Goal: Task Accomplishment & Management: Use online tool/utility

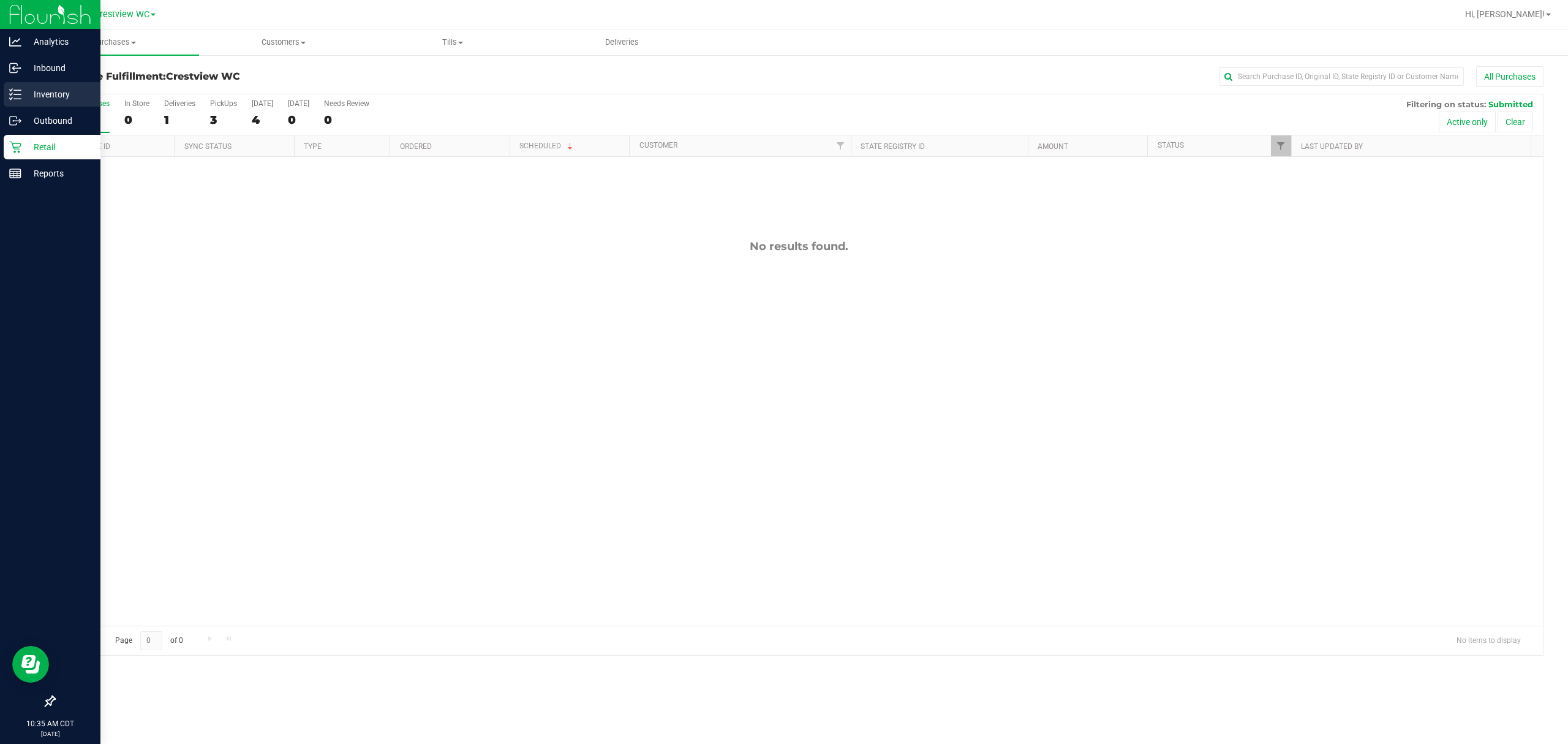
click at [13, 104] on div "Inventory" at bounding box center [52, 94] width 97 height 25
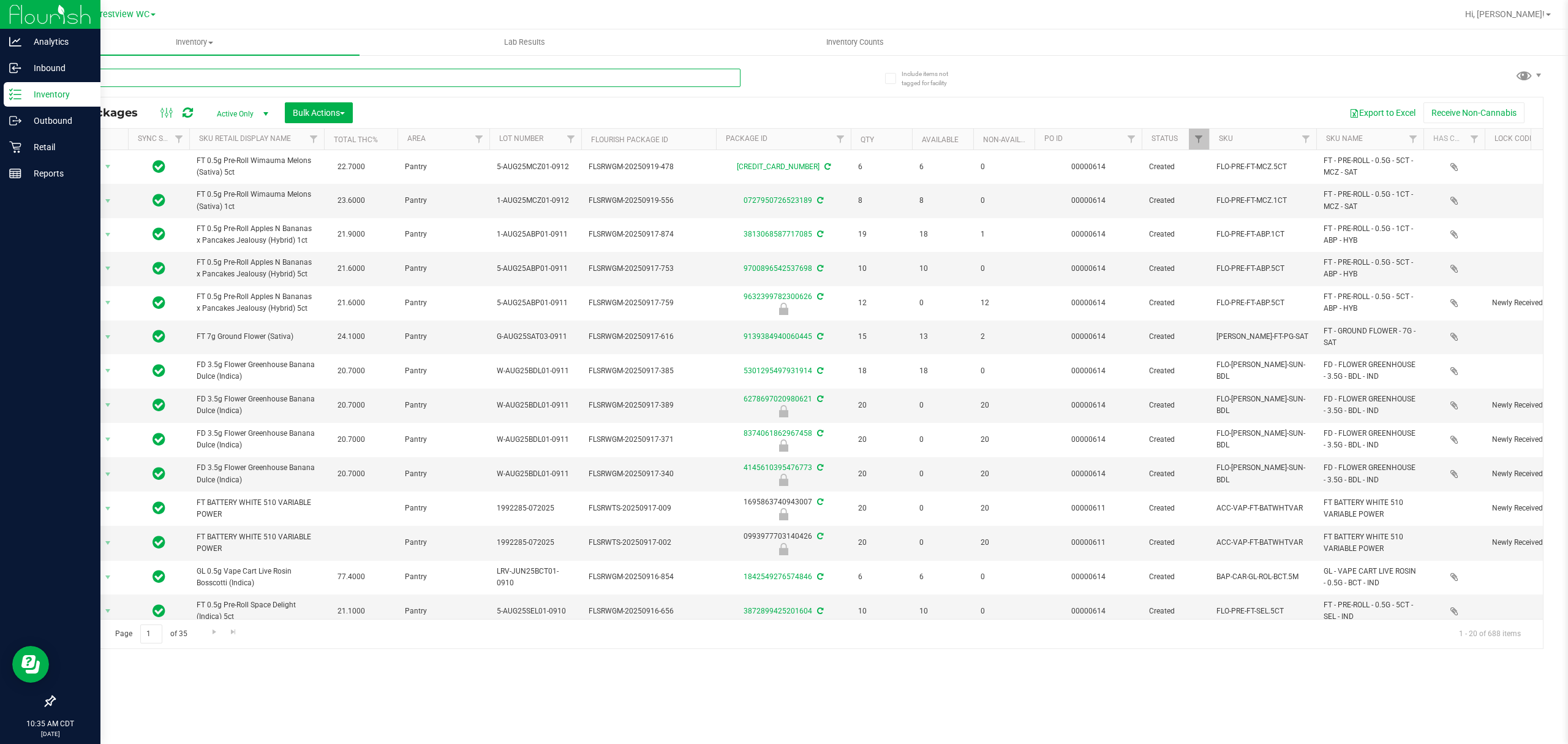
click at [273, 70] on input "text" at bounding box center [397, 78] width 687 height 18
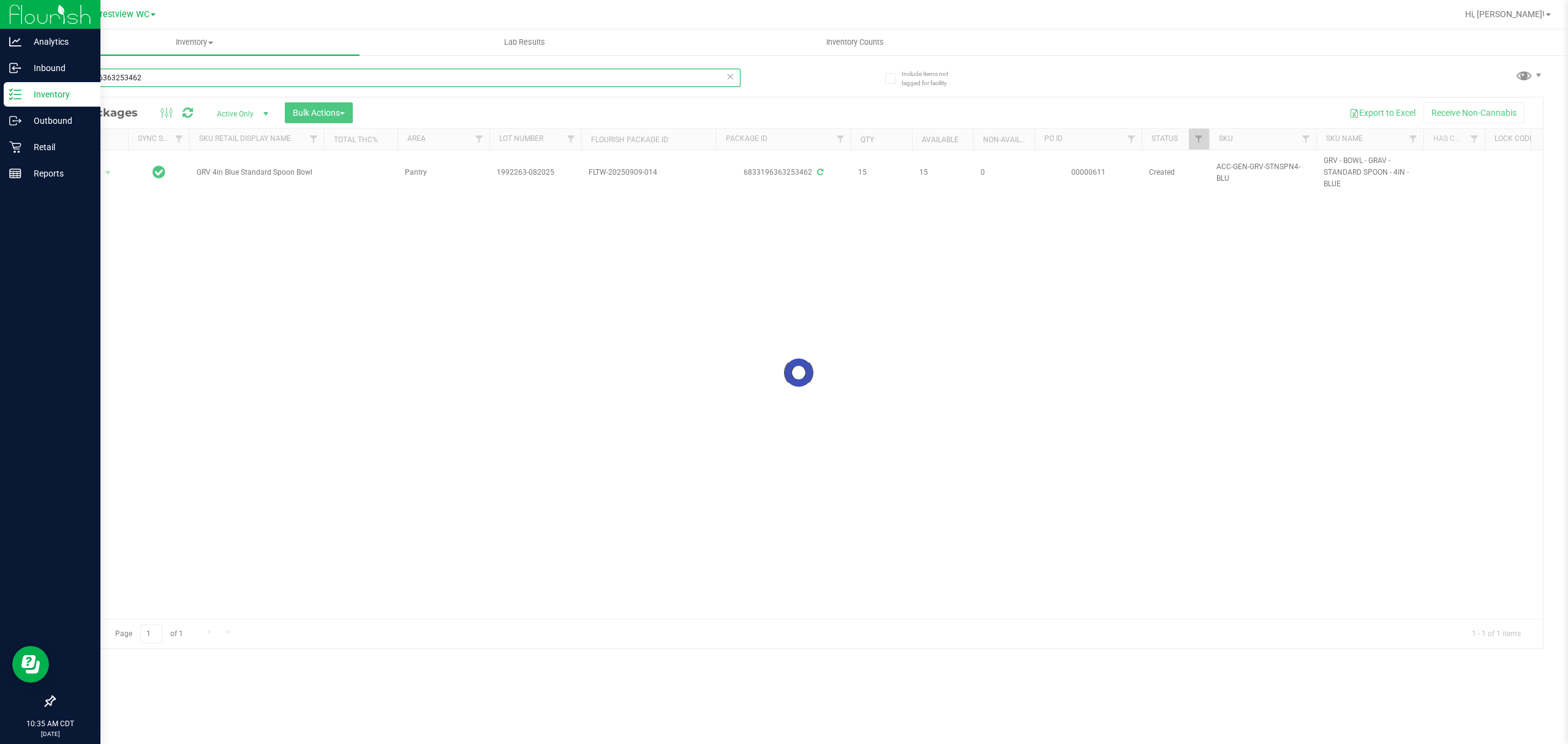
type input "6833196363253462"
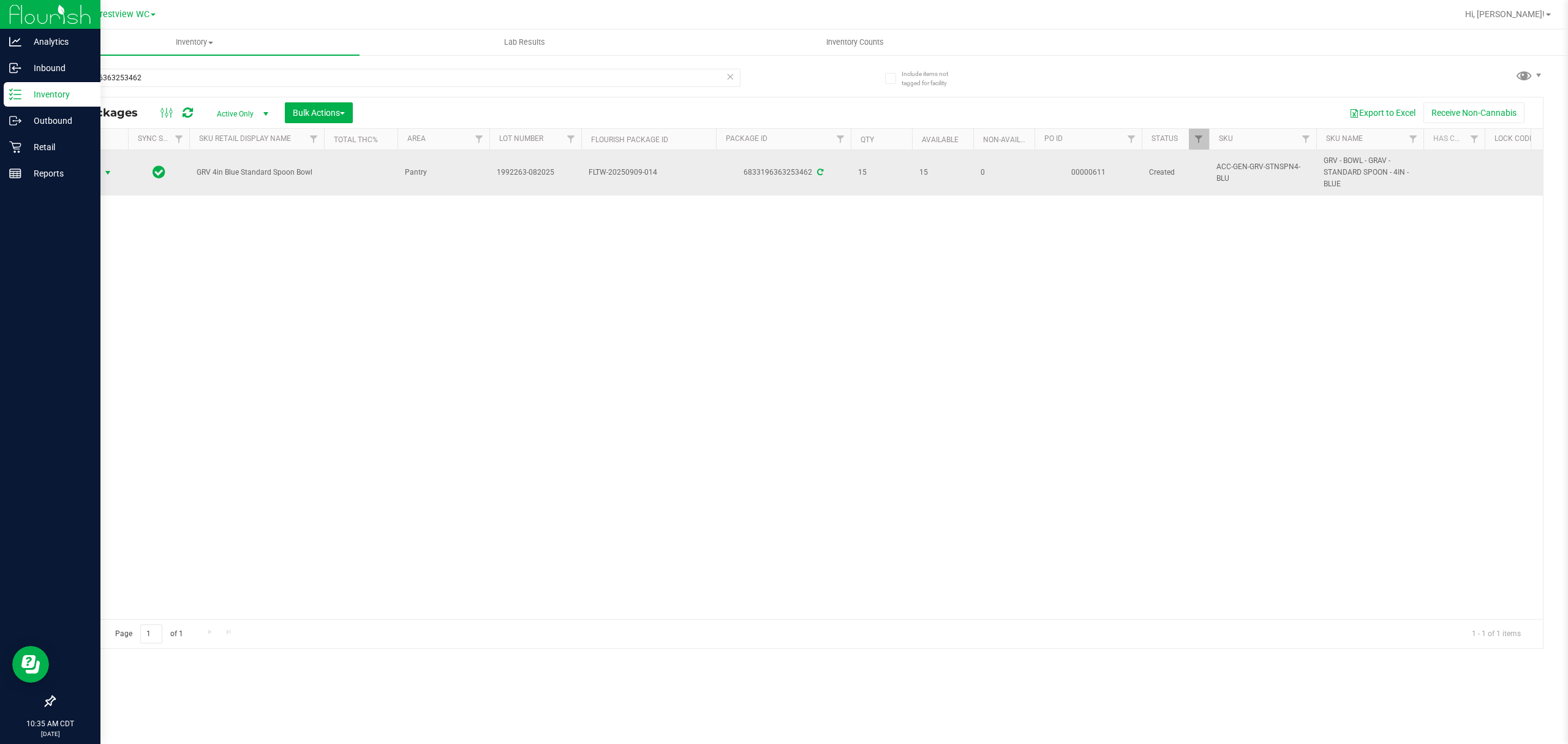
click at [88, 177] on span "Action" at bounding box center [83, 173] width 33 height 17
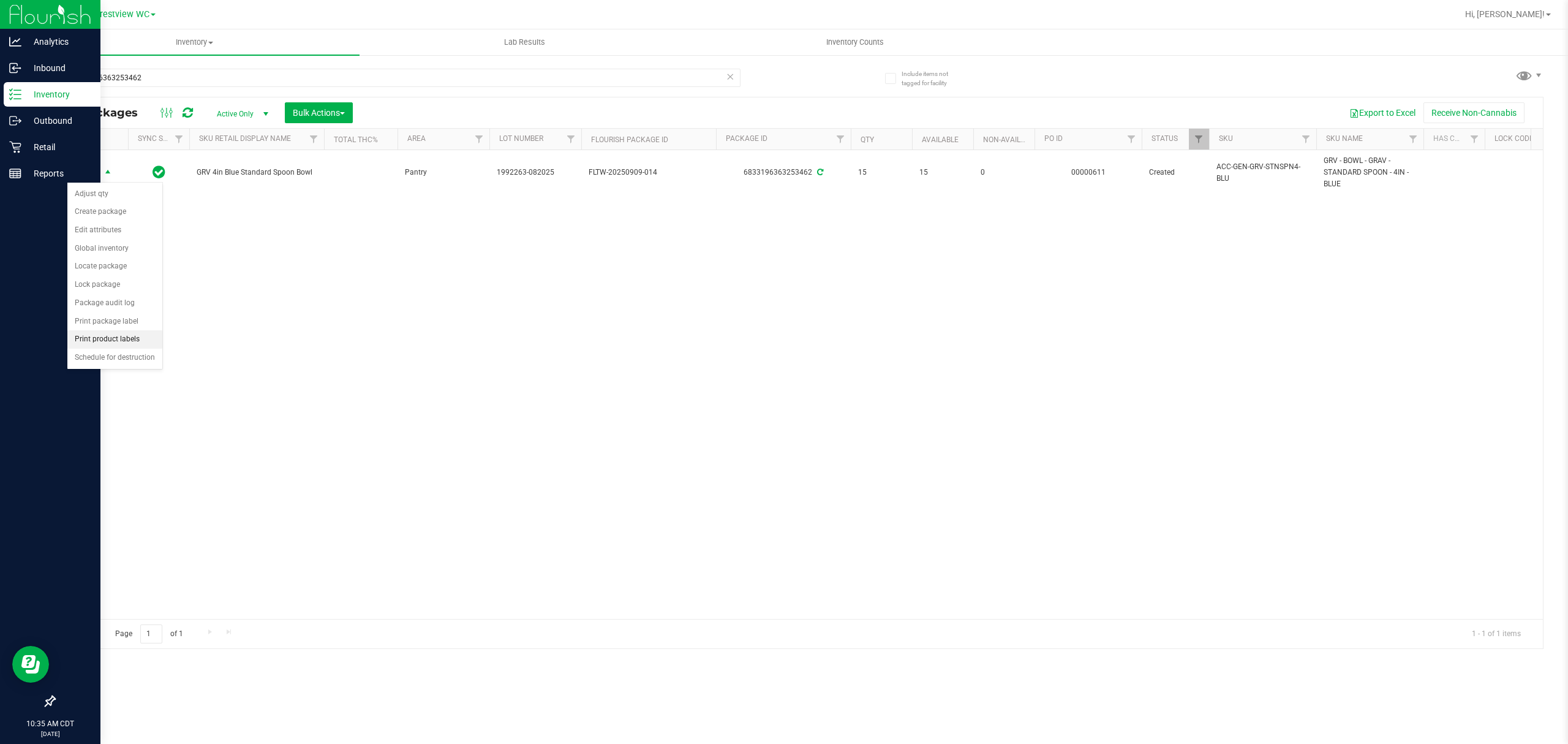
click at [144, 343] on li "Print product labels" at bounding box center [115, 339] width 95 height 18
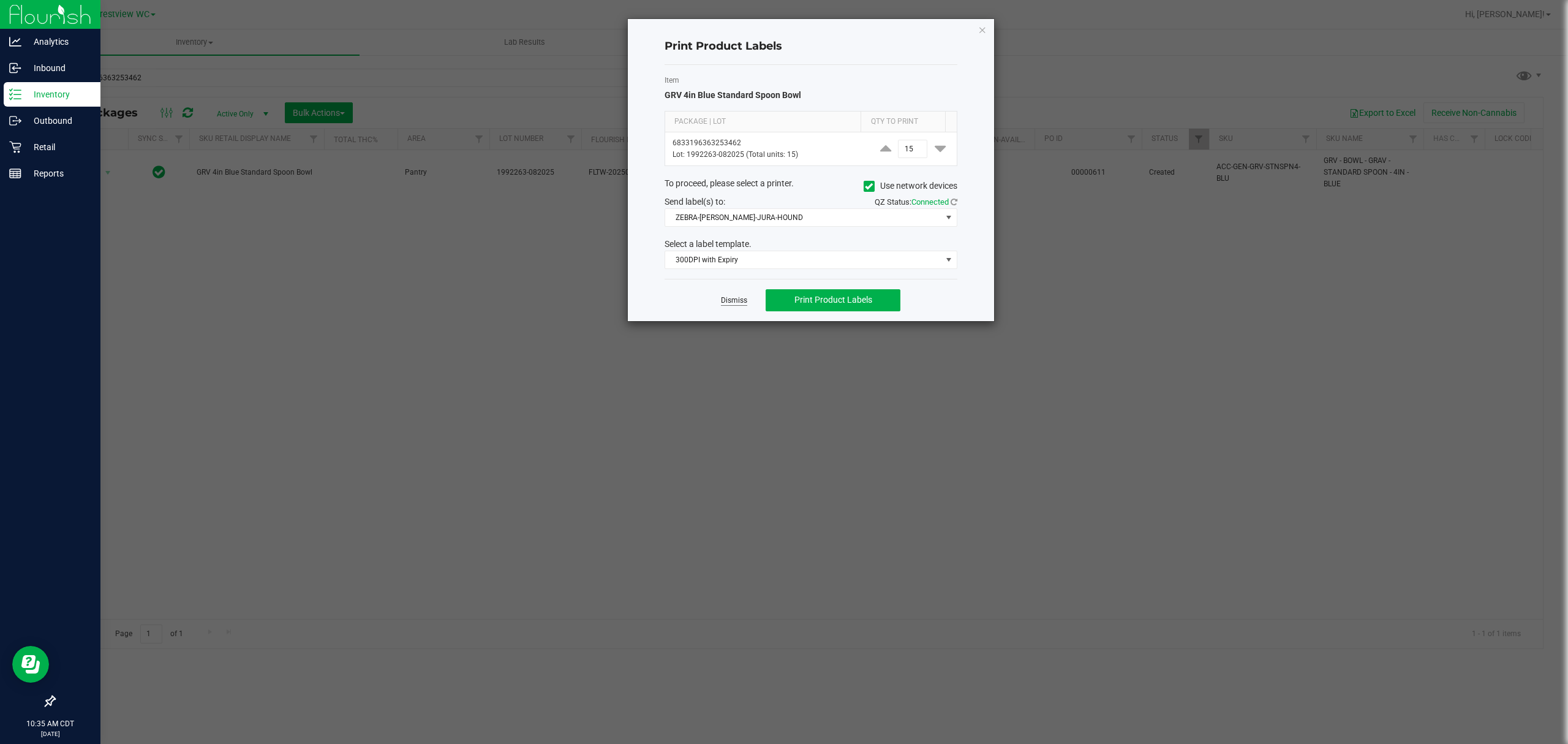
click at [739, 300] on link "Dismiss" at bounding box center [734, 300] width 26 height 11
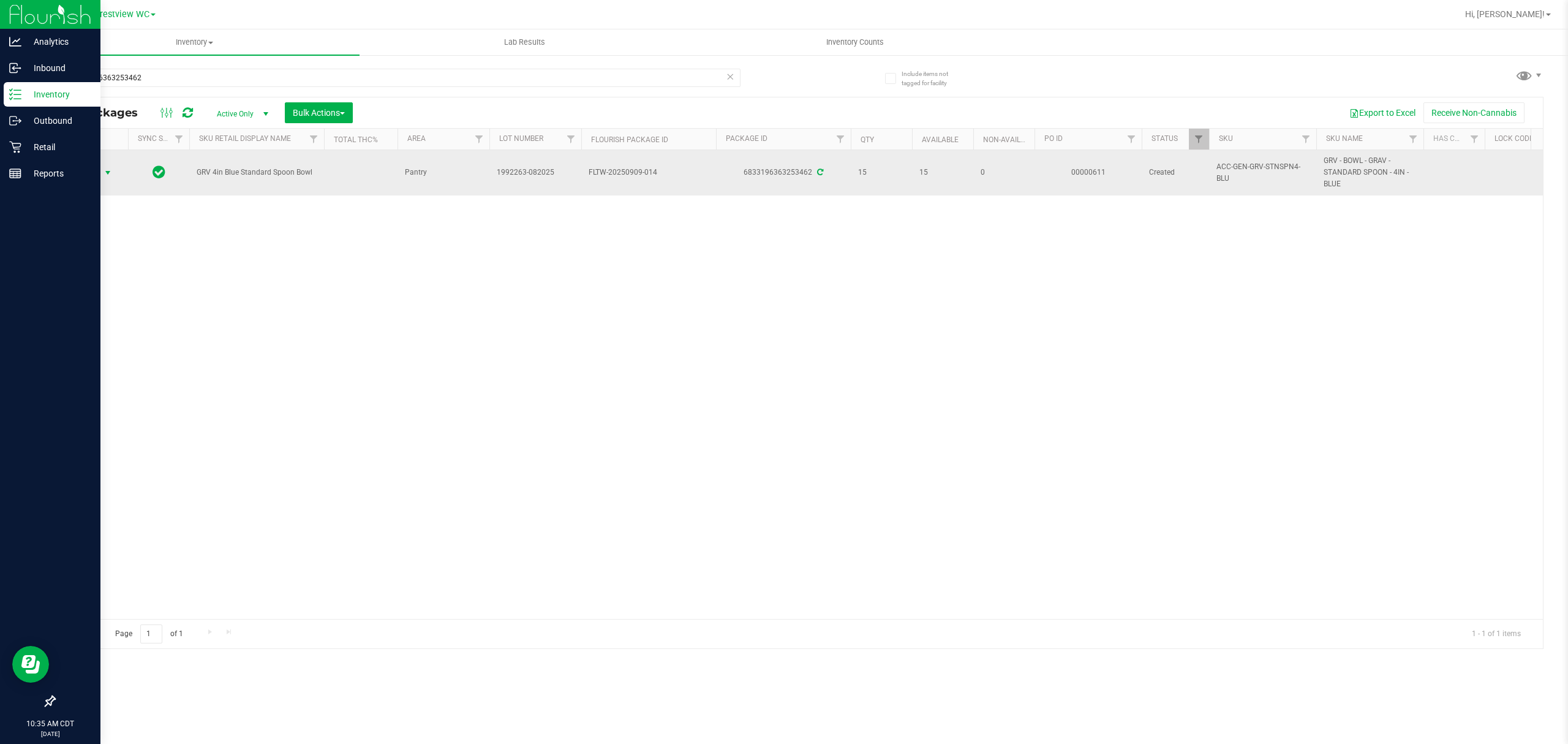
click at [125, 174] on td "Action Action Adjust qty Create package Edit attributes Global inventory Locate…" at bounding box center [91, 173] width 74 height 45
click at [92, 175] on span "Action" at bounding box center [83, 173] width 33 height 17
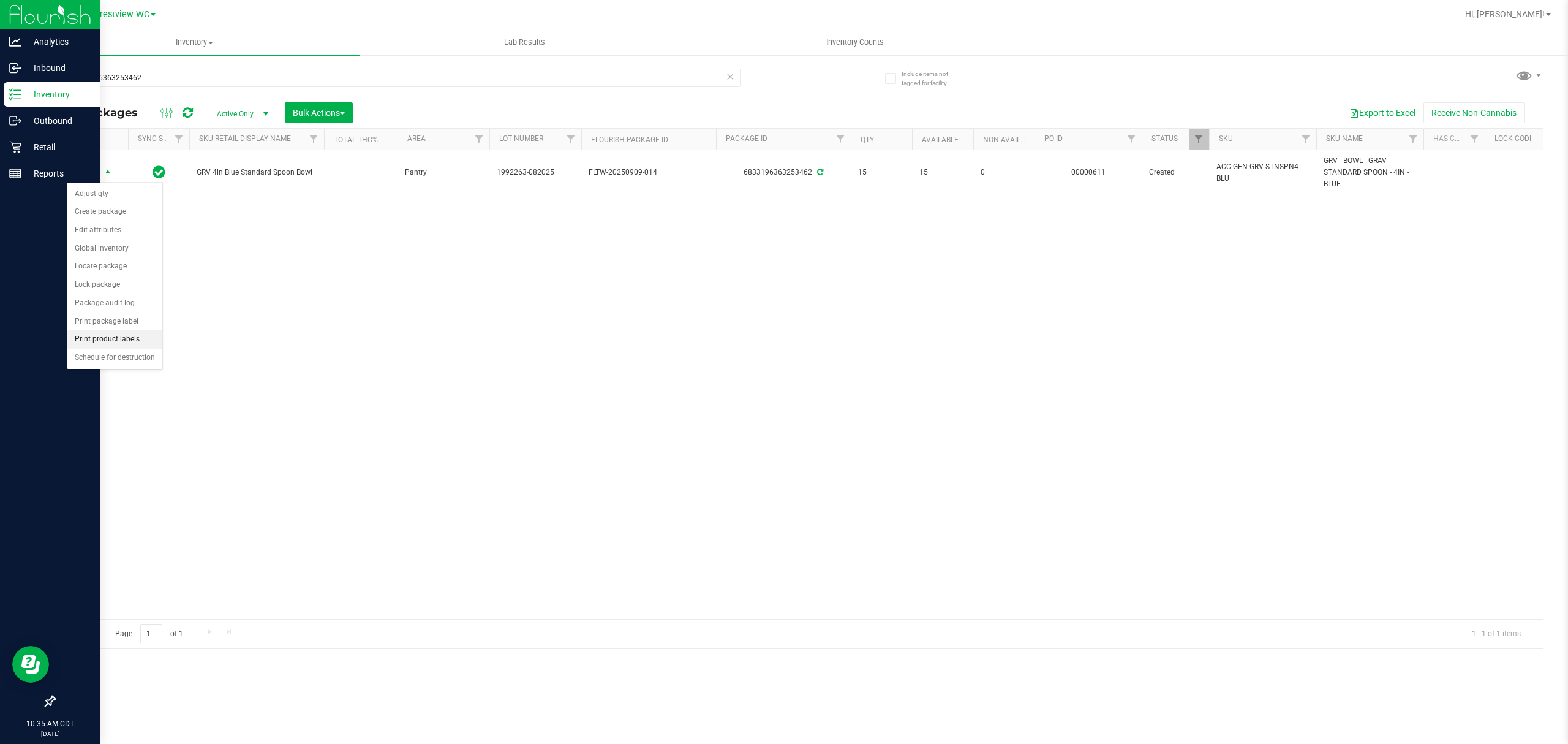
click at [124, 340] on li "Print product labels" at bounding box center [115, 339] width 95 height 18
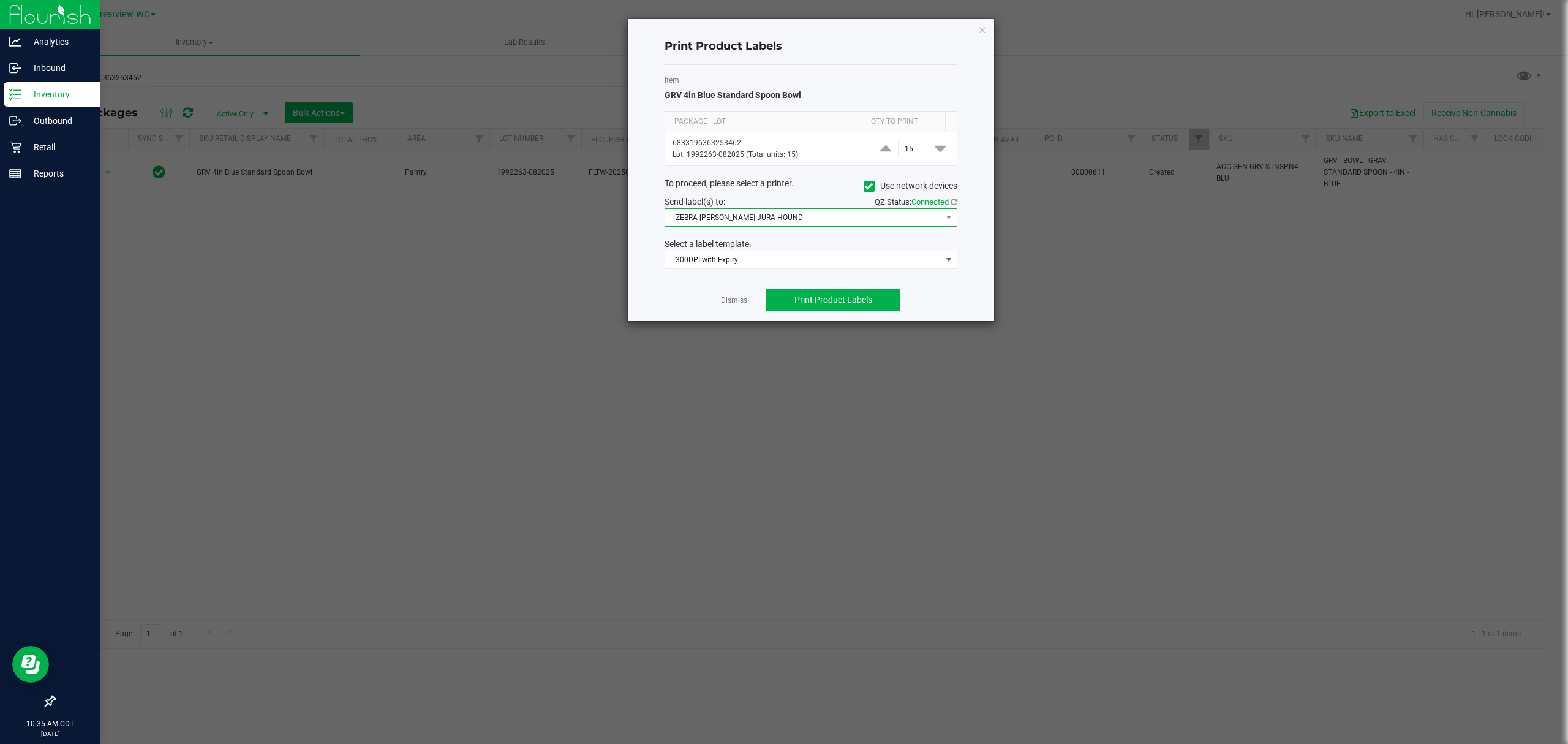
click at [782, 219] on span "ZEBRA-[PERSON_NAME]-JURA-HOUND" at bounding box center [803, 217] width 276 height 17
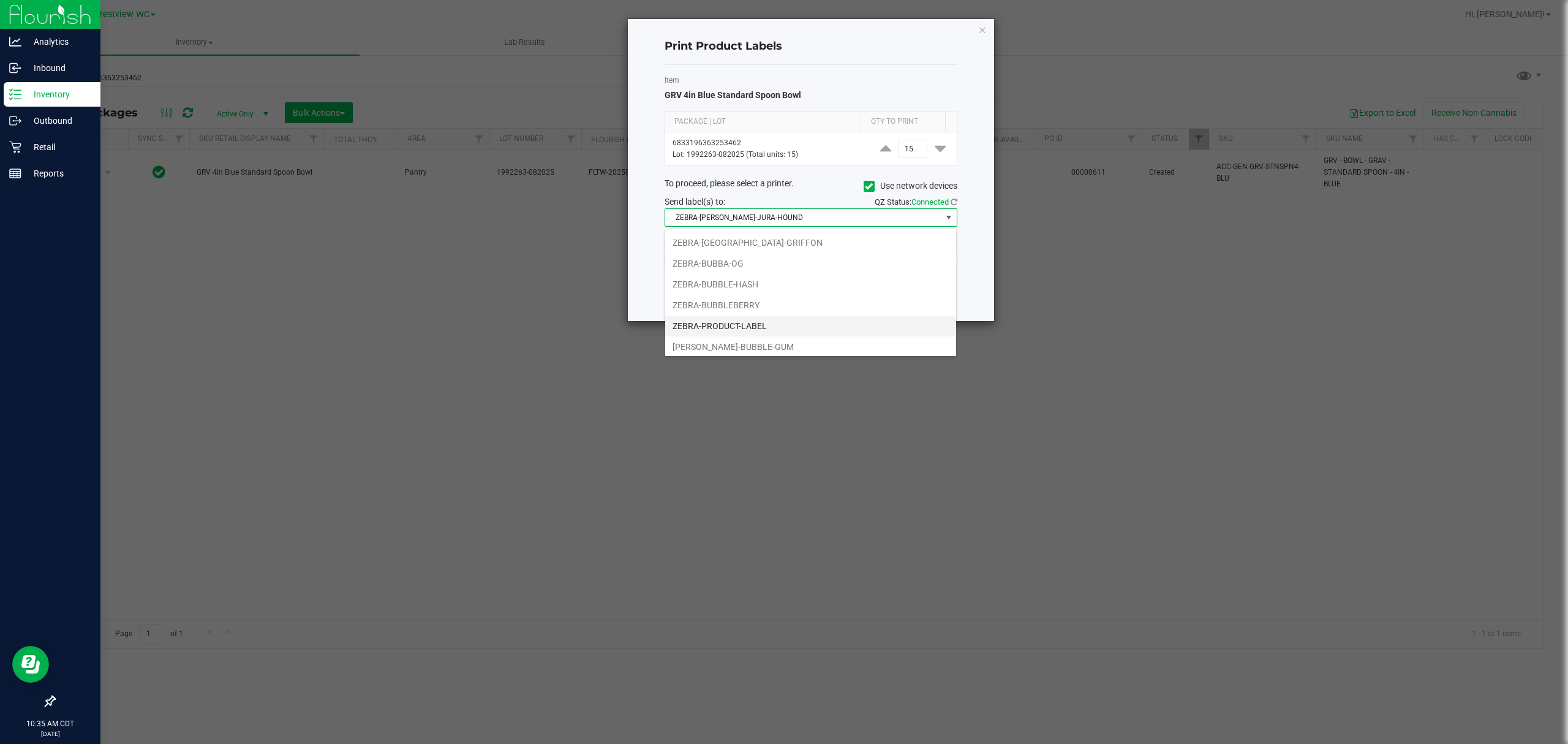
scroll to position [25, 0]
click at [760, 312] on li "ZEBRA-PRODUCT-LABEL" at bounding box center [811, 322] width 291 height 21
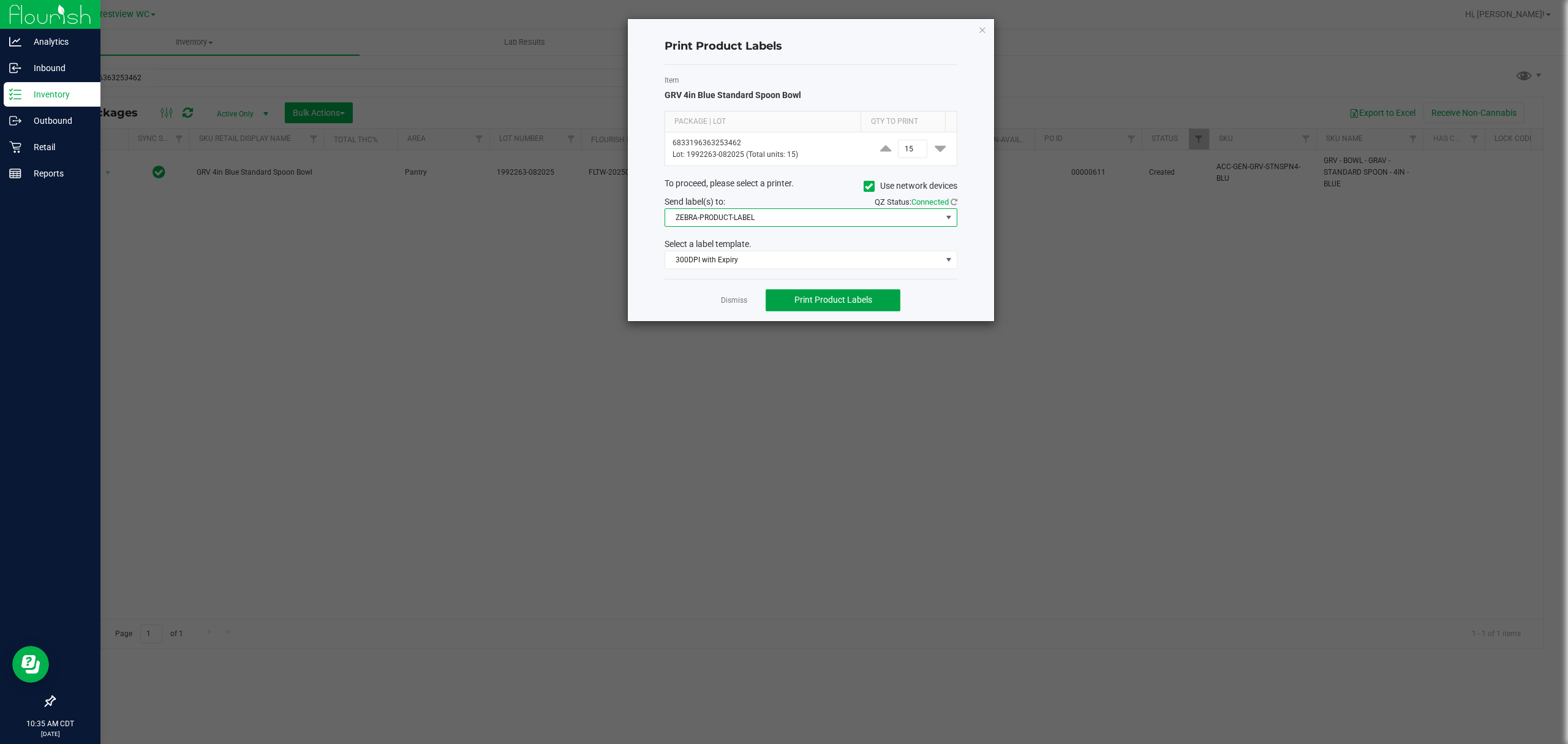
click at [782, 304] on span "Print Product Labels" at bounding box center [833, 299] width 78 height 10
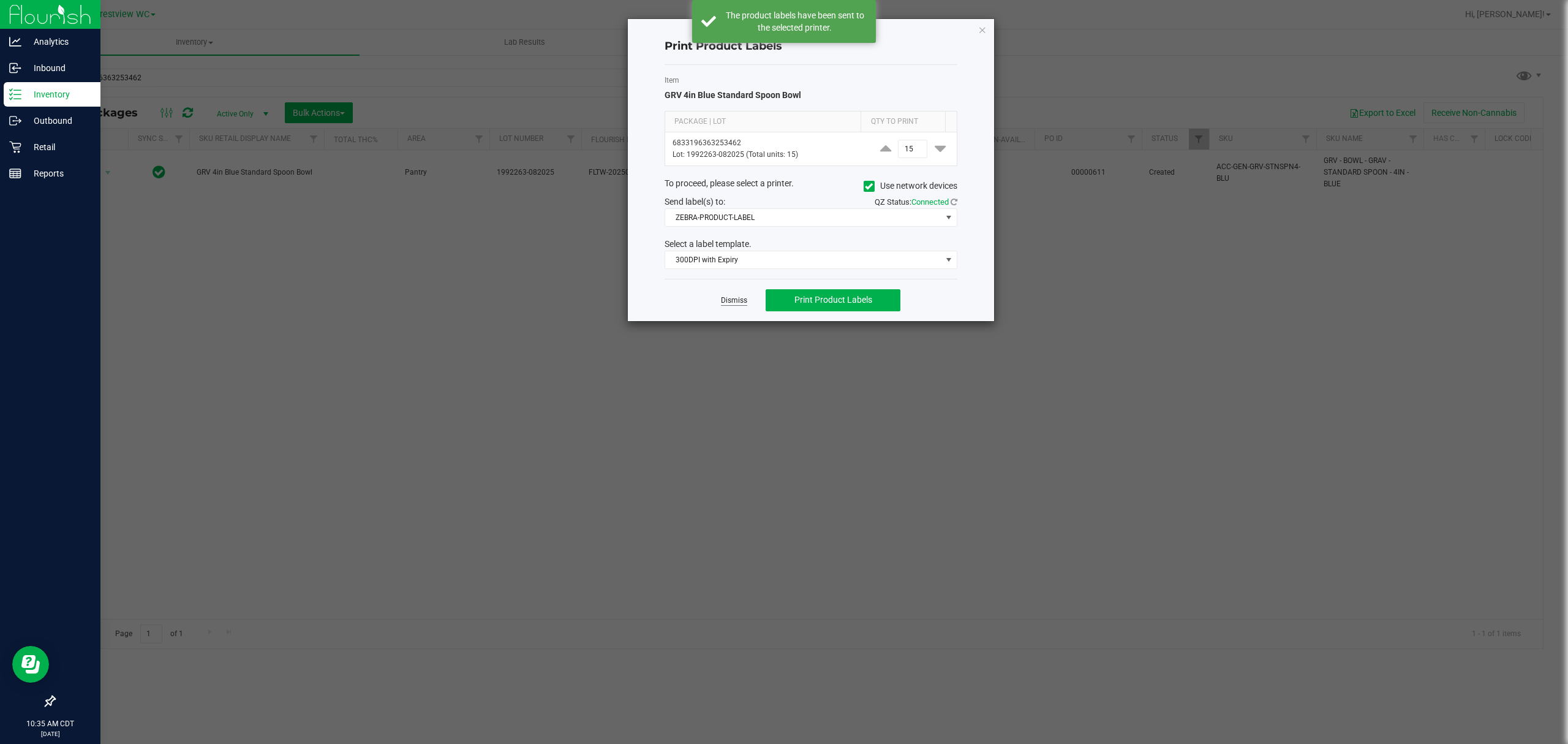
click at [736, 297] on link "Dismiss" at bounding box center [734, 300] width 26 height 11
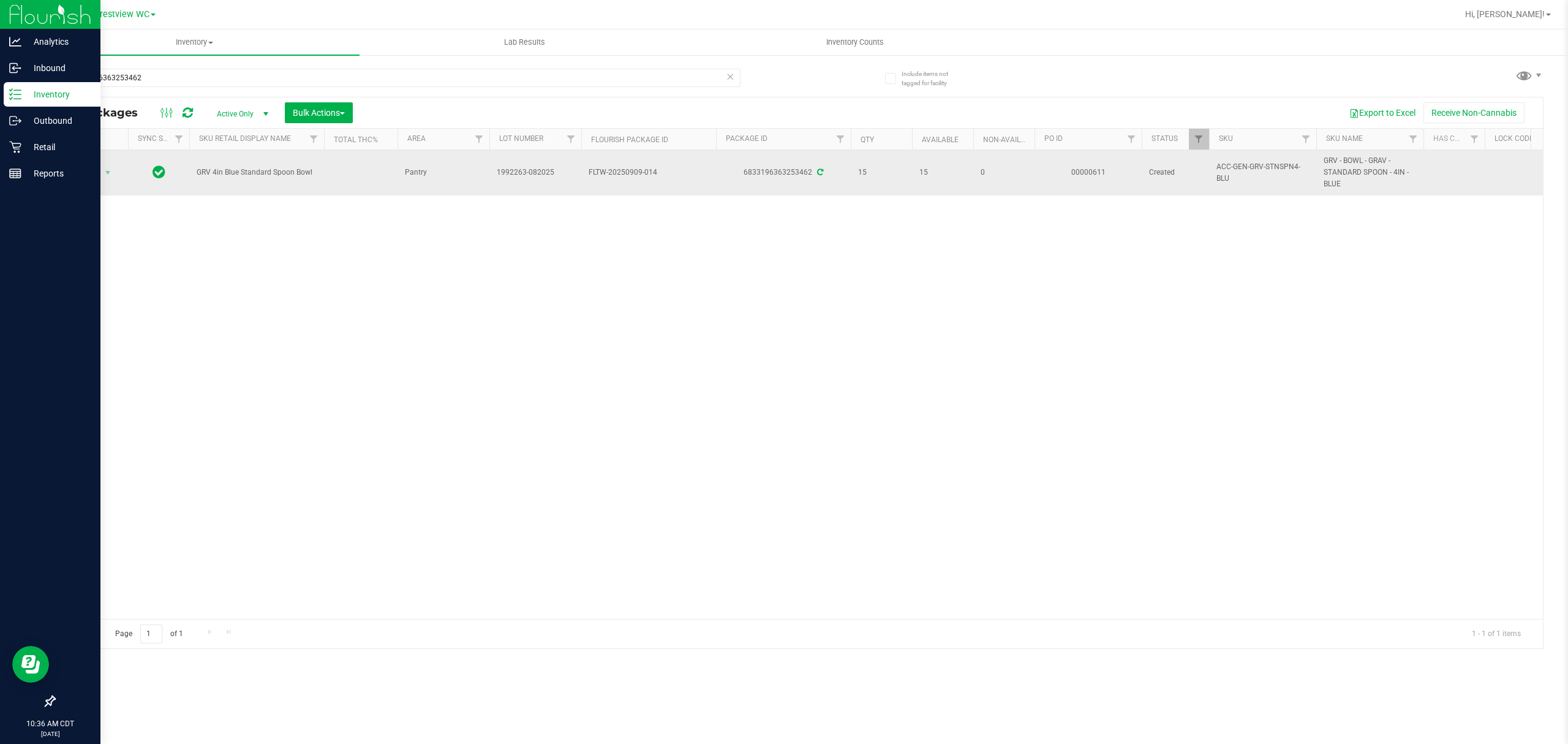
drag, startPoint x: 744, startPoint y: 172, endPoint x: 811, endPoint y: 179, distance: 67.4
click at [782, 178] on div "6833196363253462" at bounding box center [784, 172] width 139 height 11
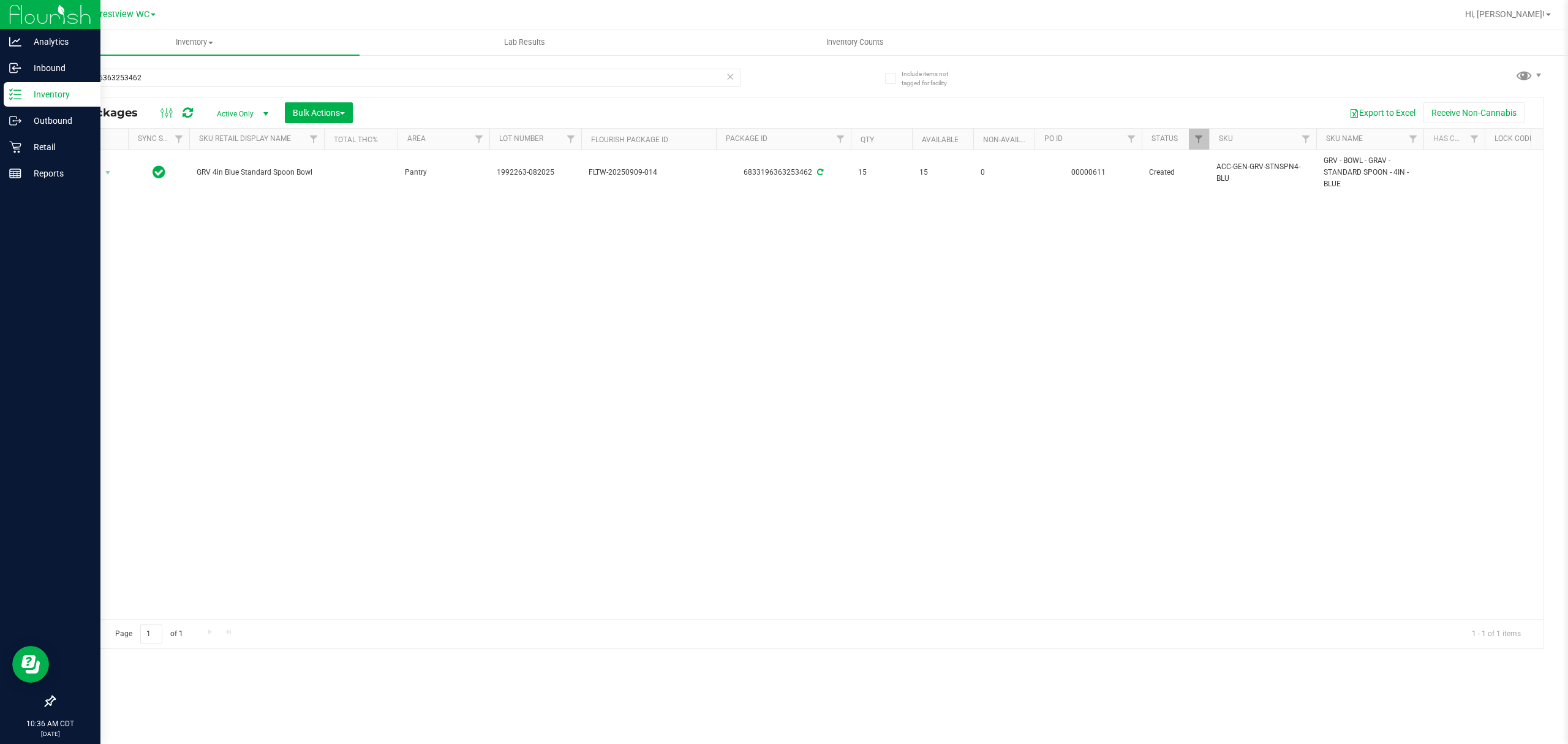
click at [782, 248] on div "Action Action Adjust qty Create package Edit attributes Global inventory Locate…" at bounding box center [799, 384] width 1489 height 469
click at [57, 166] on p "Reports" at bounding box center [58, 173] width 74 height 15
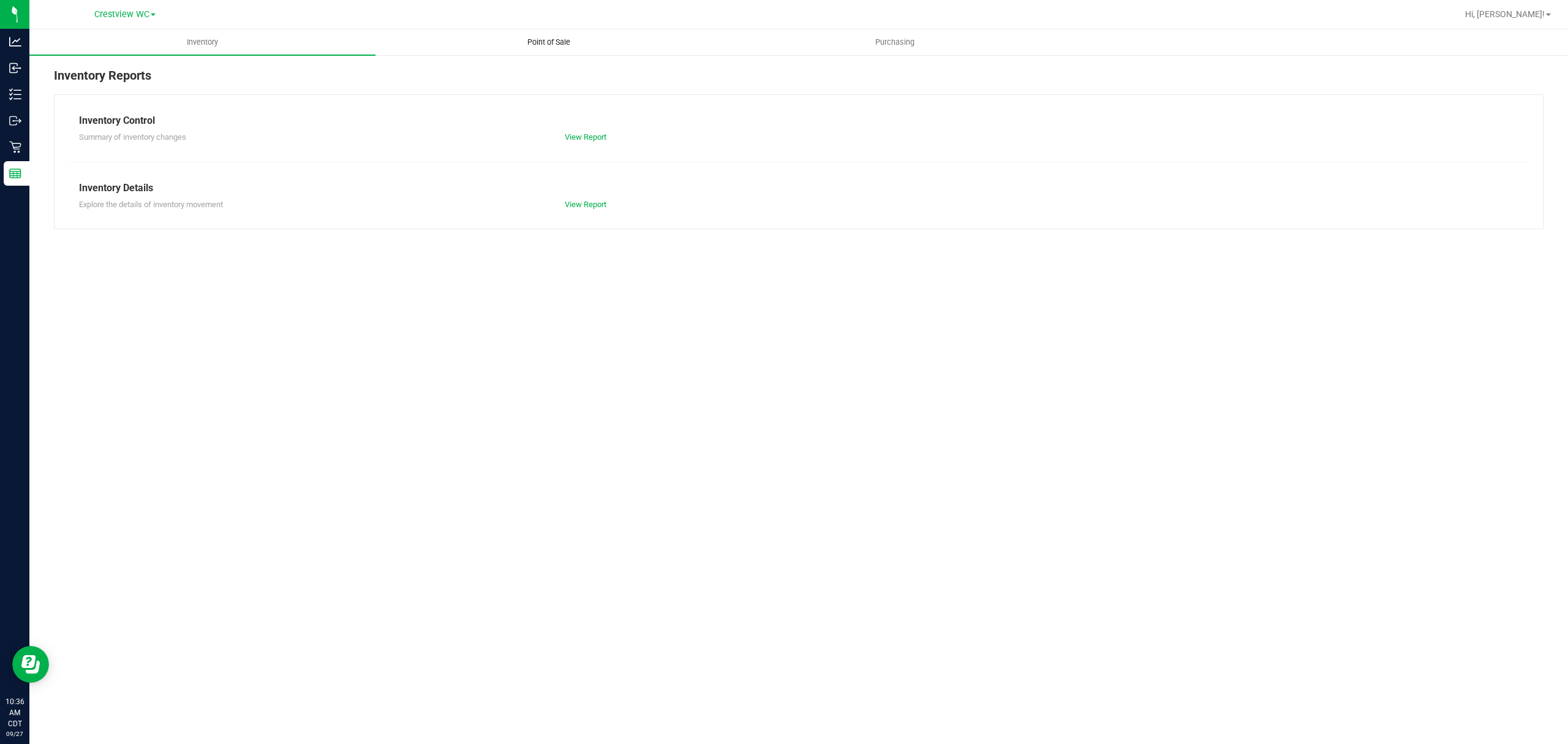
click at [577, 49] on uib-tab-heading "Point of Sale" at bounding box center [548, 42] width 345 height 25
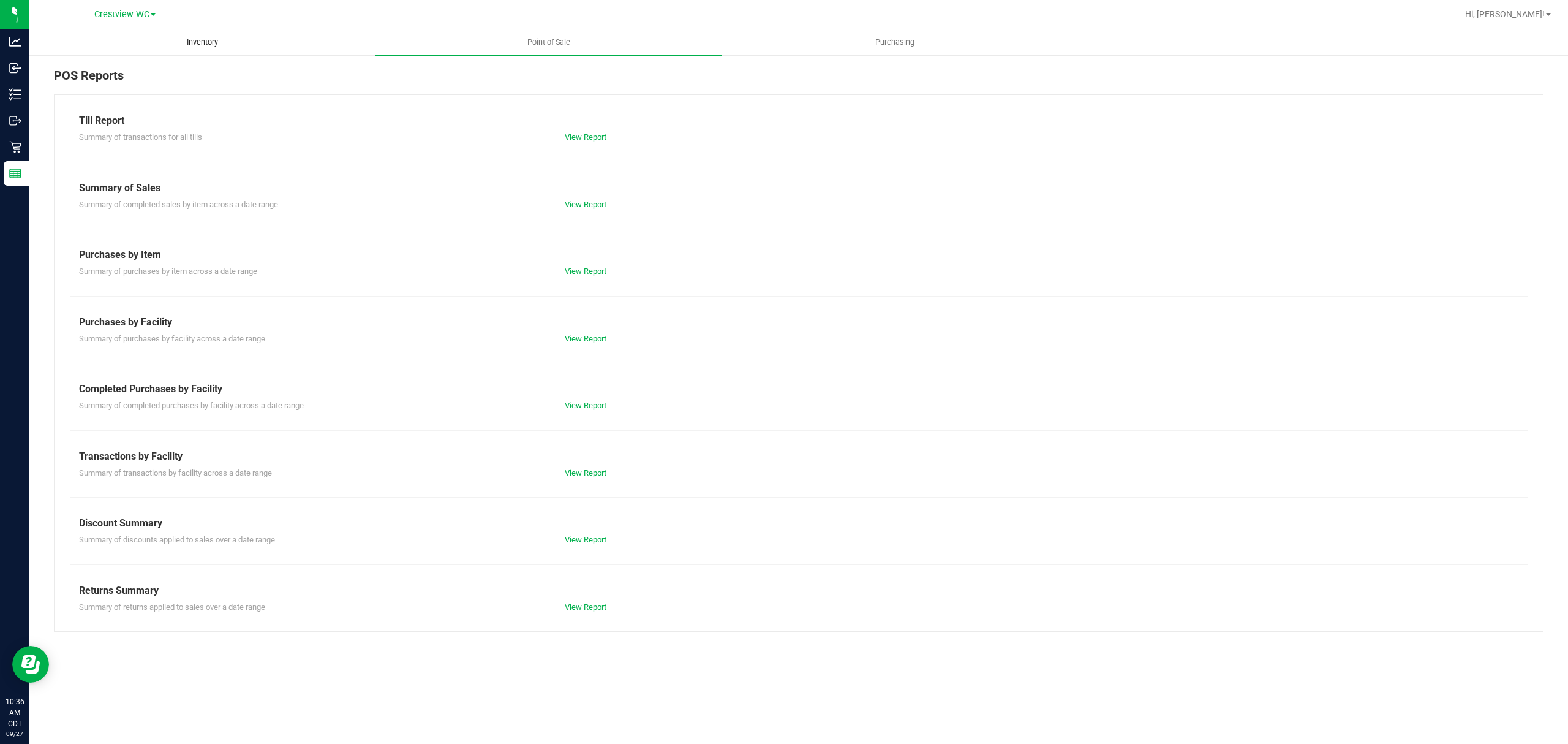
click at [204, 38] on span "Inventory" at bounding box center [202, 42] width 64 height 11
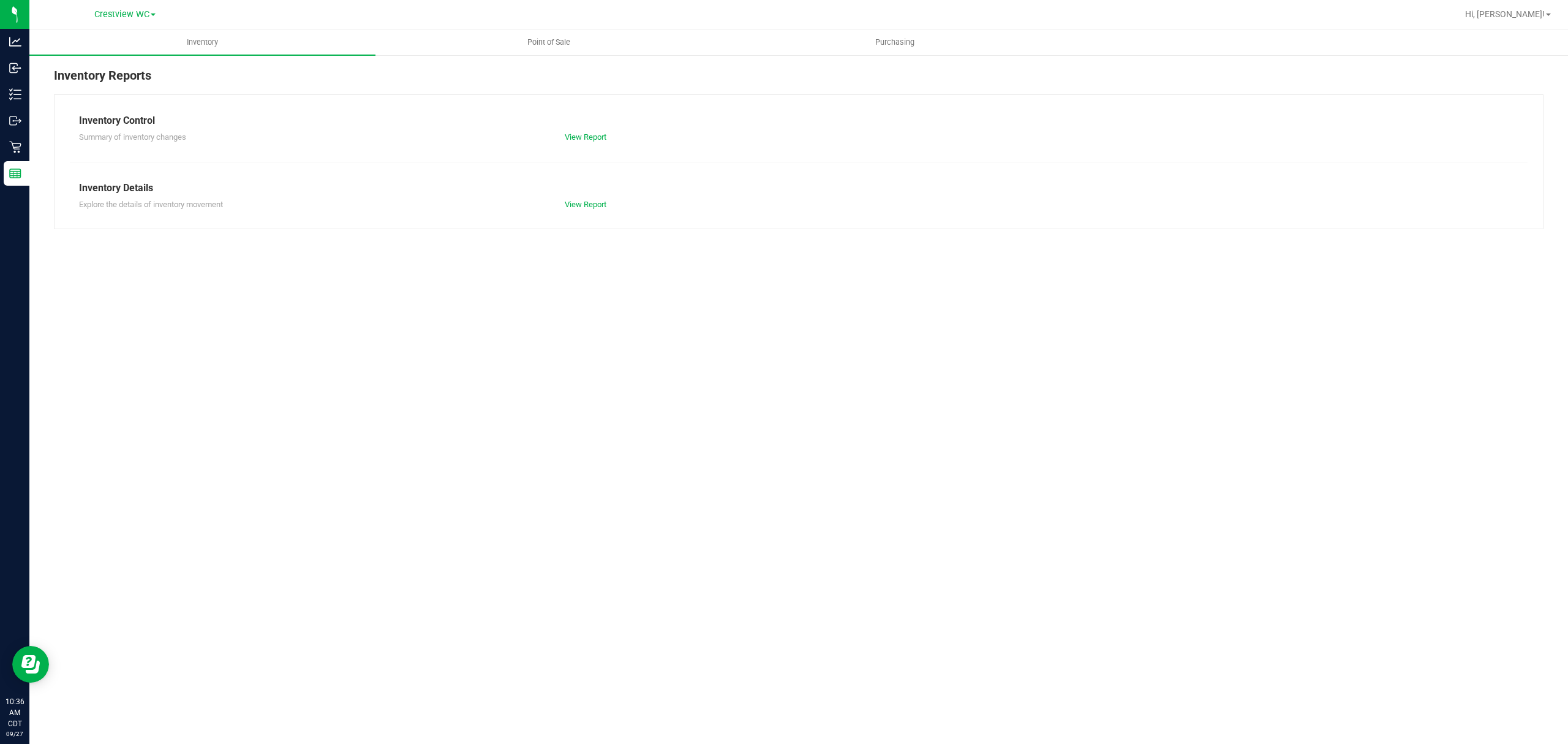
click at [575, 210] on div "View Report" at bounding box center [677, 204] width 244 height 12
click at [576, 205] on link "View Report" at bounding box center [585, 204] width 42 height 9
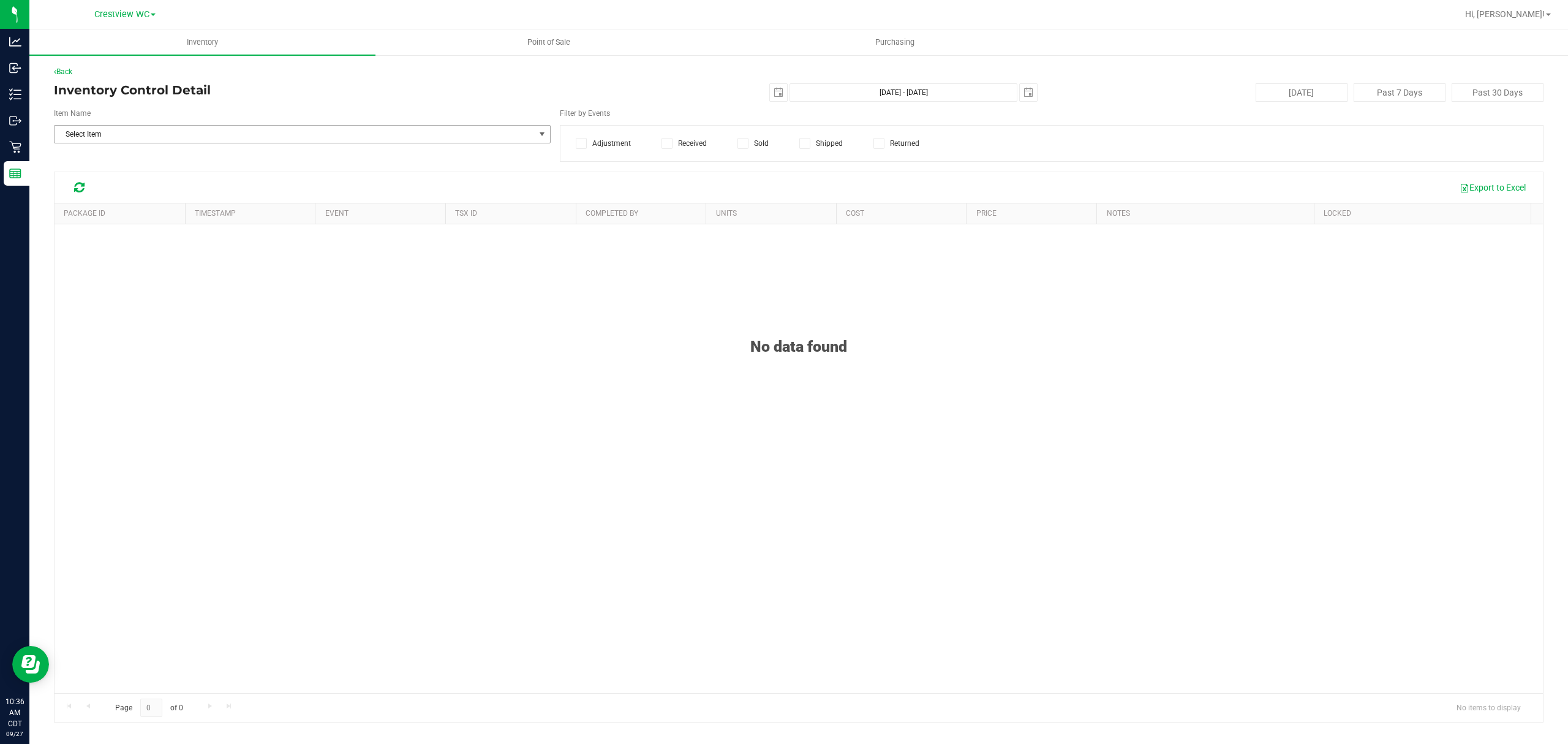
click at [235, 133] on span "Select Item" at bounding box center [294, 134] width 480 height 17
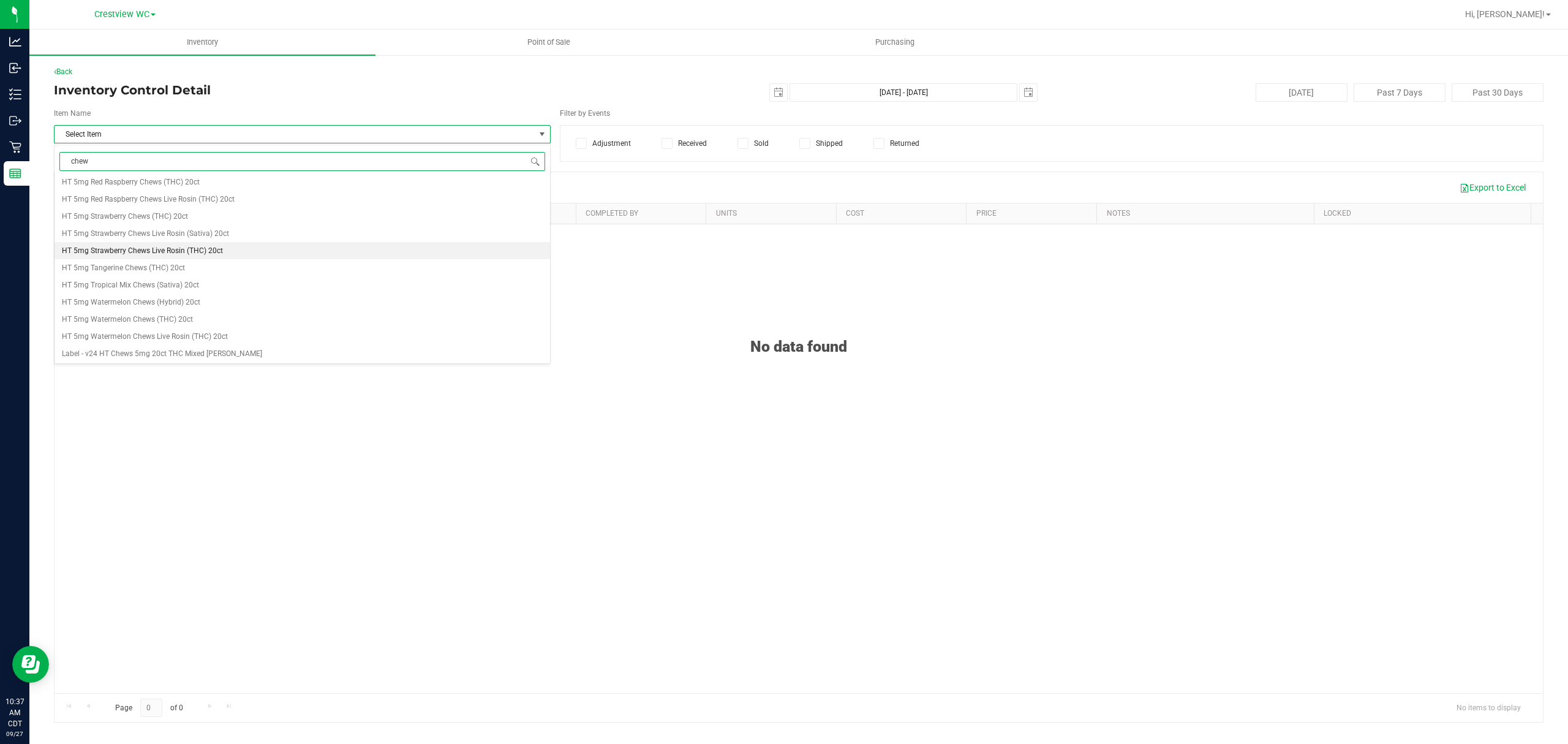
scroll to position [1143, 0]
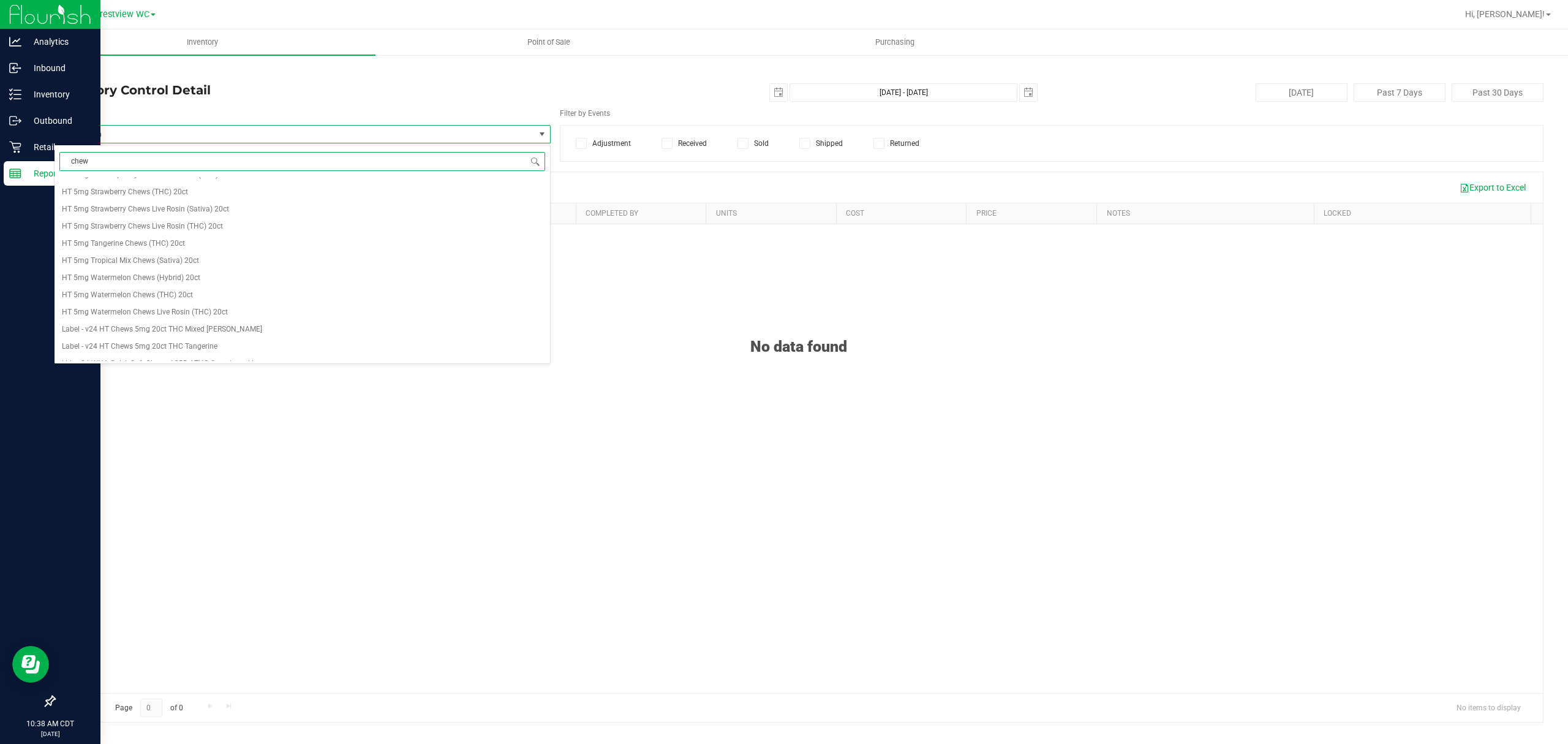
type input "chew"
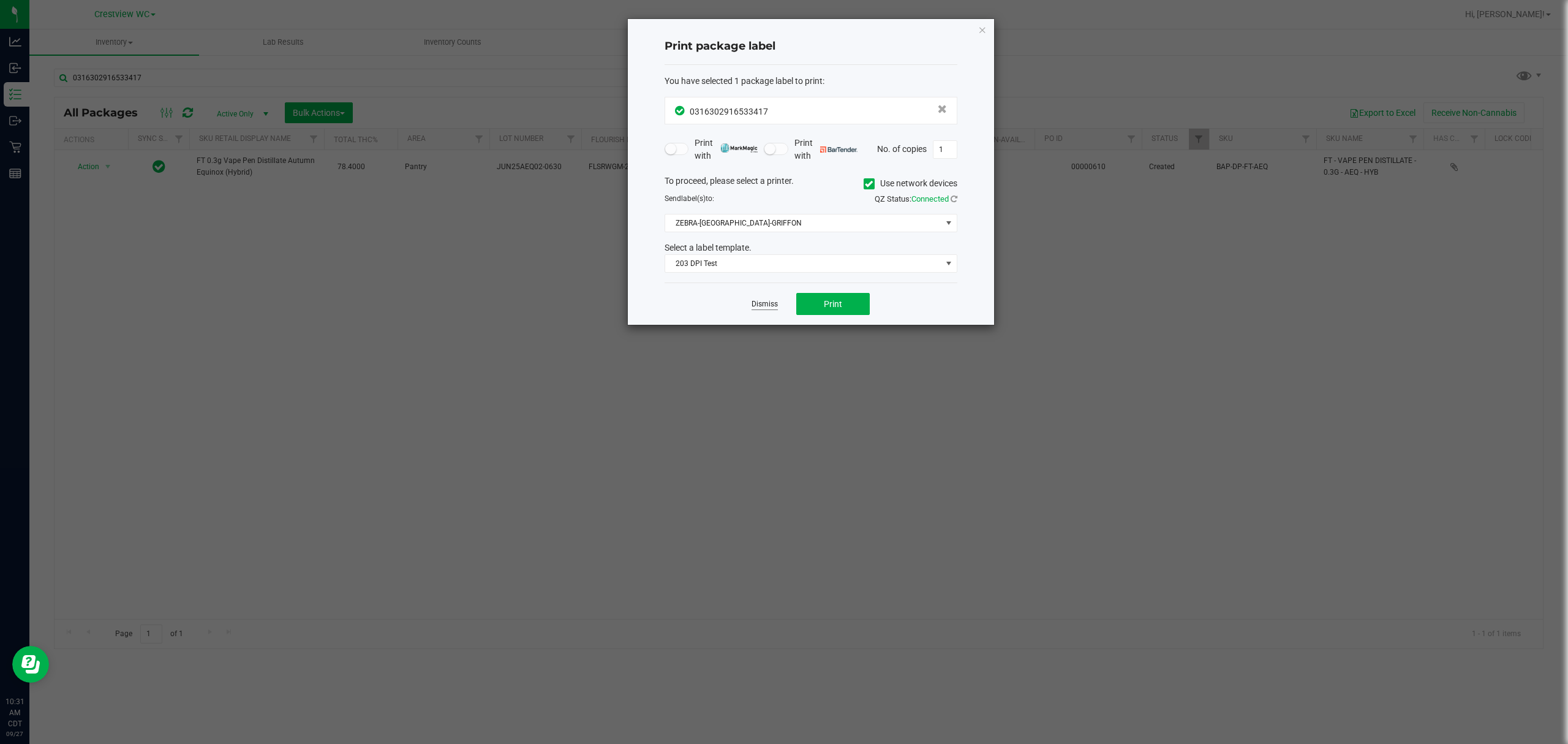
click at [773, 303] on link "Dismiss" at bounding box center [765, 304] width 26 height 11
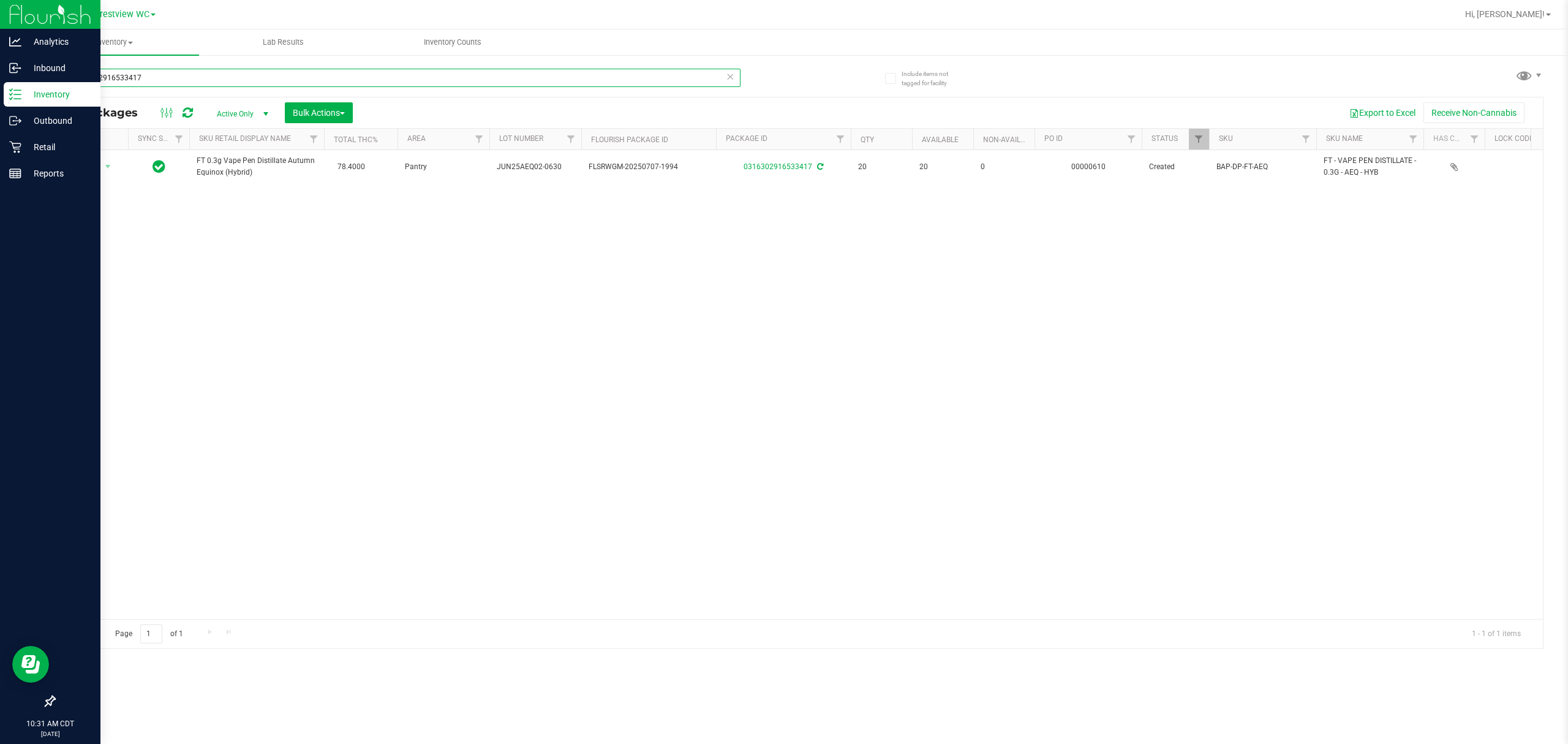
drag, startPoint x: 307, startPoint y: 75, endPoint x: 0, endPoint y: 23, distance: 311.4
click at [0, 23] on div "Analytics Inbound Inventory Outbound Retail Reports 10:31 AM CDT 09/27/2025 09/…" at bounding box center [784, 372] width 1568 height 744
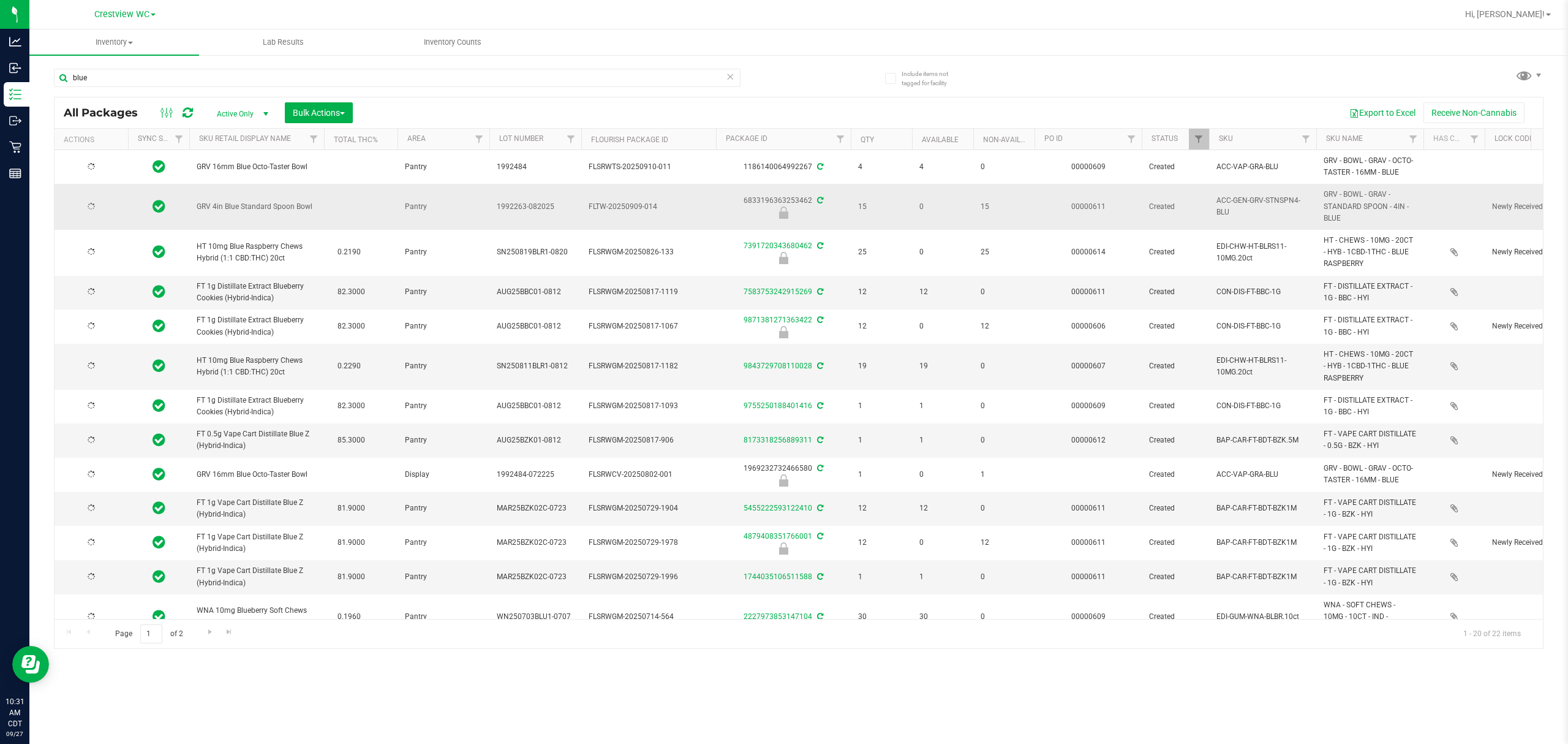
click at [270, 209] on span "GRV 4in Blue Standard Spoon Bowl" at bounding box center [257, 207] width 120 height 11
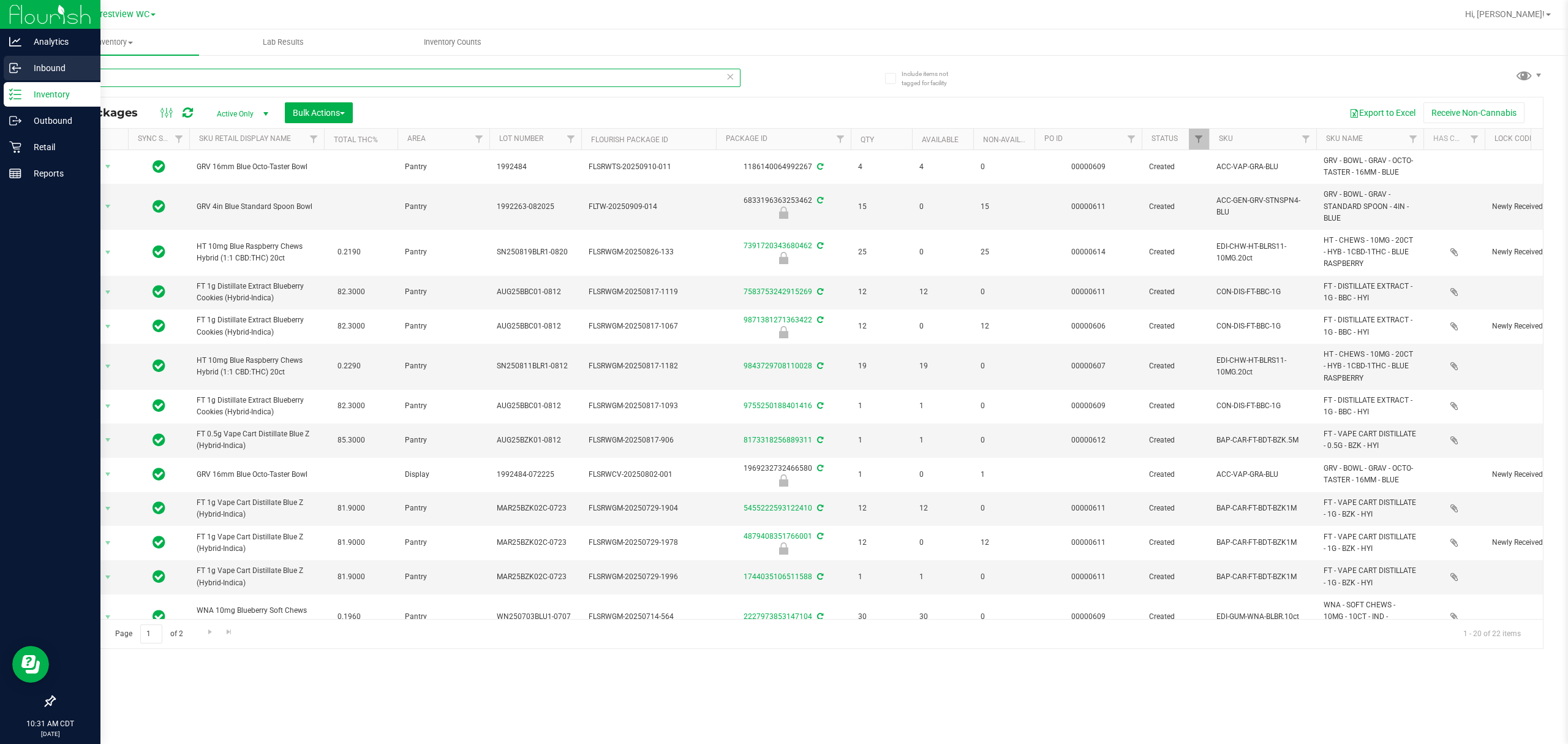
drag, startPoint x: 319, startPoint y: 74, endPoint x: 0, endPoint y: 70, distance: 319.0
click at [0, 67] on div "Analytics Inbound Inventory Outbound Retail Reports 10:31 AM CDT 09/27/2025 09/…" at bounding box center [784, 372] width 1568 height 744
paste input "GRV 4in Blue Standard Spoon Bowl"
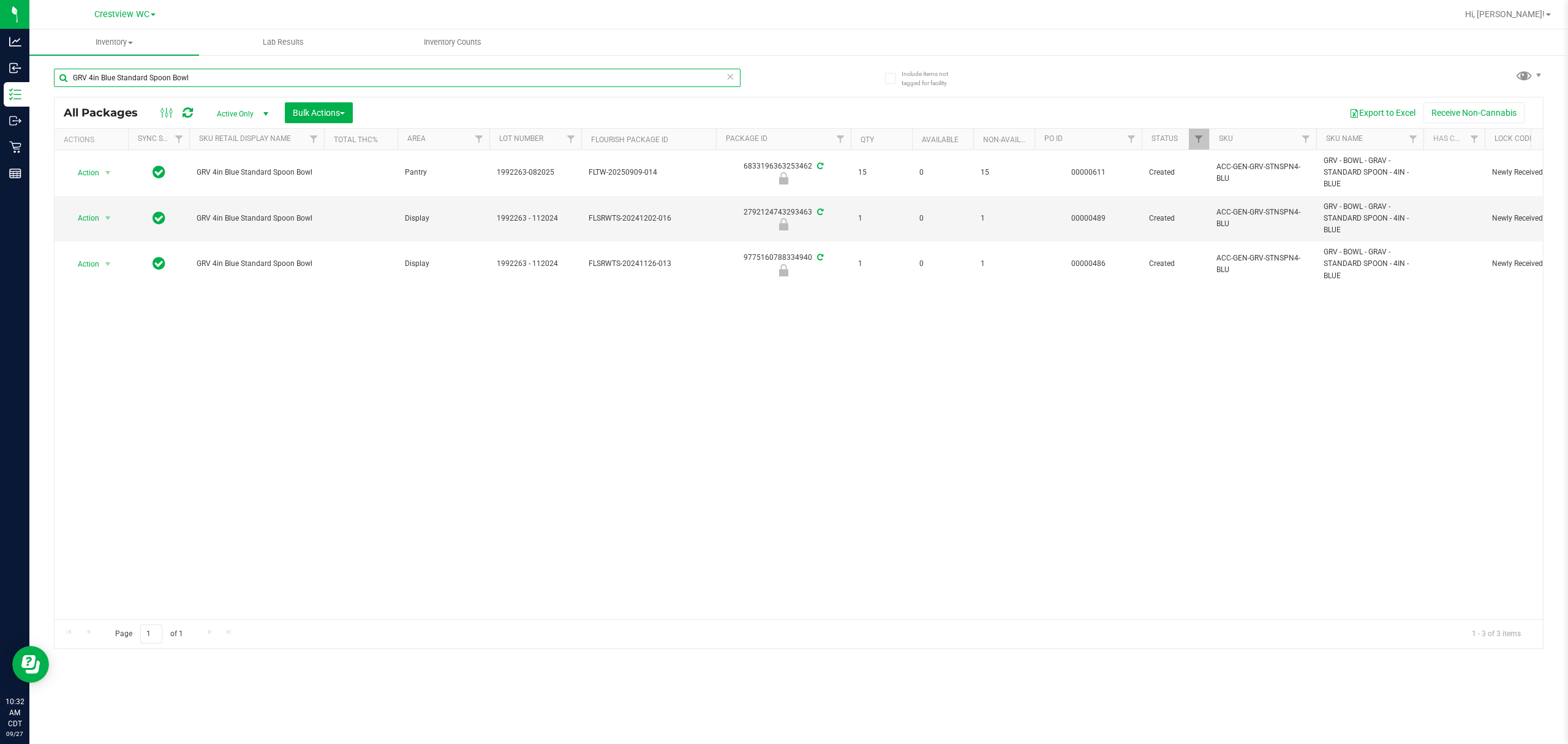
type input "GRV 4in Blue Standard Spoon Bowl"
click at [823, 321] on div "Action Action Edit attributes Global inventory Locate package Package audit log…" at bounding box center [799, 384] width 1489 height 469
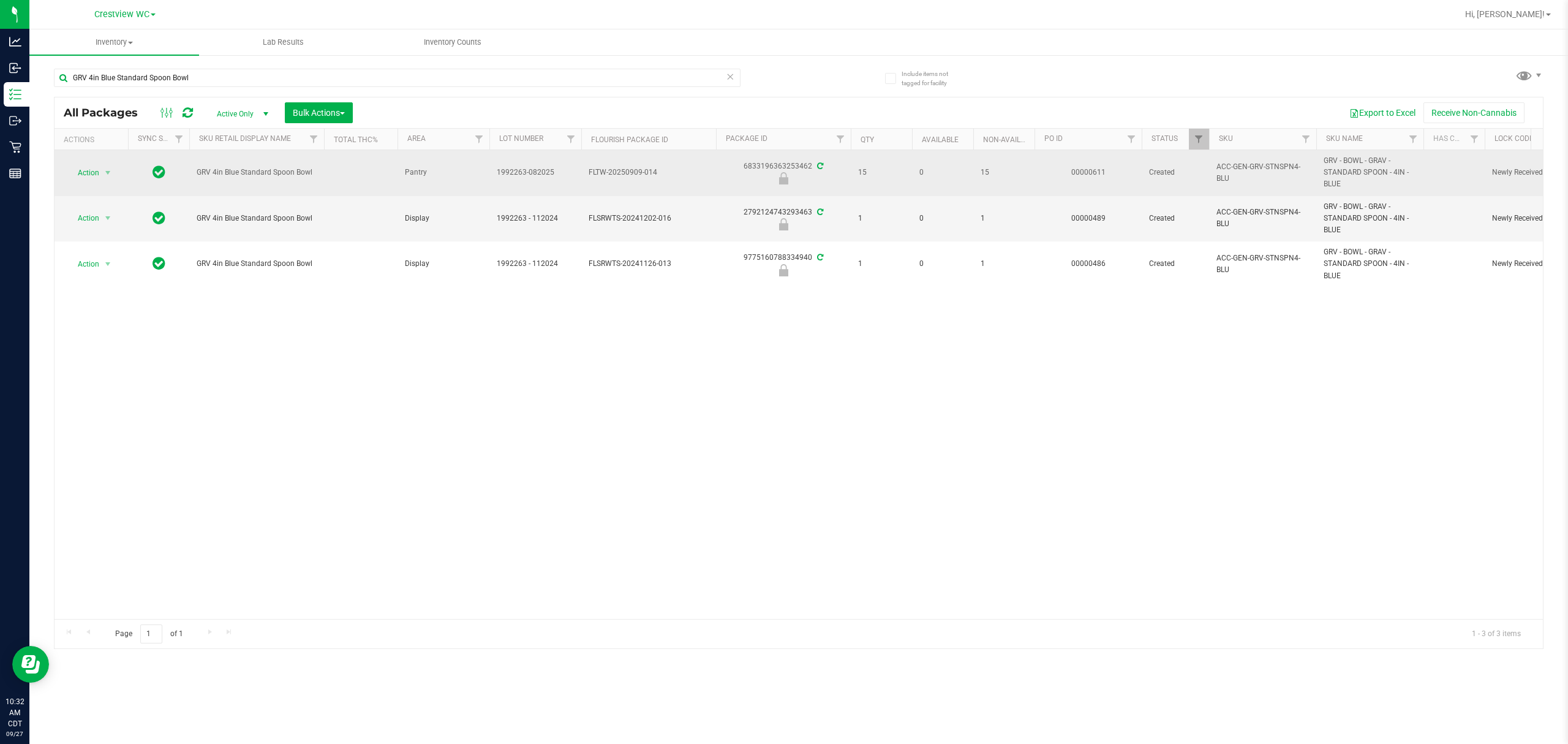
click at [99, 156] on td "Action Action Edit attributes Global inventory Locate package Package audit log…" at bounding box center [91, 173] width 74 height 46
click at [92, 173] on span "Action" at bounding box center [83, 173] width 33 height 17
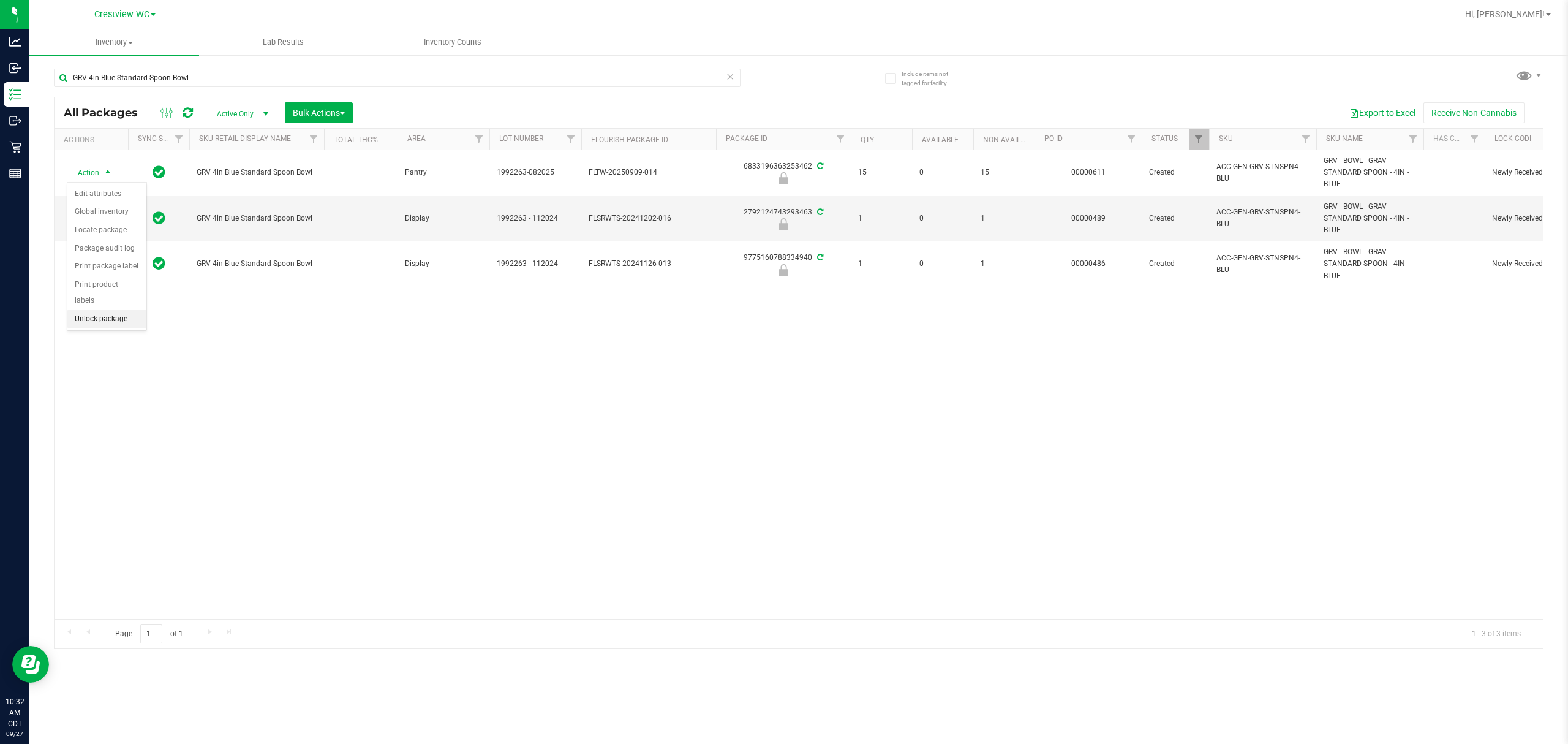
click at [108, 314] on li "Unlock package" at bounding box center [107, 319] width 79 height 18
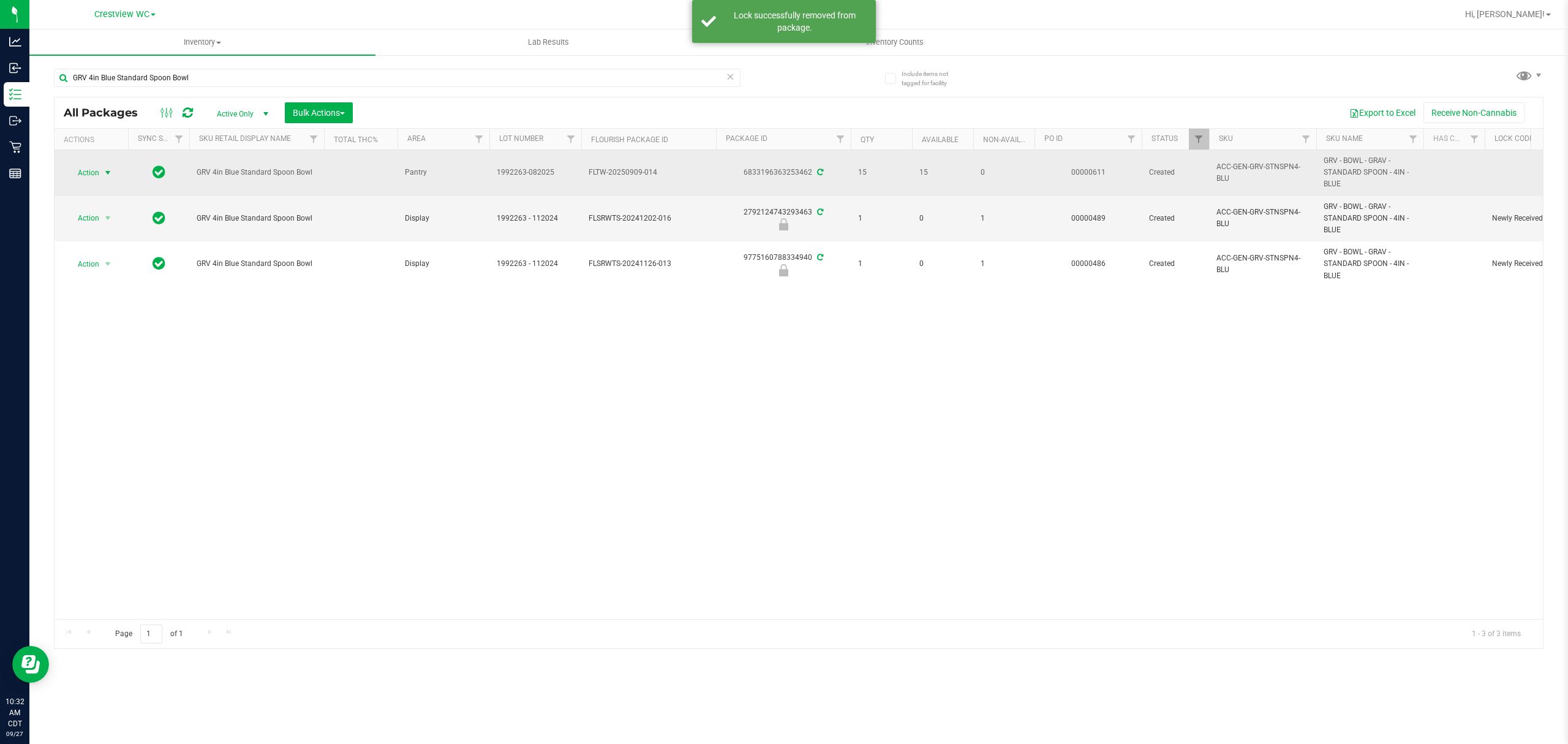
click at [96, 173] on span "Action" at bounding box center [83, 173] width 33 height 17
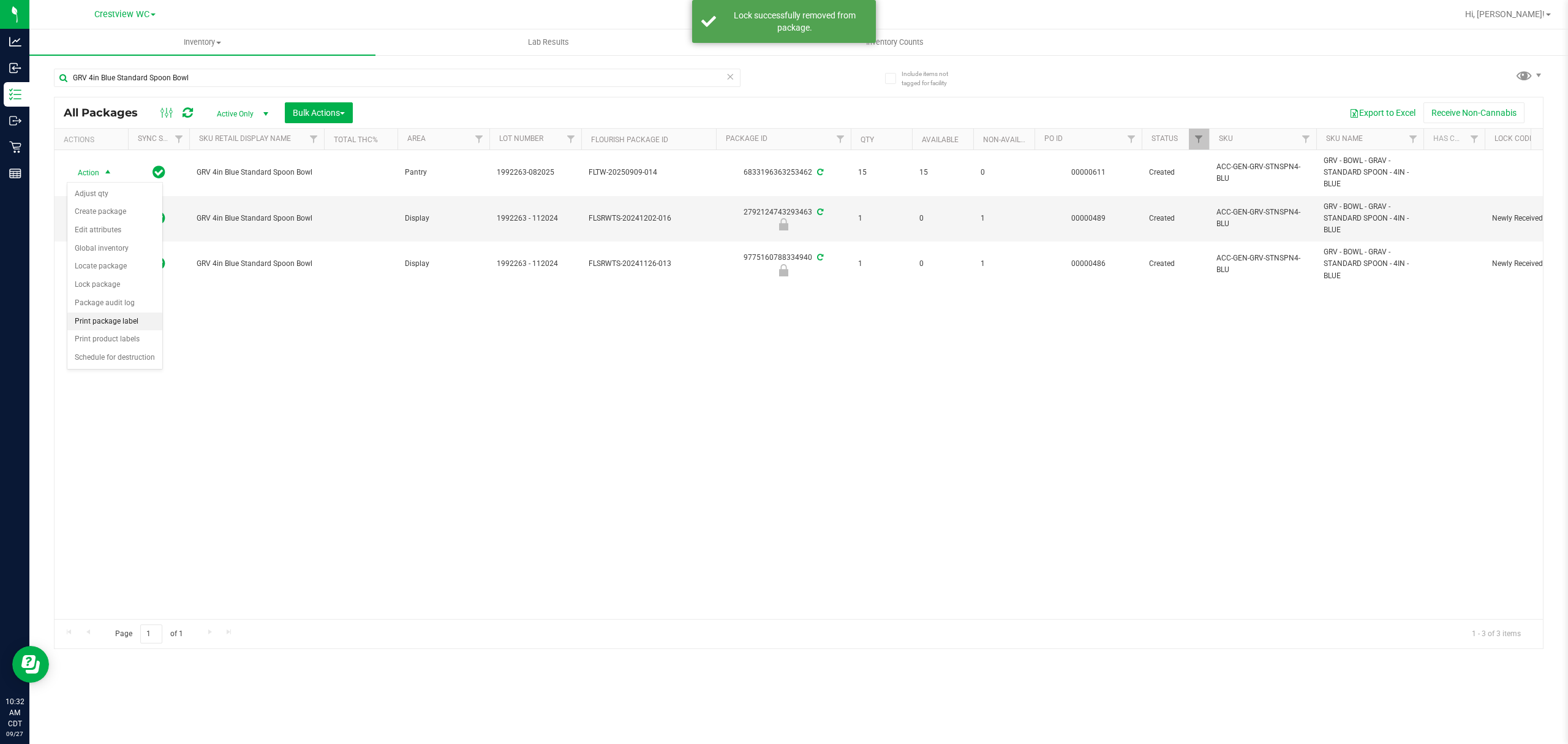
click at [109, 324] on li "Print package label" at bounding box center [115, 321] width 95 height 18
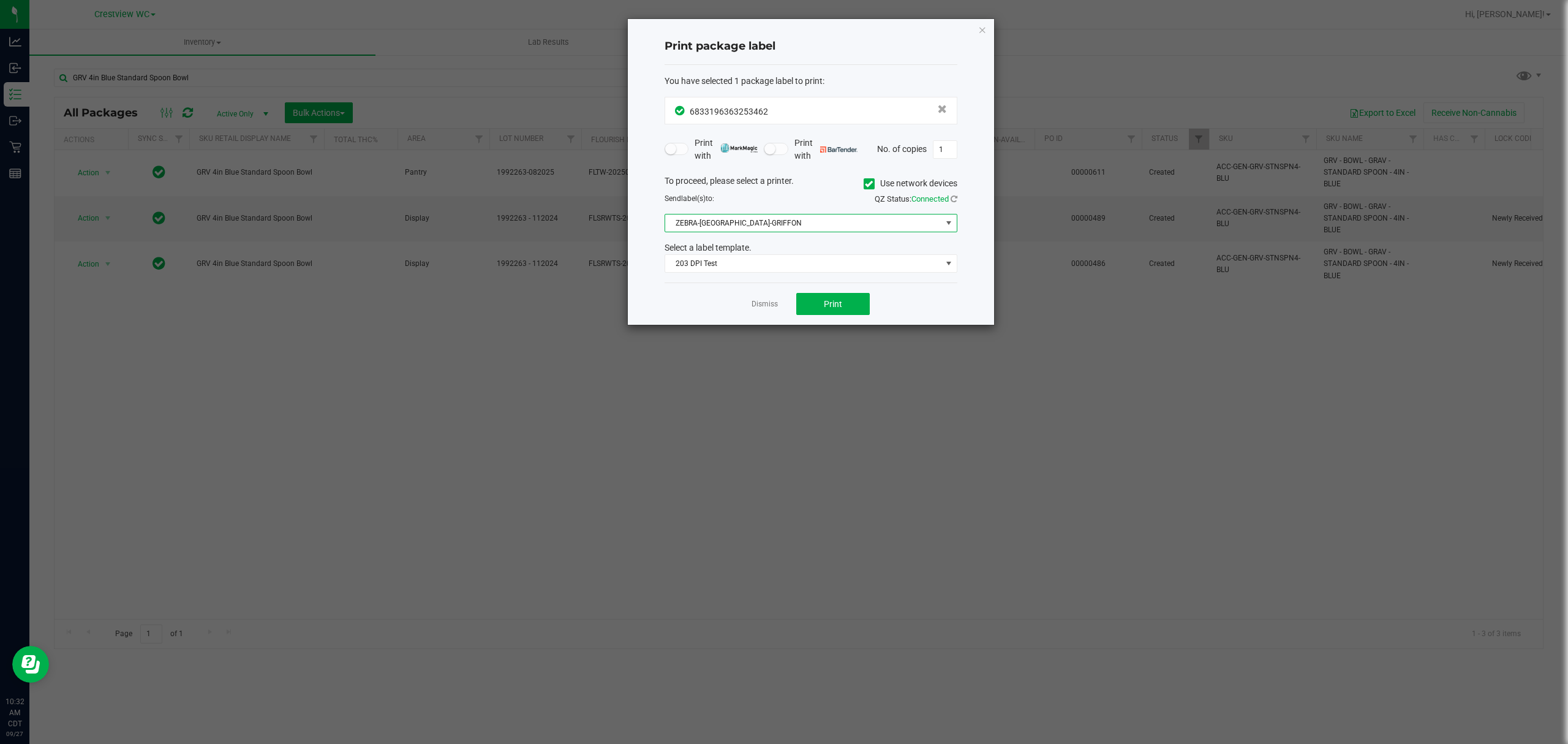
click at [752, 224] on span "ZEBRA-[GEOGRAPHIC_DATA]-GRIFFON" at bounding box center [803, 223] width 276 height 17
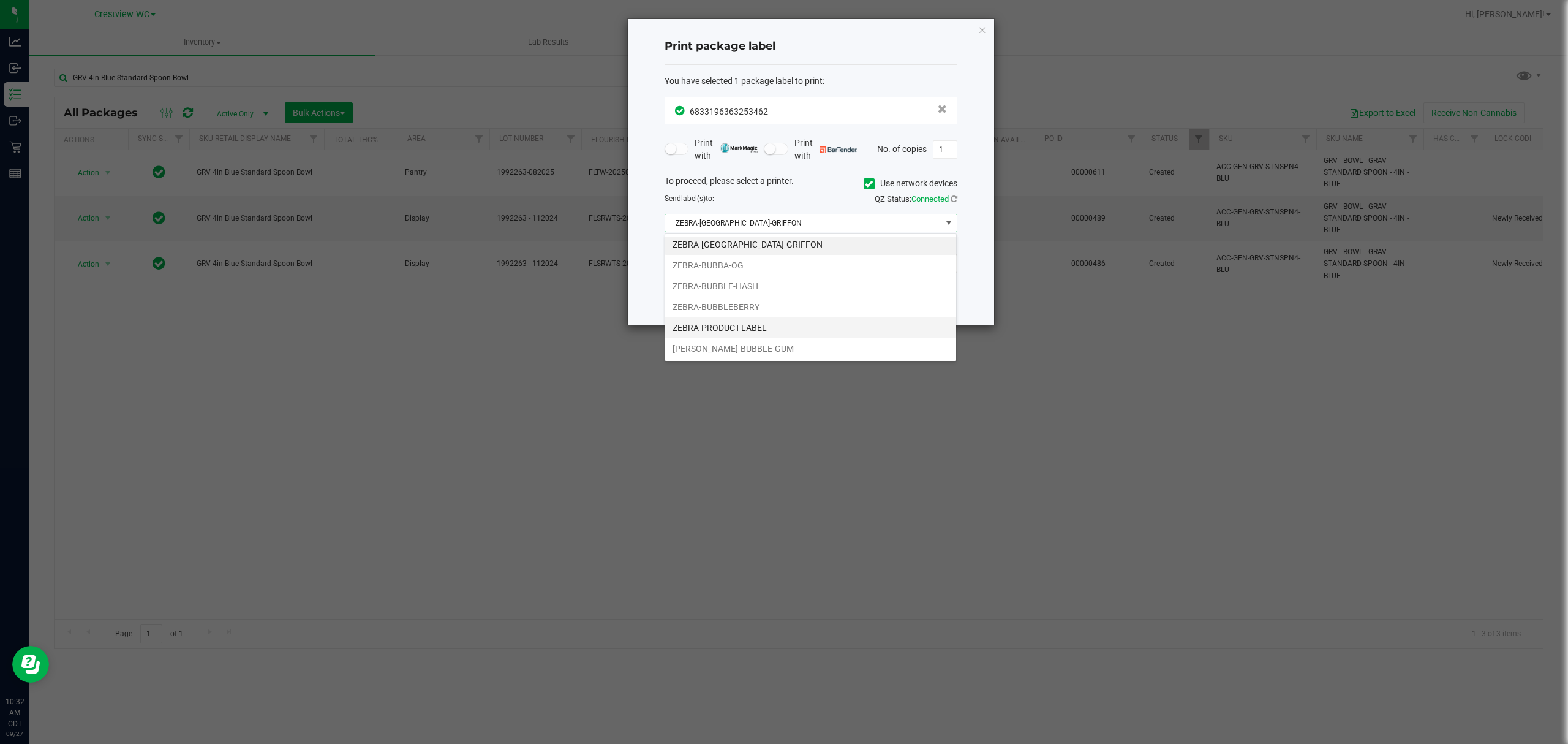
click at [776, 322] on li "ZEBRA-PRODUCT-LABEL" at bounding box center [811, 327] width 291 height 21
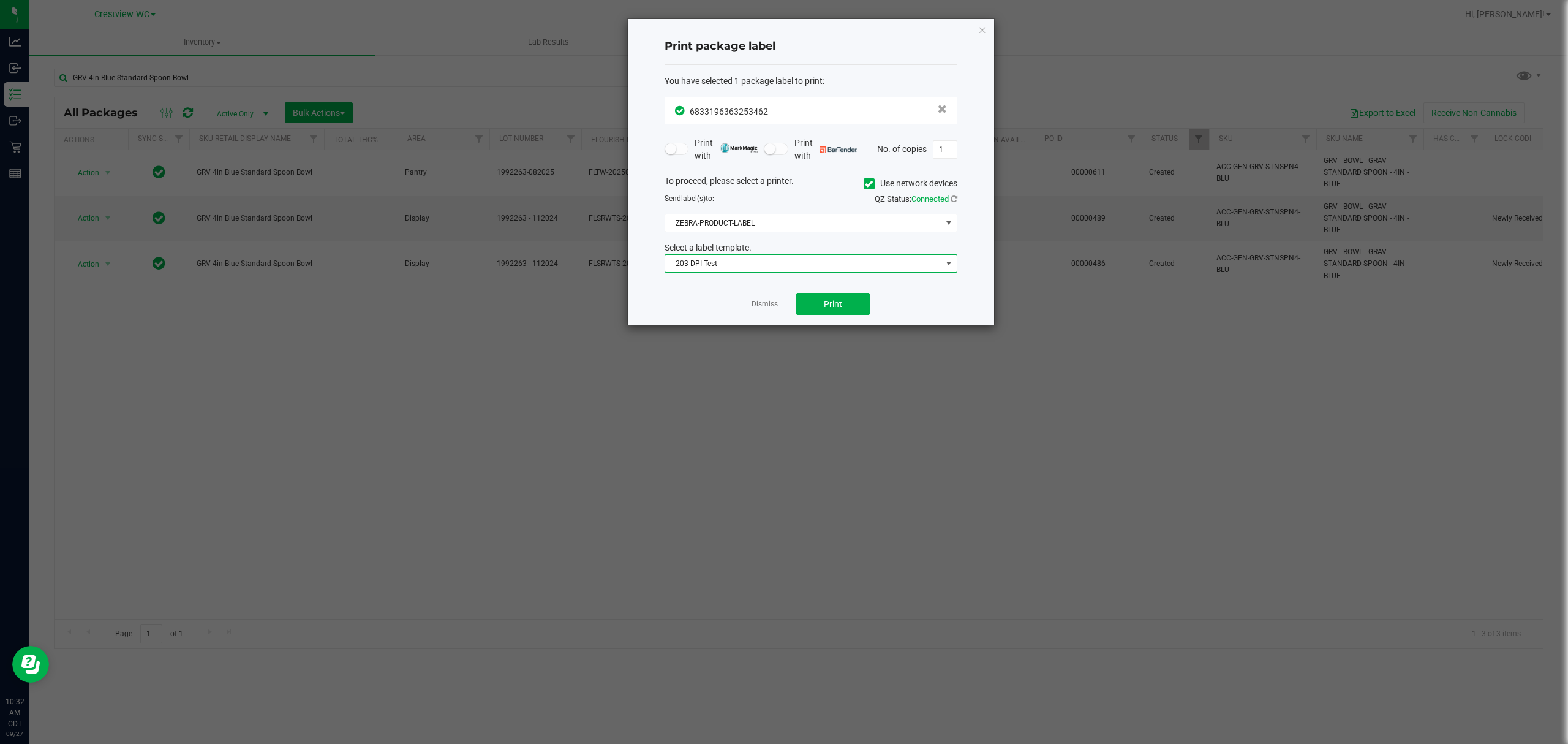
click at [748, 267] on span "203 DPI Test" at bounding box center [803, 263] width 276 height 17
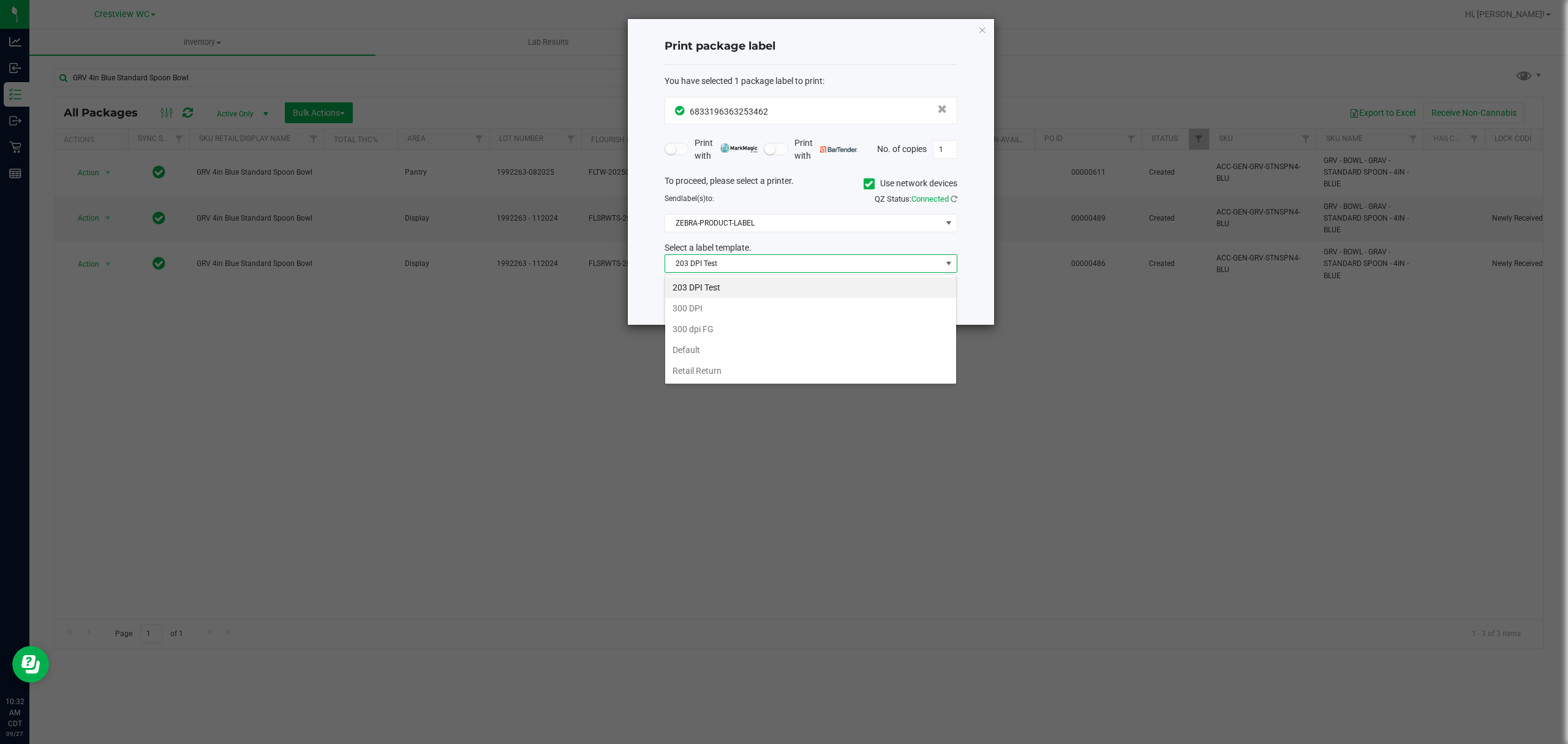
click at [748, 267] on span "203 DPI Test" at bounding box center [803, 263] width 276 height 17
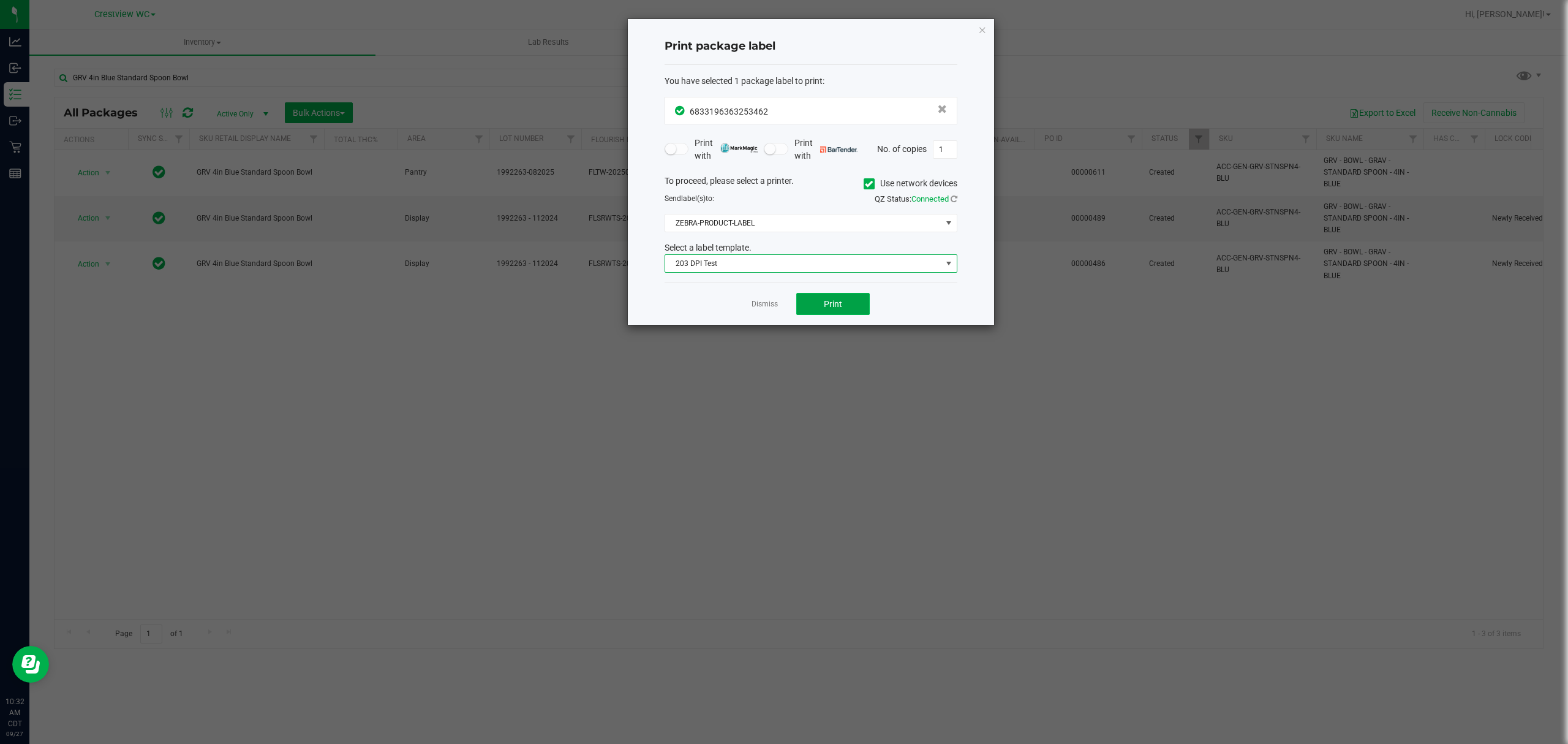
click at [836, 315] on button "Print" at bounding box center [833, 304] width 74 height 22
click at [818, 268] on span "203 DPI Test" at bounding box center [803, 263] width 276 height 17
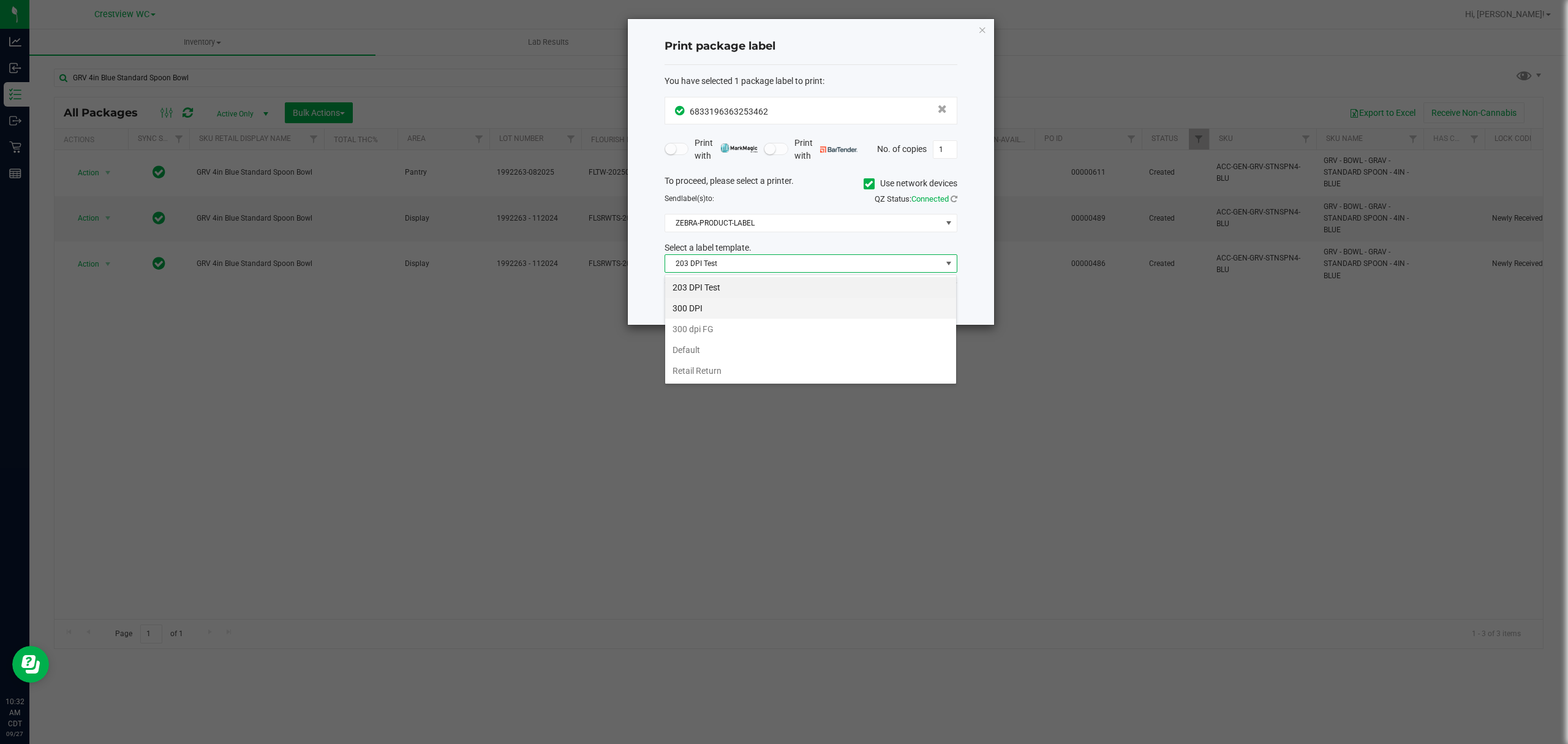
click at [778, 319] on li "300 DPI" at bounding box center [811, 308] width 291 height 21
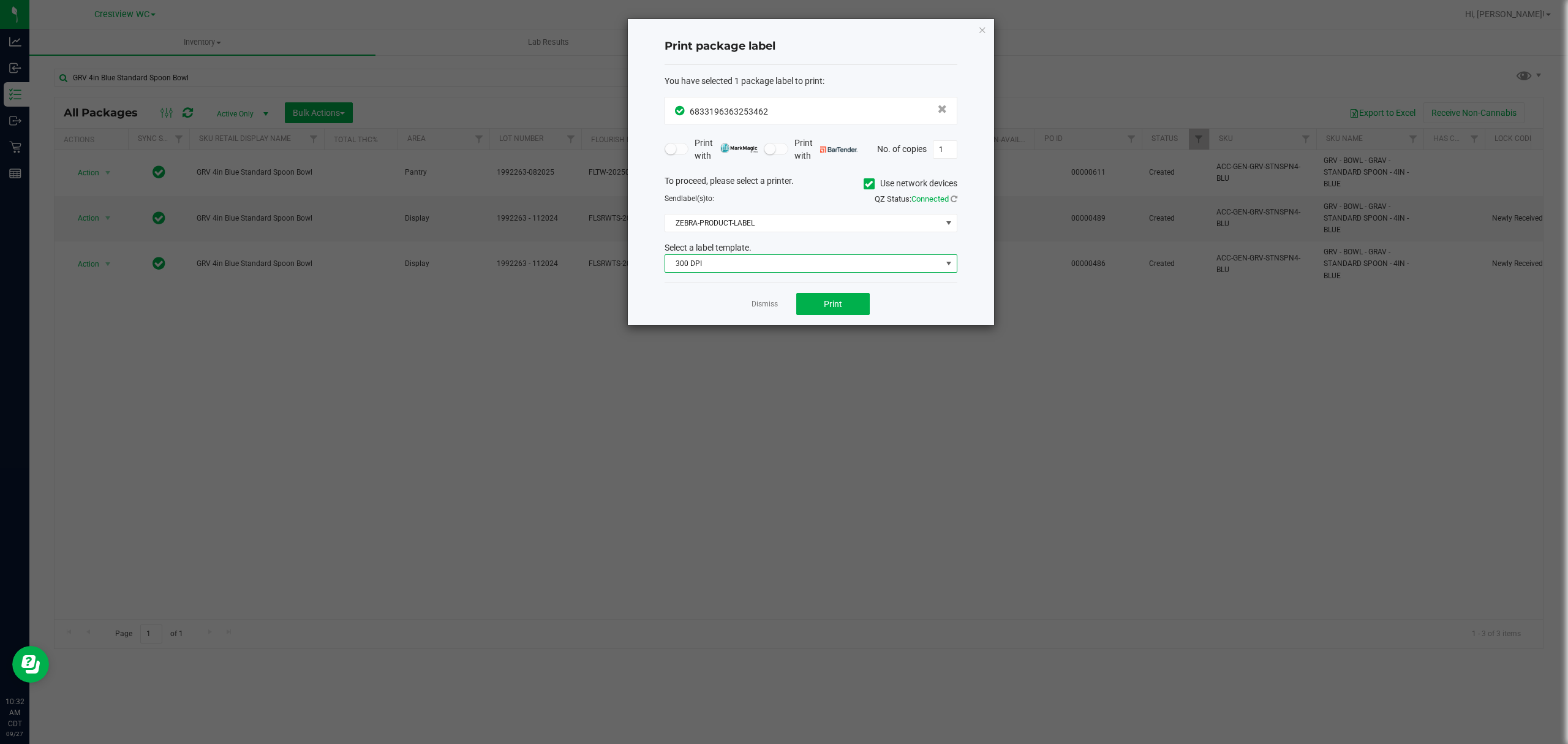
click at [753, 272] on span "300 DPI" at bounding box center [803, 263] width 276 height 17
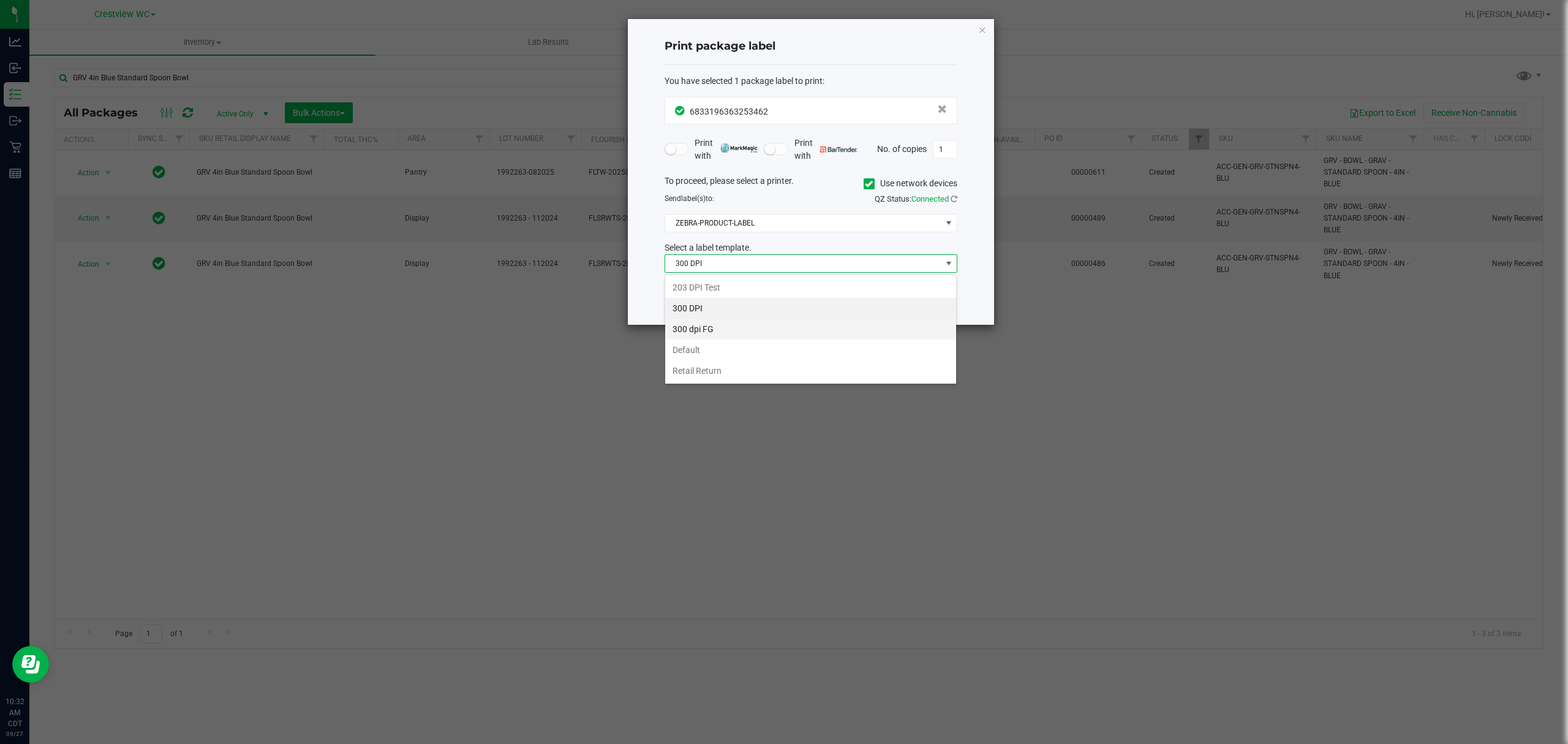
click at [729, 329] on li "300 dpi FG" at bounding box center [811, 328] width 291 height 21
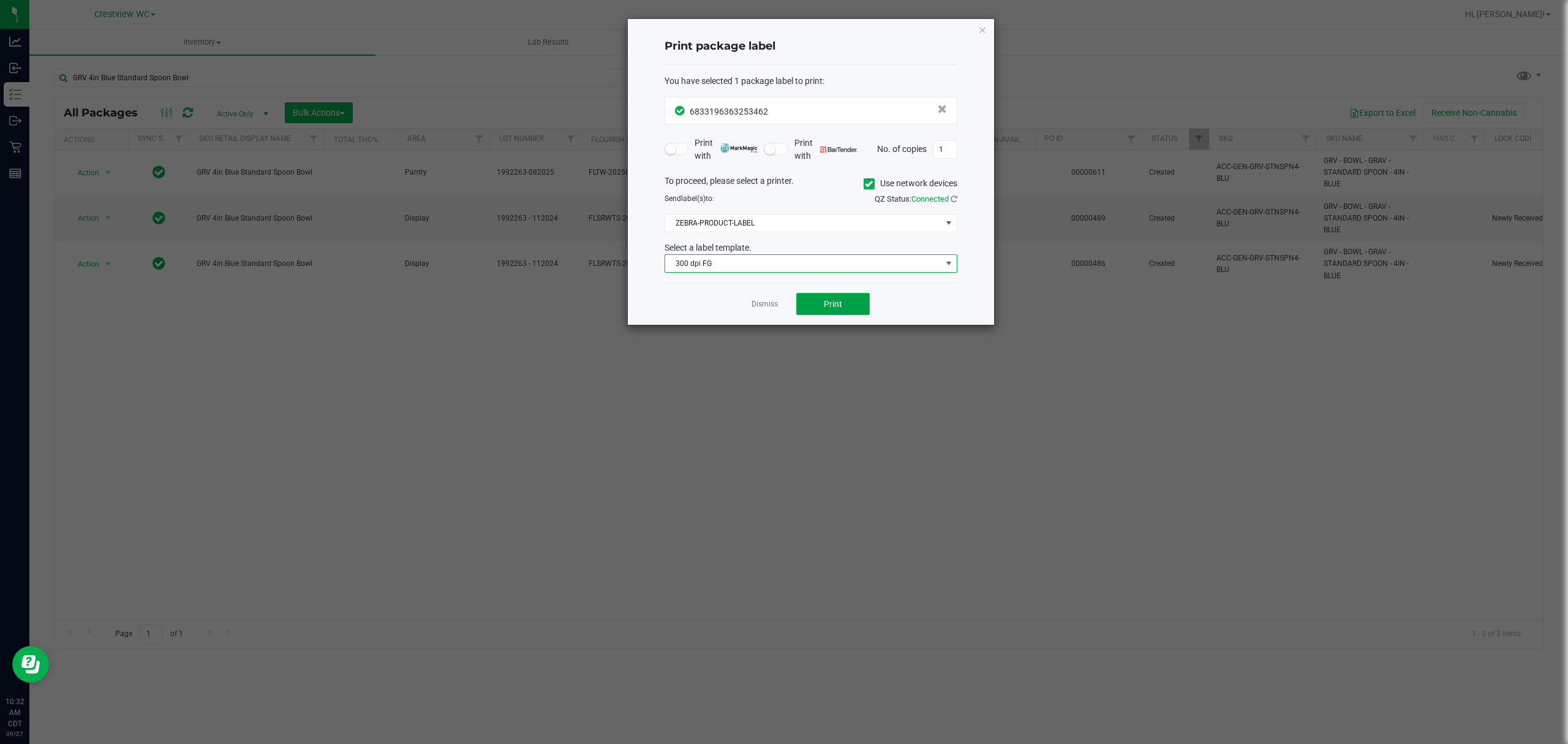
click at [803, 309] on button "Print" at bounding box center [833, 304] width 74 height 22
click at [779, 272] on span "300 dpi FG" at bounding box center [803, 263] width 276 height 17
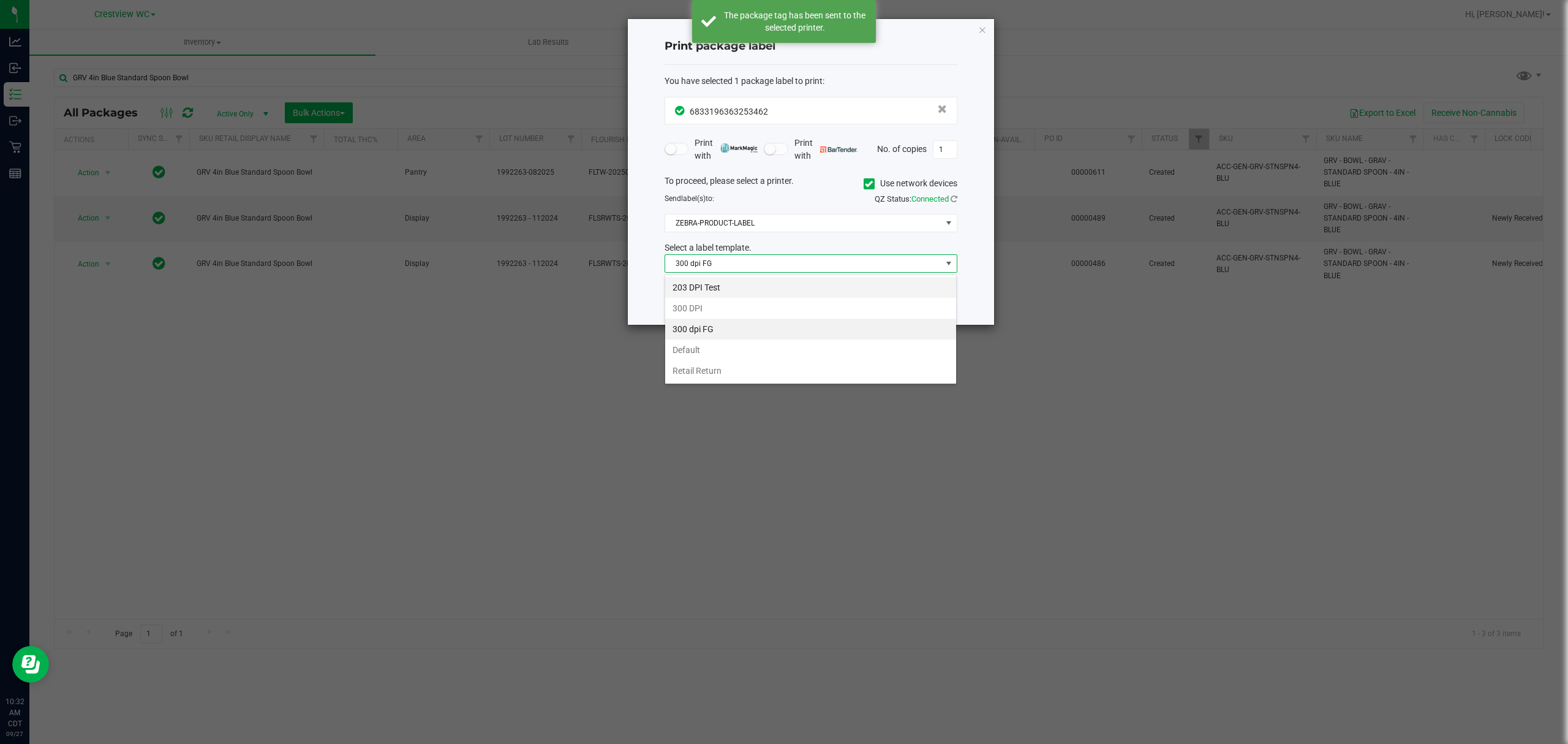
click at [740, 292] on li "203 DPI Test" at bounding box center [811, 287] width 291 height 21
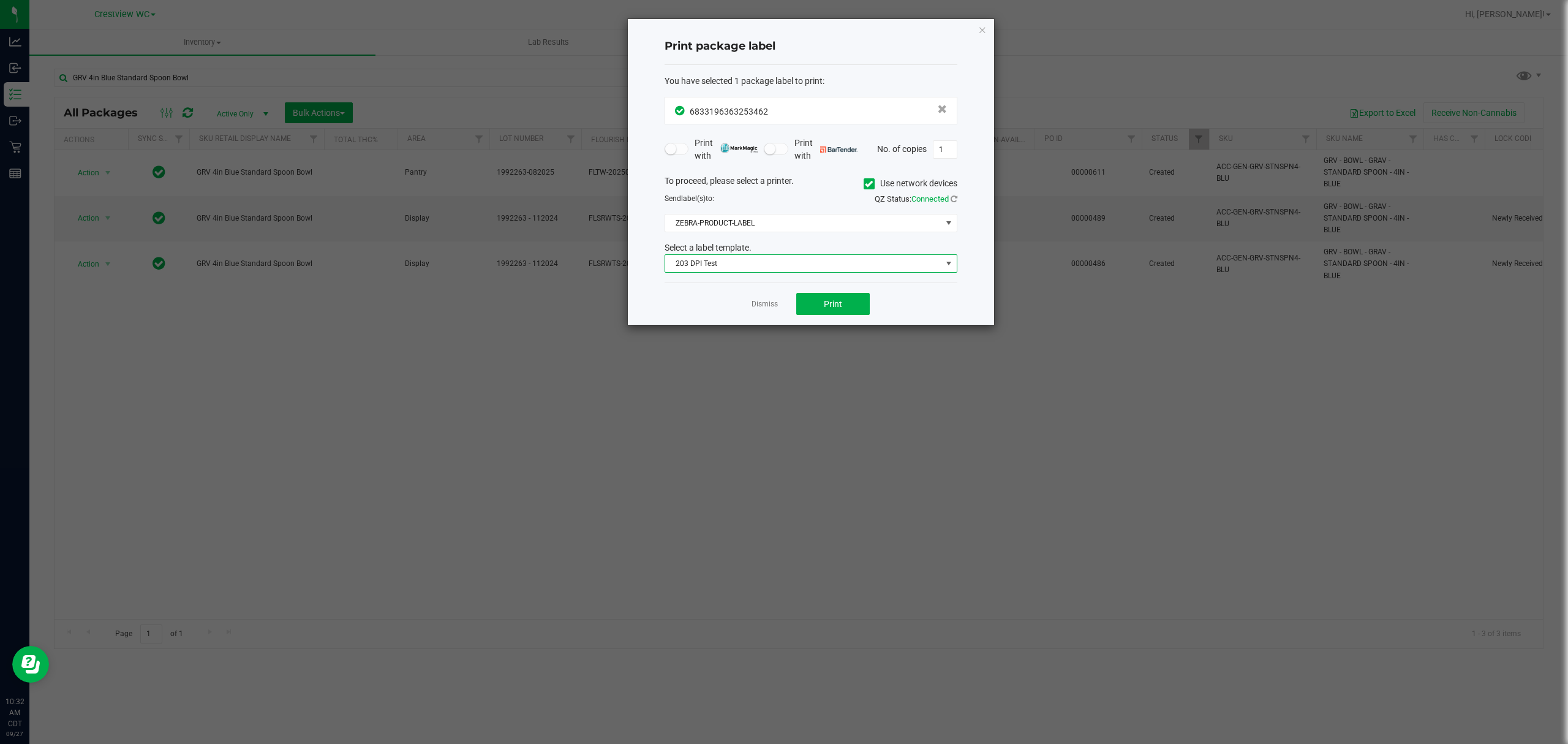
click at [743, 272] on span "203 DPI Test" at bounding box center [803, 263] width 276 height 17
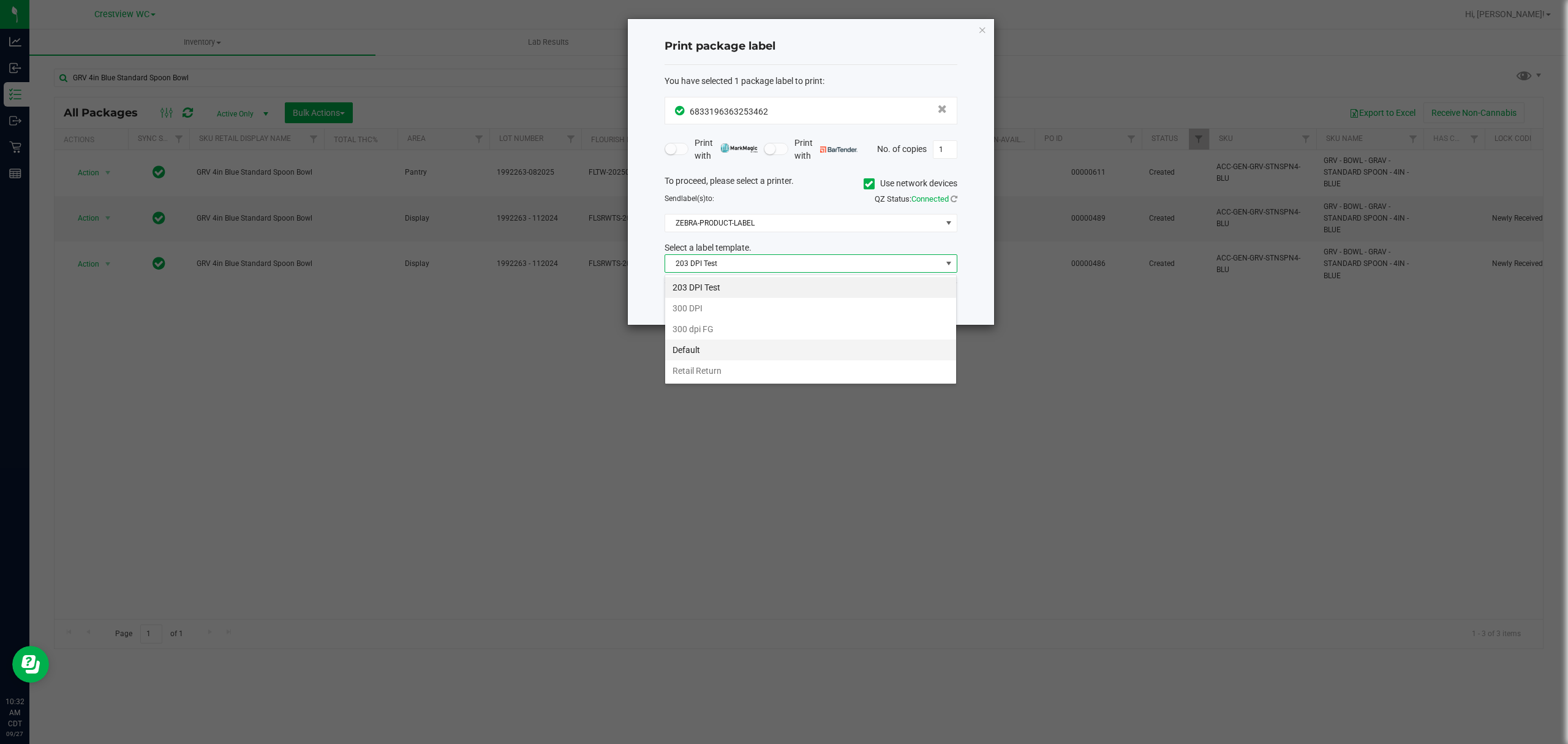
click at [711, 349] on li "Default" at bounding box center [811, 349] width 291 height 21
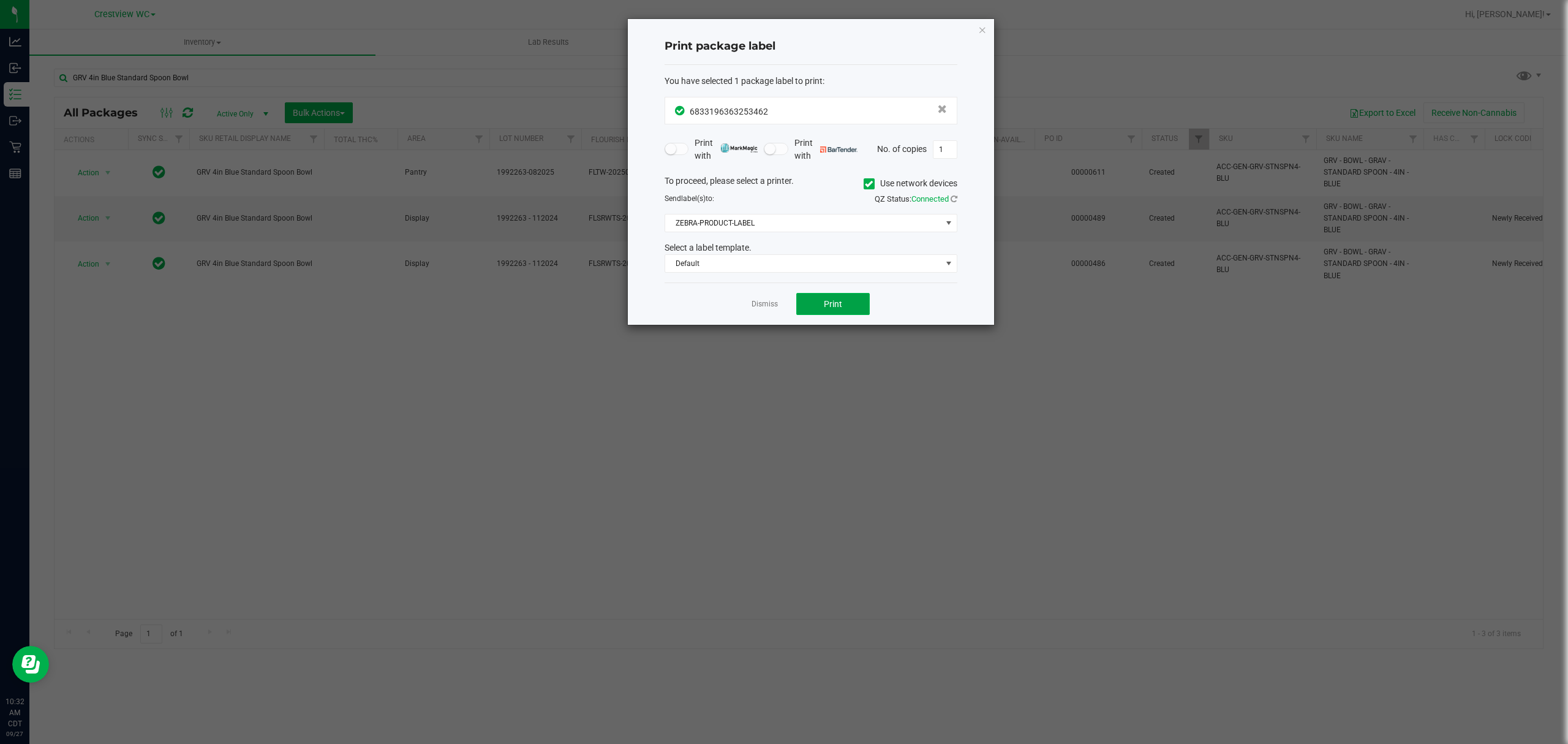
click at [809, 305] on button "Print" at bounding box center [833, 304] width 74 height 22
click at [708, 253] on div "Select a label template." at bounding box center [811, 248] width 311 height 13
click at [706, 256] on span "Default" at bounding box center [803, 263] width 276 height 17
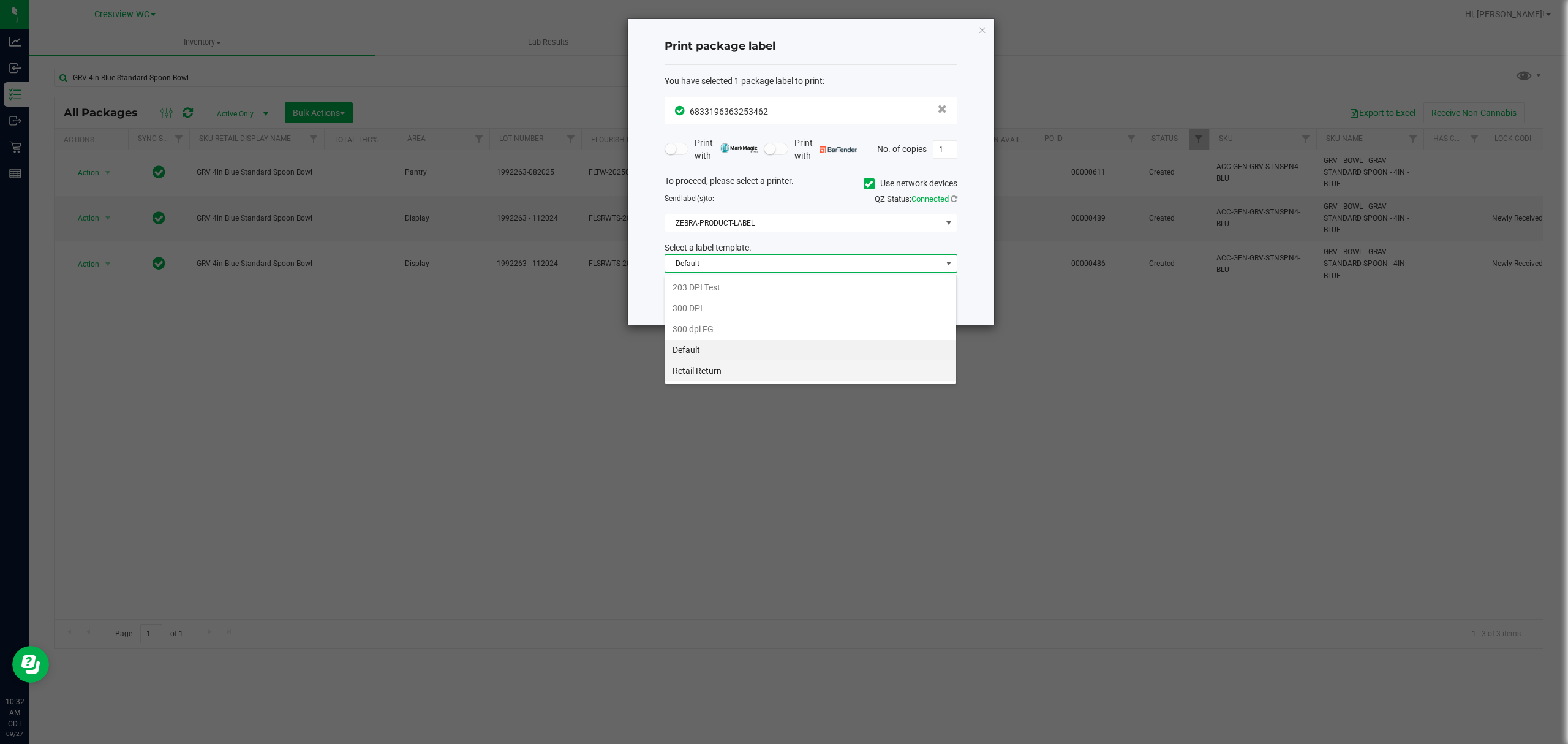
click at [702, 364] on li "Retail Return" at bounding box center [811, 370] width 291 height 21
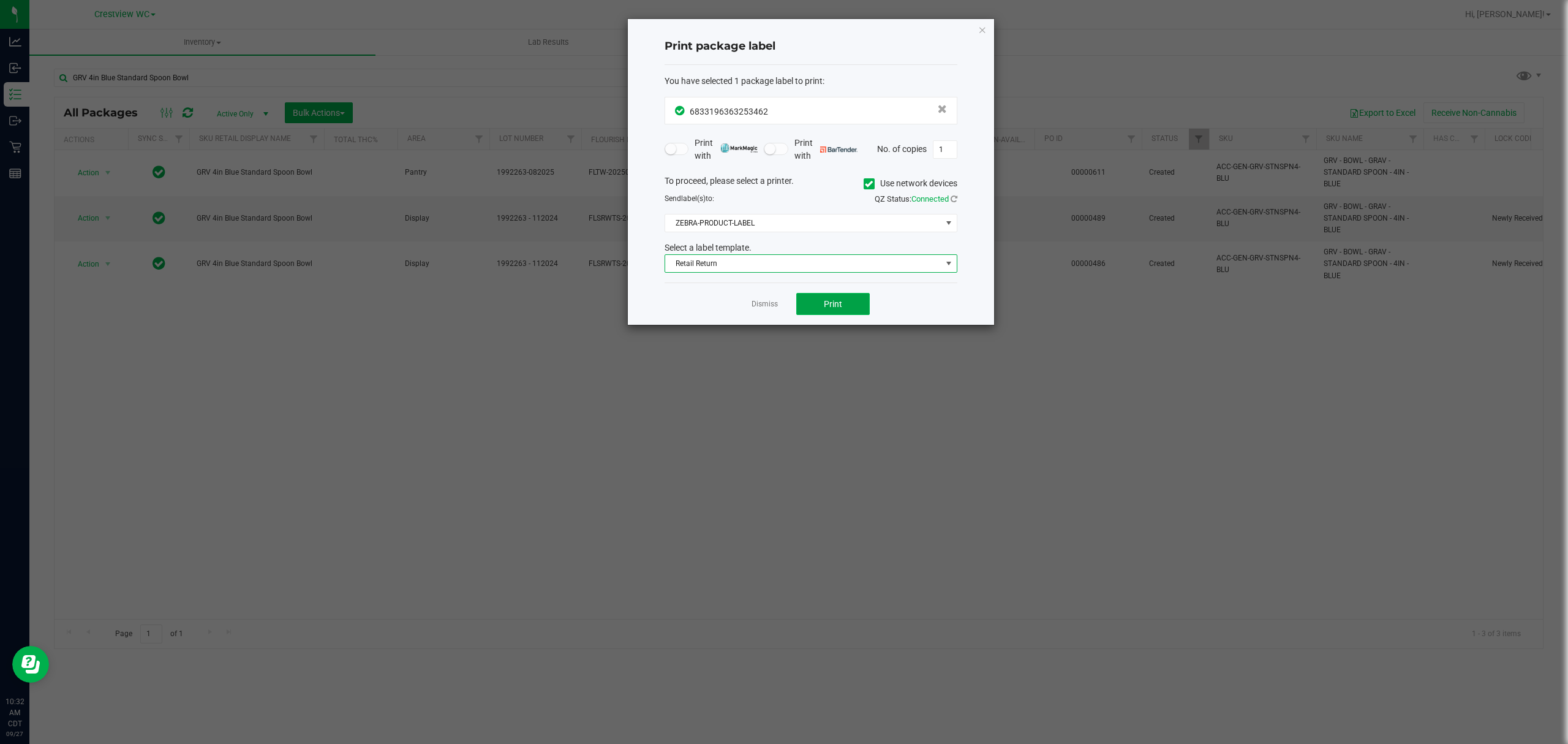
click at [815, 307] on button "Print" at bounding box center [833, 304] width 74 height 22
click at [785, 272] on span "Retail Return" at bounding box center [803, 263] width 276 height 17
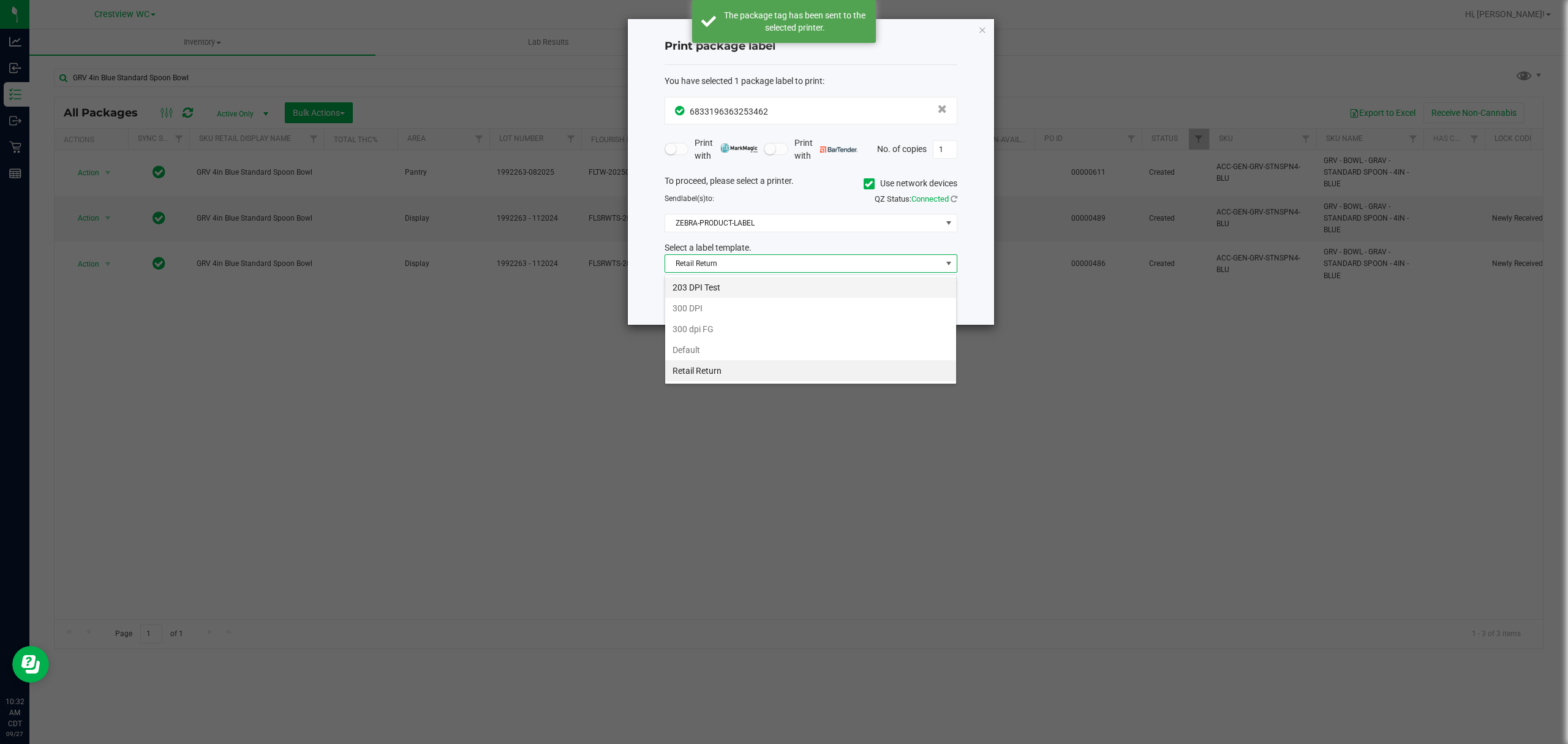
click at [741, 280] on li "203 DPI Test" at bounding box center [811, 287] width 291 height 21
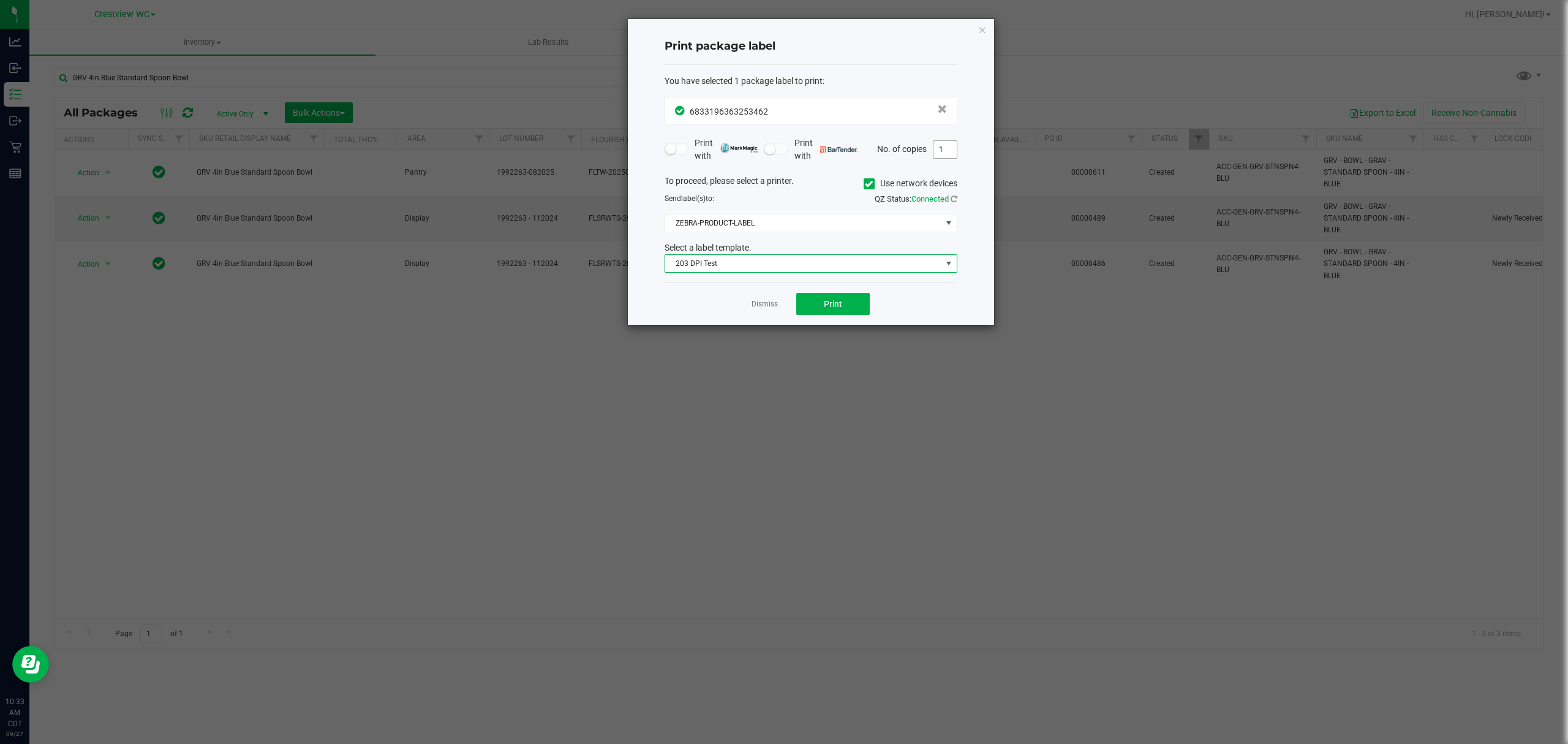
click at [947, 157] on input "1" at bounding box center [945, 149] width 23 height 17
type input "15"
click at [878, 321] on div "Dismiss Print" at bounding box center [811, 304] width 293 height 42
click at [860, 311] on button "Print" at bounding box center [833, 304] width 74 height 22
drag, startPoint x: 777, startPoint y: 292, endPoint x: 771, endPoint y: 302, distance: 11.7
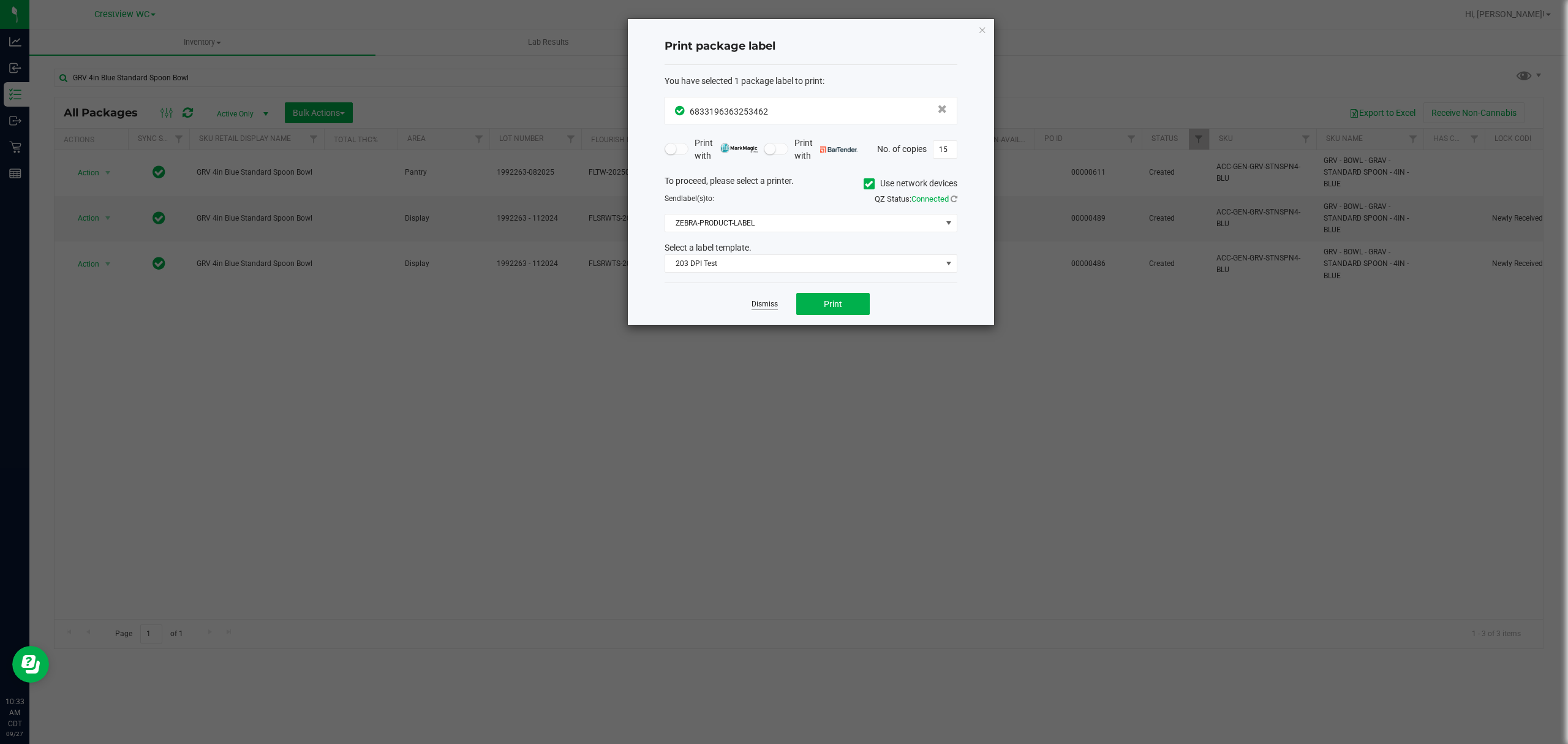
click at [776, 293] on div "Dismiss Print" at bounding box center [811, 304] width 293 height 42
click at [770, 302] on link "Dismiss" at bounding box center [765, 304] width 26 height 11
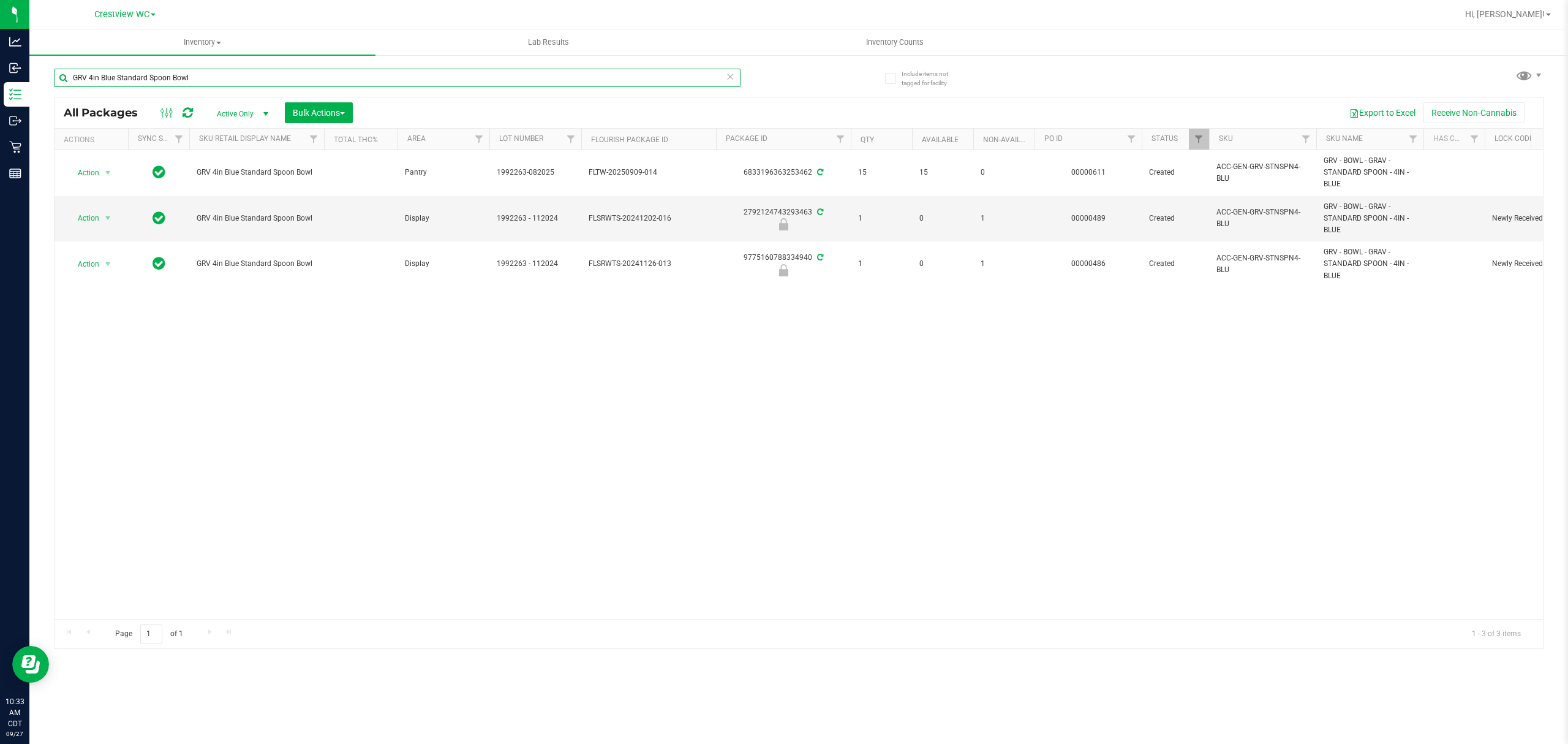
drag, startPoint x: 362, startPoint y: 77, endPoint x: 0, endPoint y: -11, distance: 372.5
click at [0, 0] on html "Analytics Inbound Inventory Outbound Retail Reports 10:33 AM CDT 09/27/2025 09/…" at bounding box center [784, 372] width 1568 height 744
type input "6833196363253462"
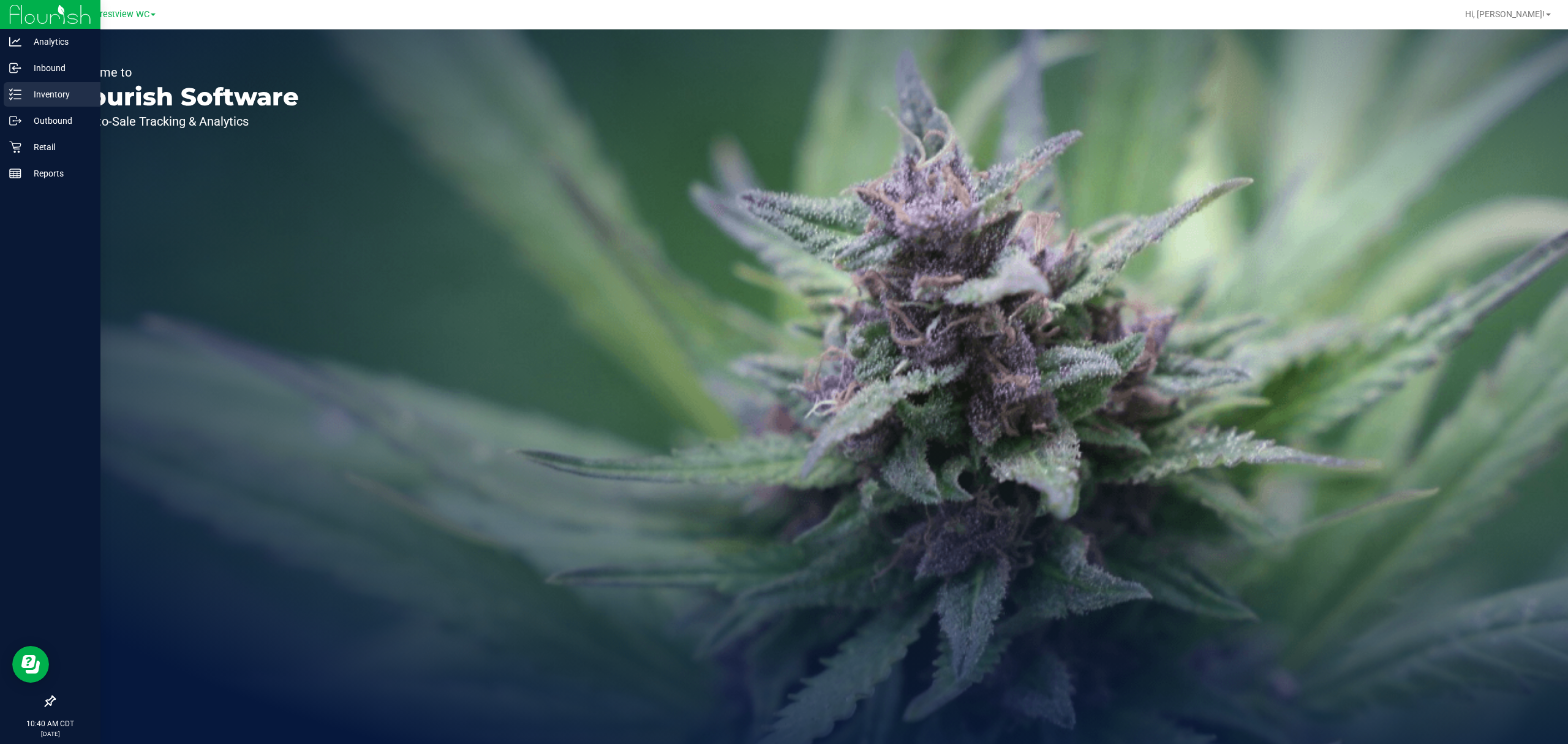
click at [45, 93] on p "Inventory" at bounding box center [58, 94] width 74 height 15
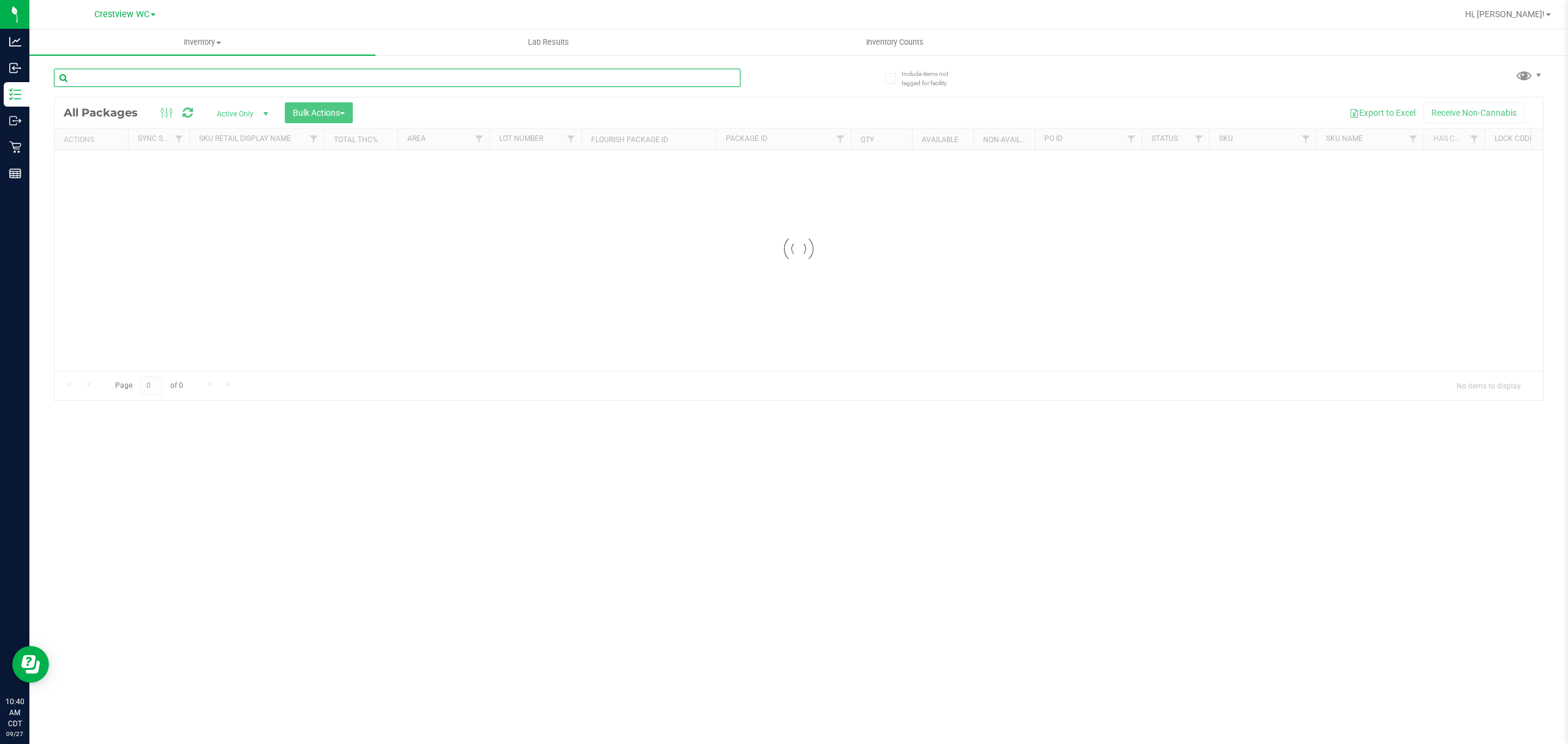
click at [133, 79] on input "text" at bounding box center [397, 78] width 687 height 18
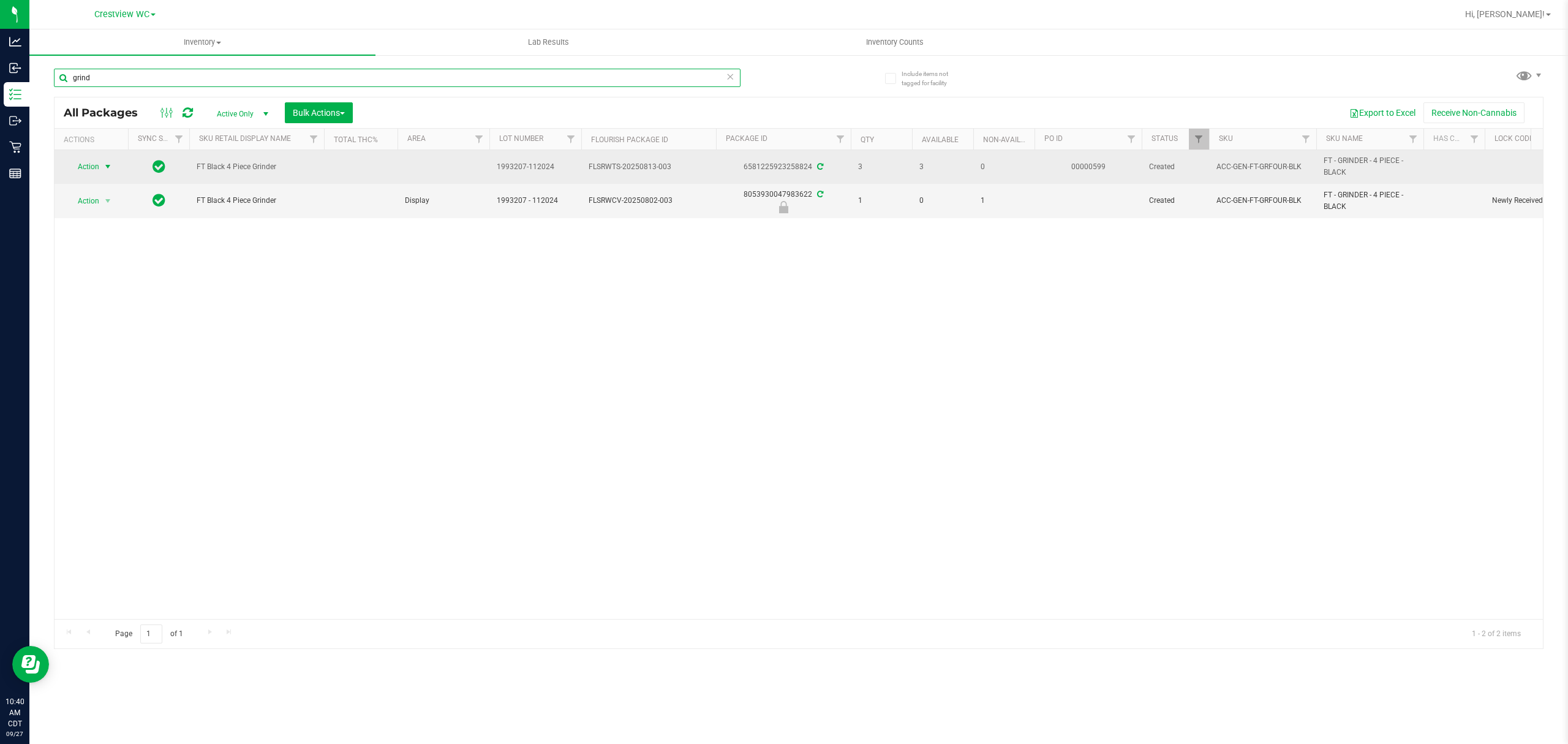
type input "grind"
click at [93, 165] on span "Action" at bounding box center [83, 166] width 33 height 17
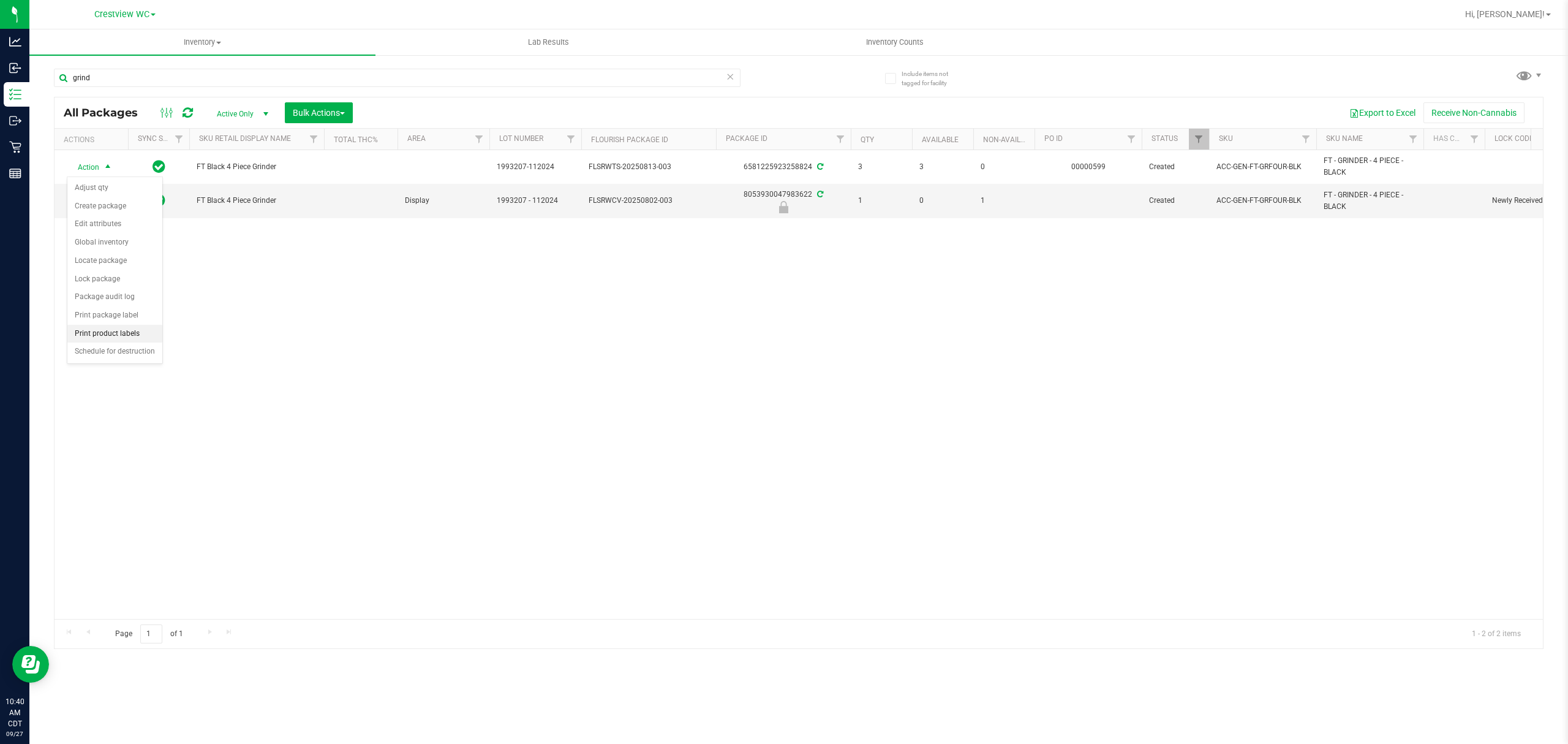
click at [108, 338] on li "Print product labels" at bounding box center [115, 334] width 95 height 18
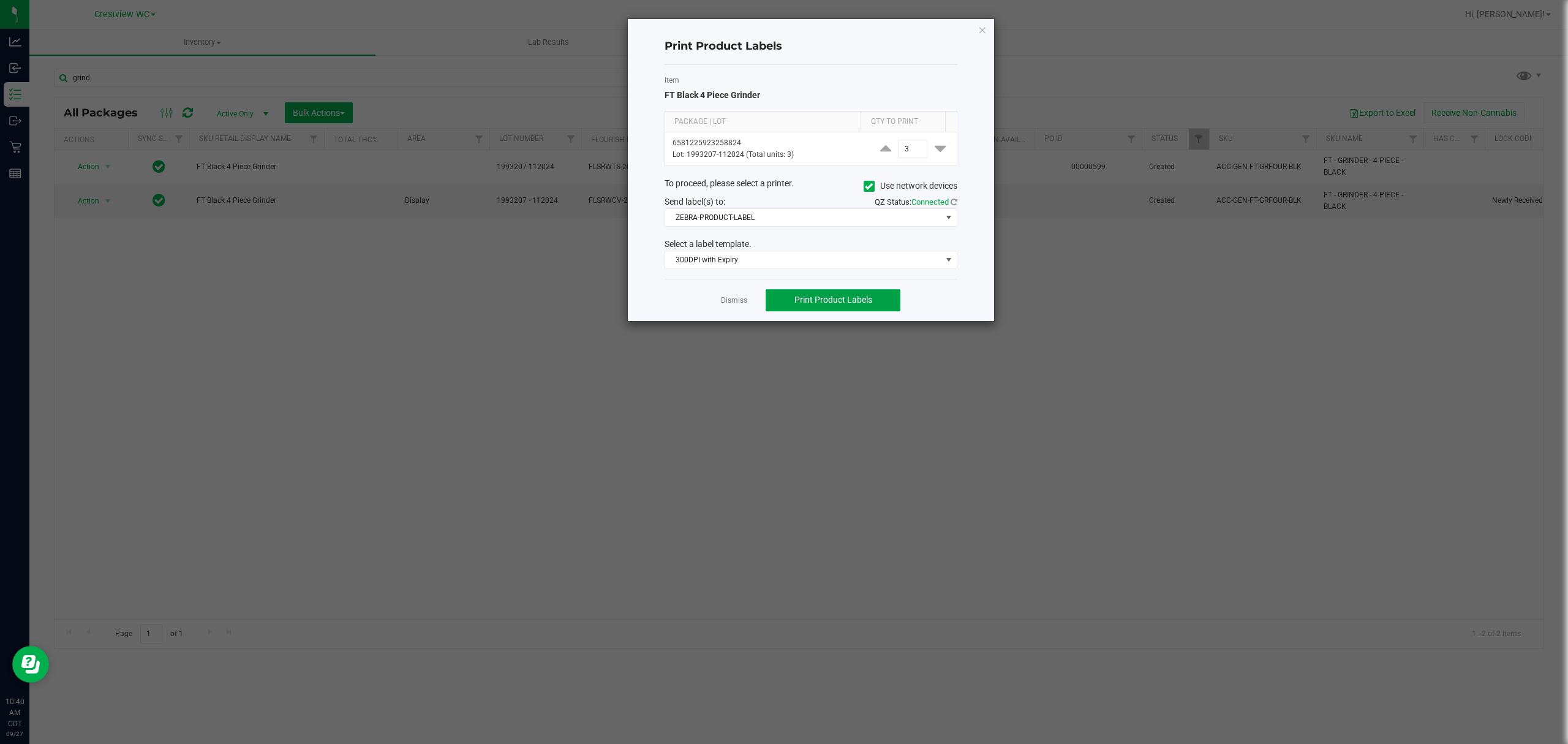
click at [815, 304] on span "Print Product Labels" at bounding box center [833, 299] width 78 height 10
click at [739, 297] on link "Dismiss" at bounding box center [734, 300] width 26 height 11
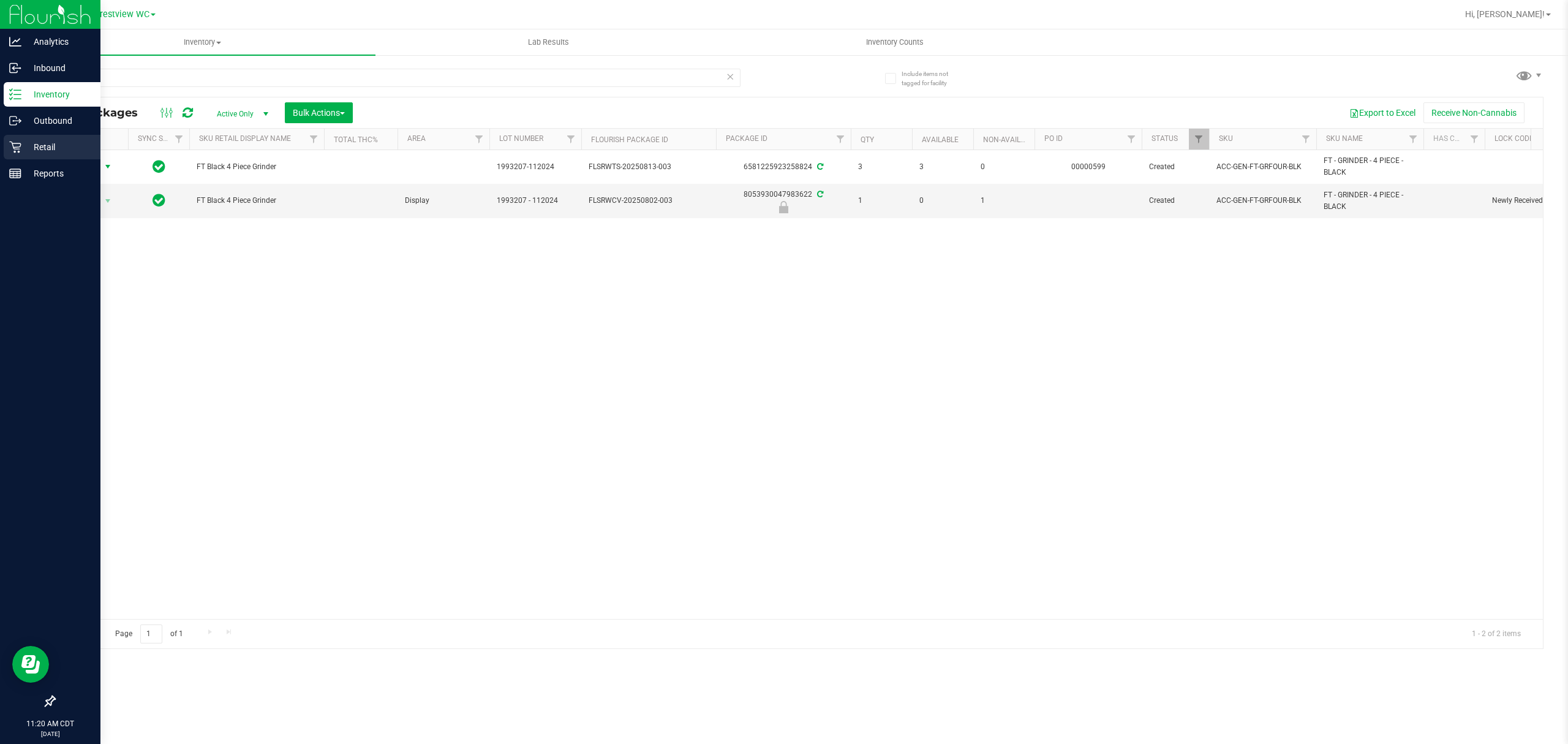
click at [23, 144] on p "Retail" at bounding box center [58, 147] width 74 height 15
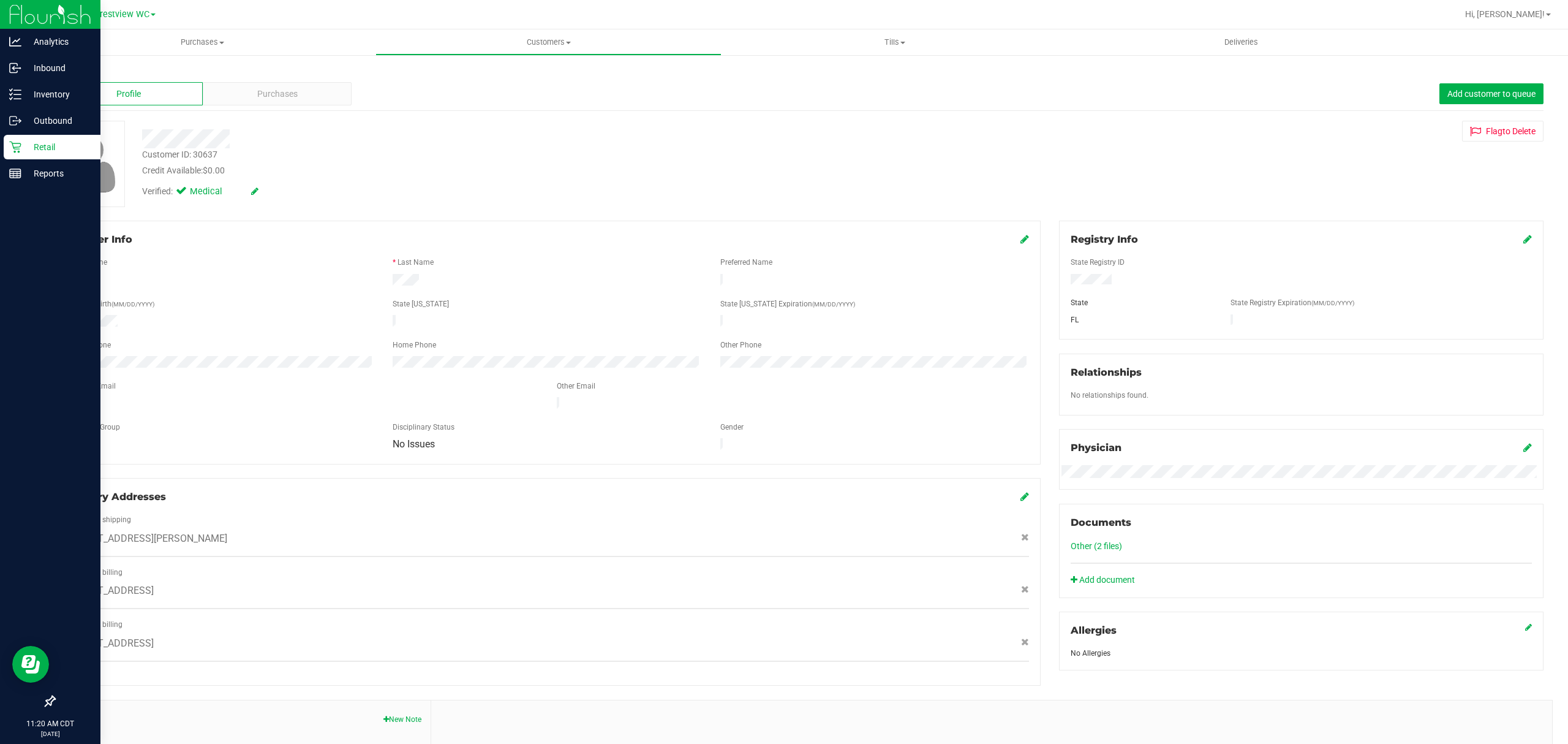
click at [20, 154] on div "Retail" at bounding box center [52, 147] width 97 height 25
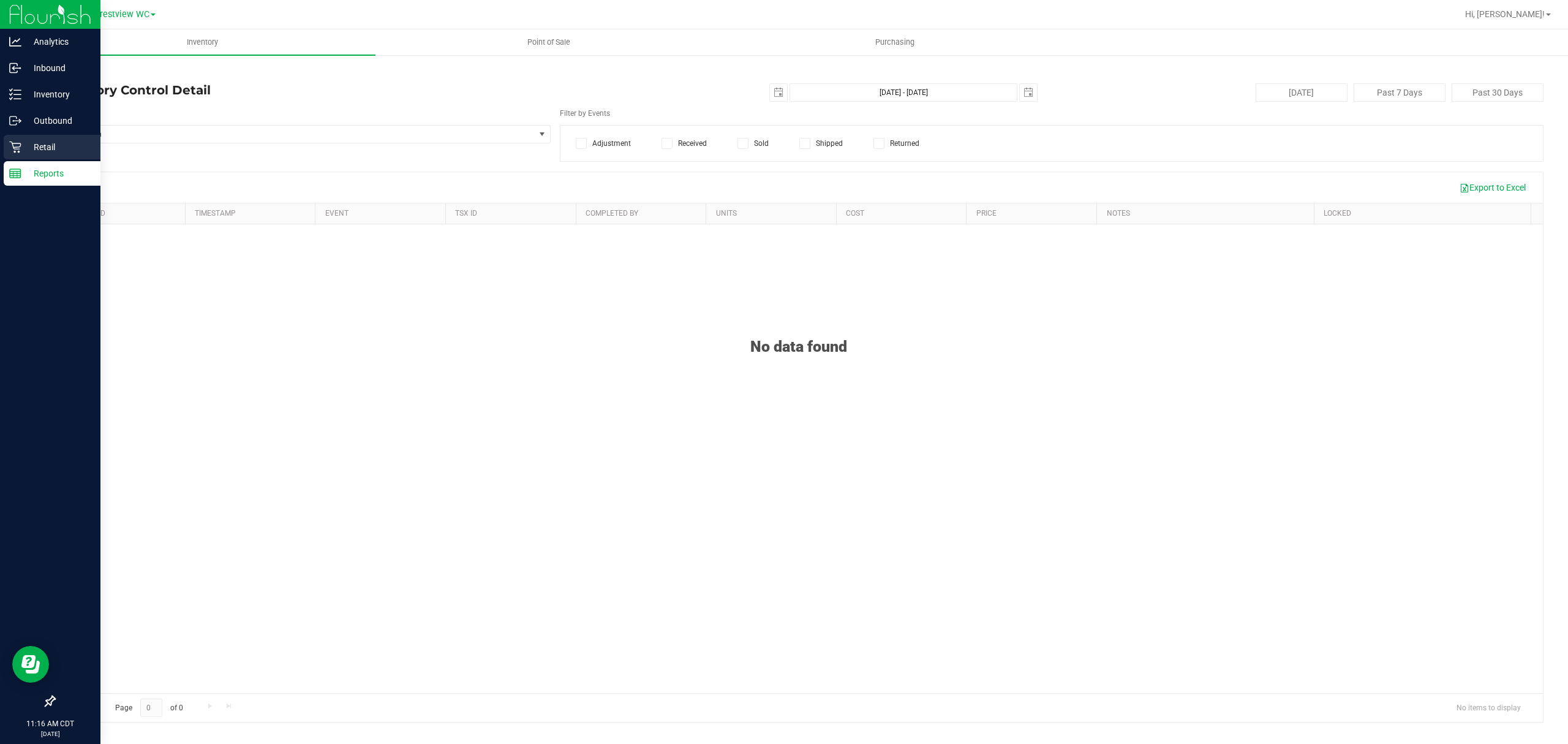
click at [42, 150] on p "Retail" at bounding box center [58, 147] width 74 height 15
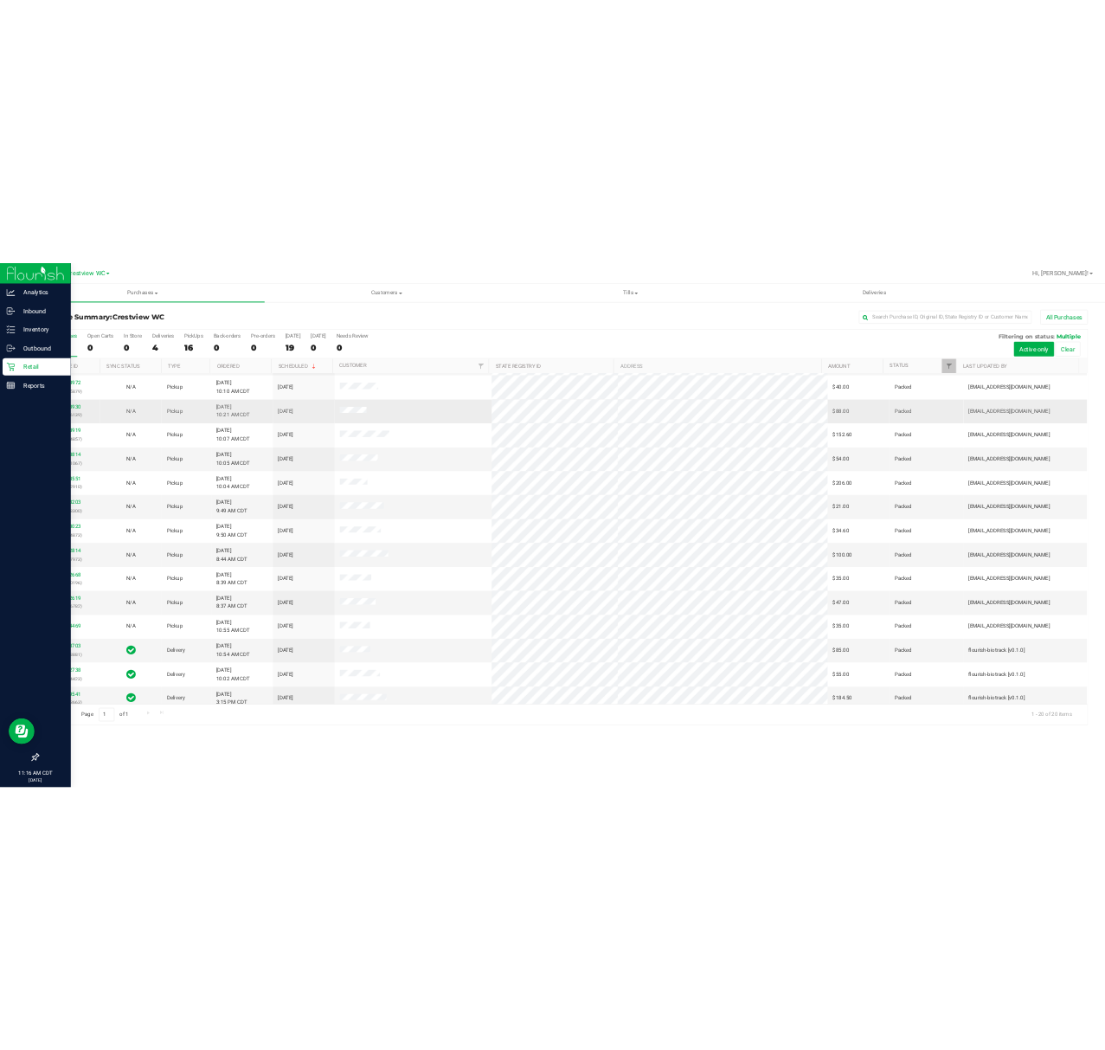
scroll to position [301, 0]
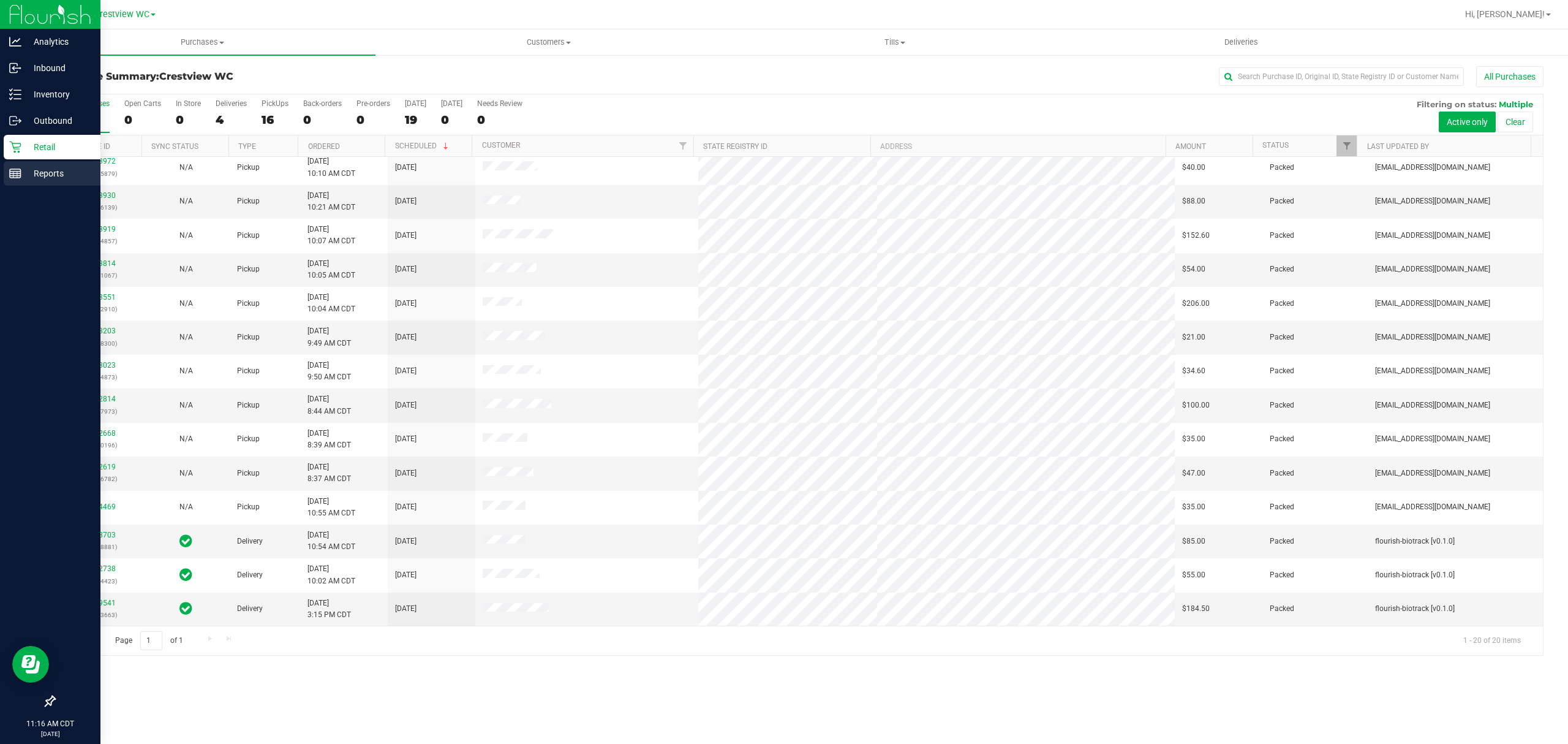
click at [13, 185] on div "Reports" at bounding box center [52, 173] width 97 height 25
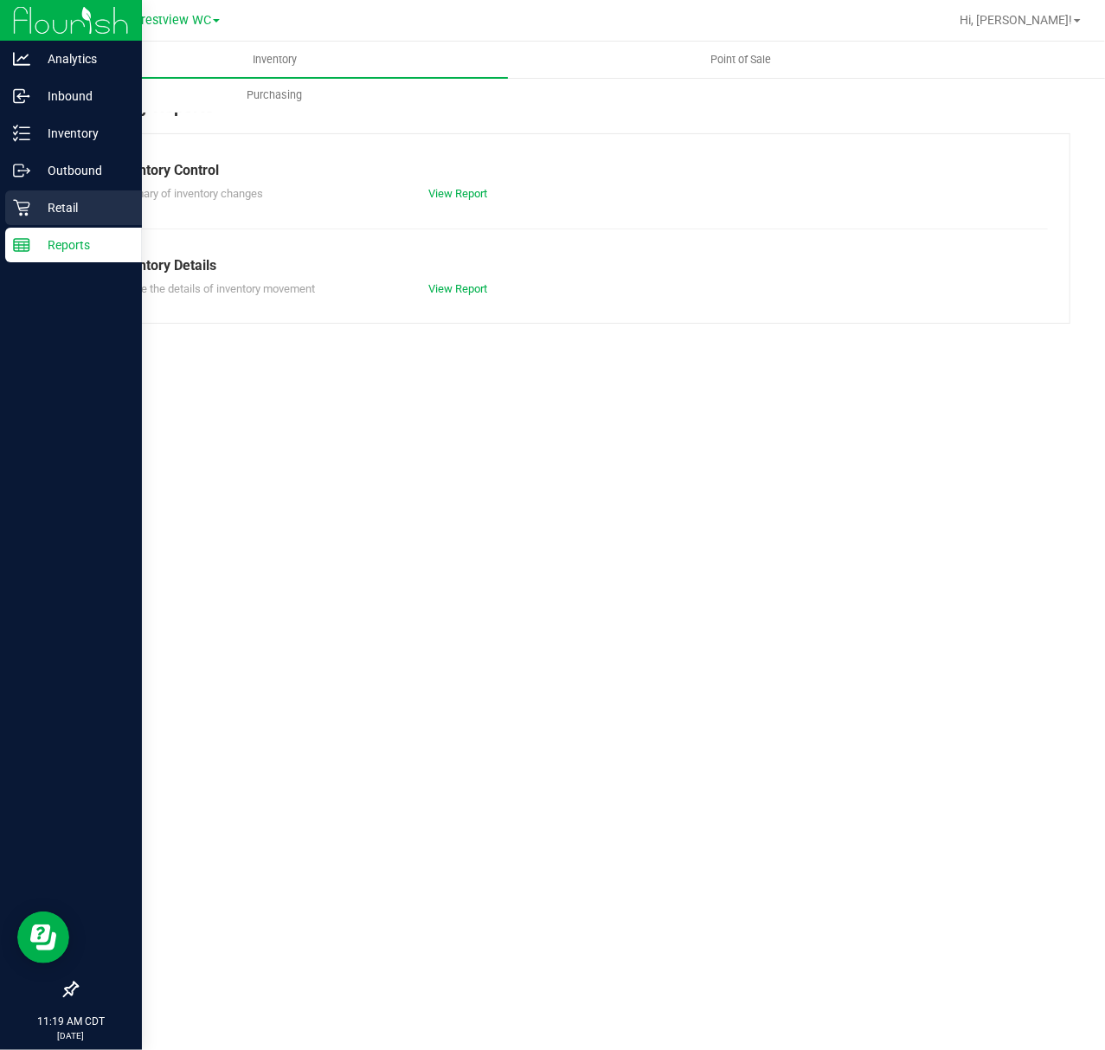
click at [39, 208] on p "Retail" at bounding box center [82, 207] width 104 height 21
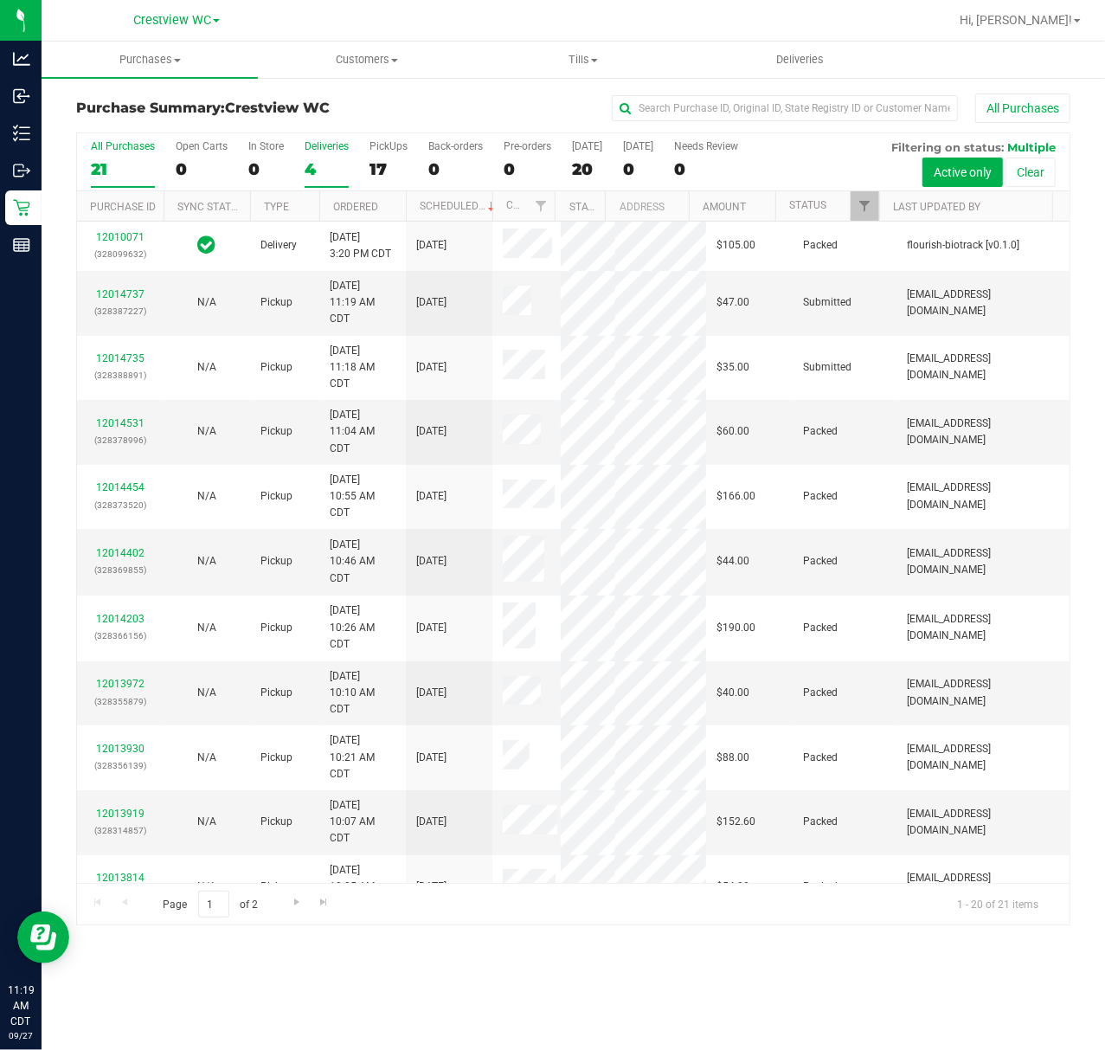
click at [338, 157] on label "Deliveries 4" at bounding box center [327, 164] width 44 height 48
click at [0, 0] on input "Deliveries 4" at bounding box center [0, 0] width 0 height 0
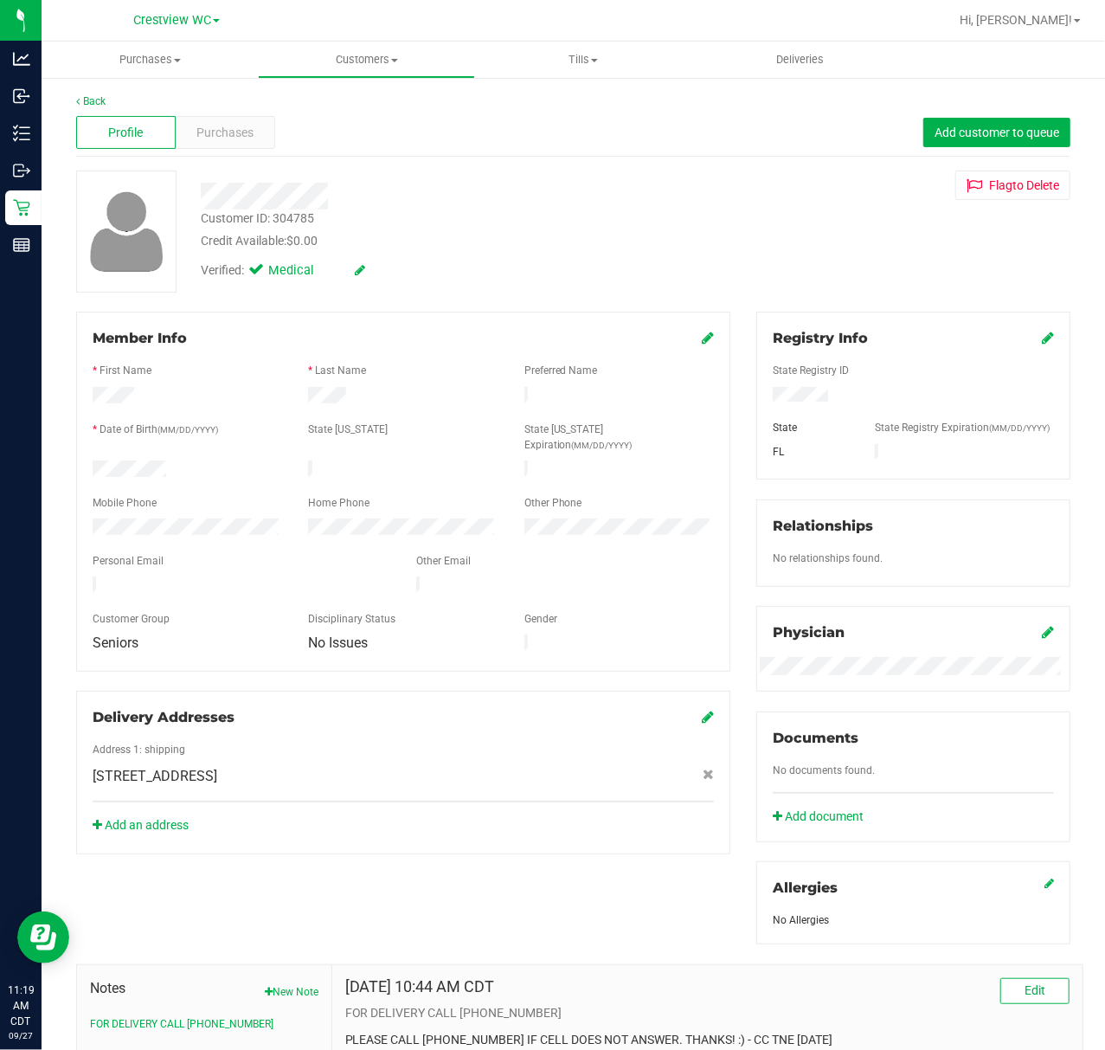
click at [219, 151] on div "Profile Purchases Add customer to queue" at bounding box center [573, 133] width 994 height 48
click at [220, 147] on div "Purchases" at bounding box center [226, 132] width 100 height 33
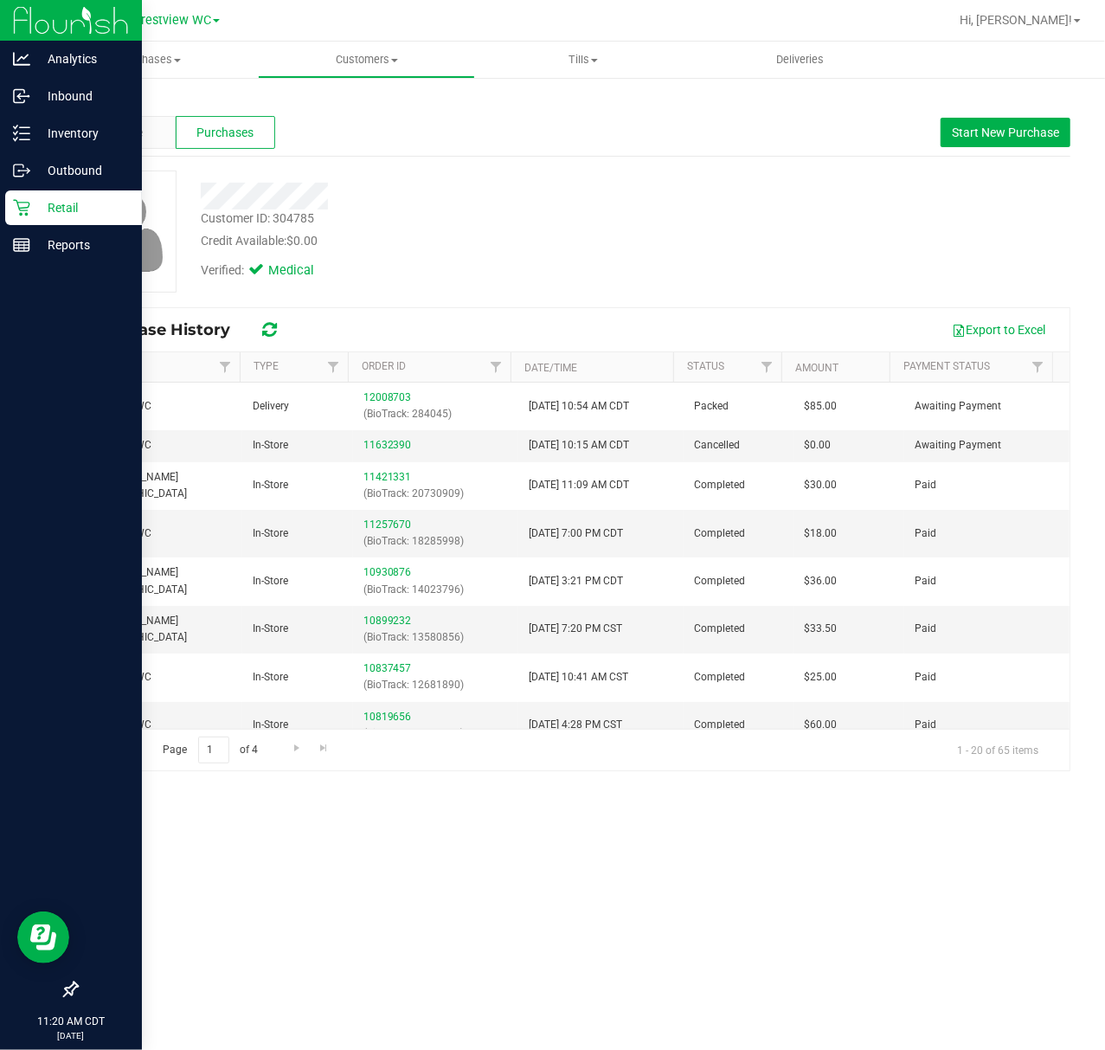
click at [21, 208] on icon at bounding box center [21, 208] width 16 height 16
